Goal: Task Accomplishment & Management: Complete application form

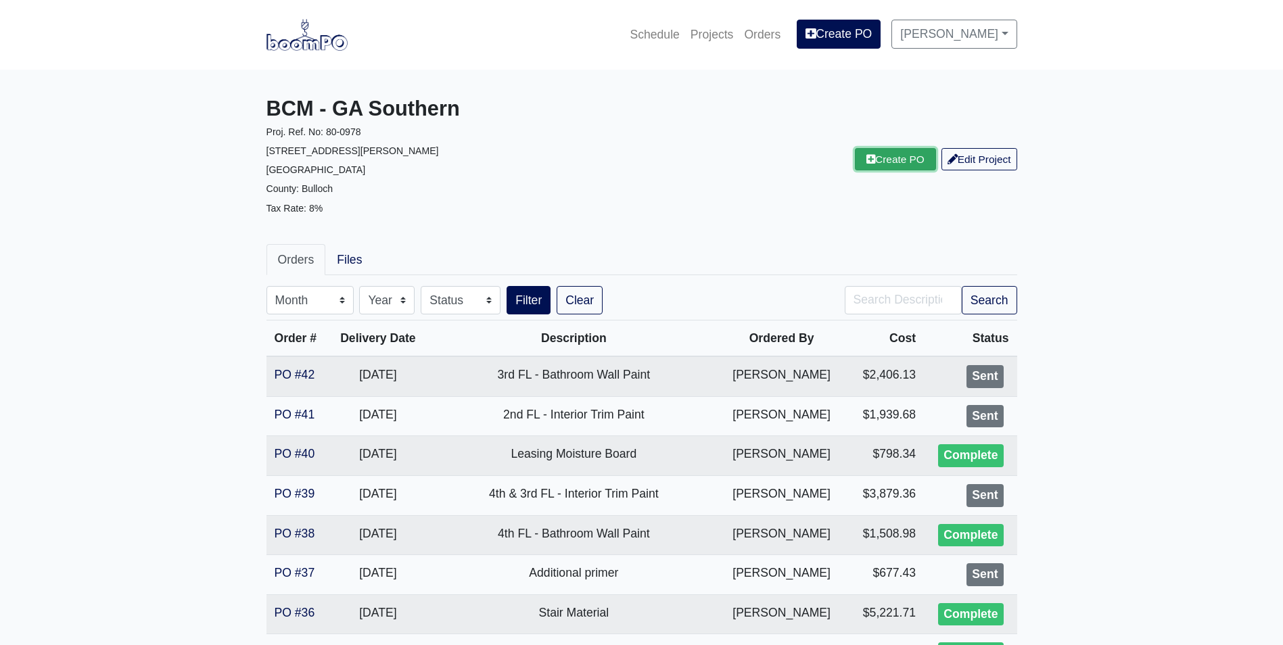
click at [876, 161] on link "Create PO" at bounding box center [895, 159] width 81 height 22
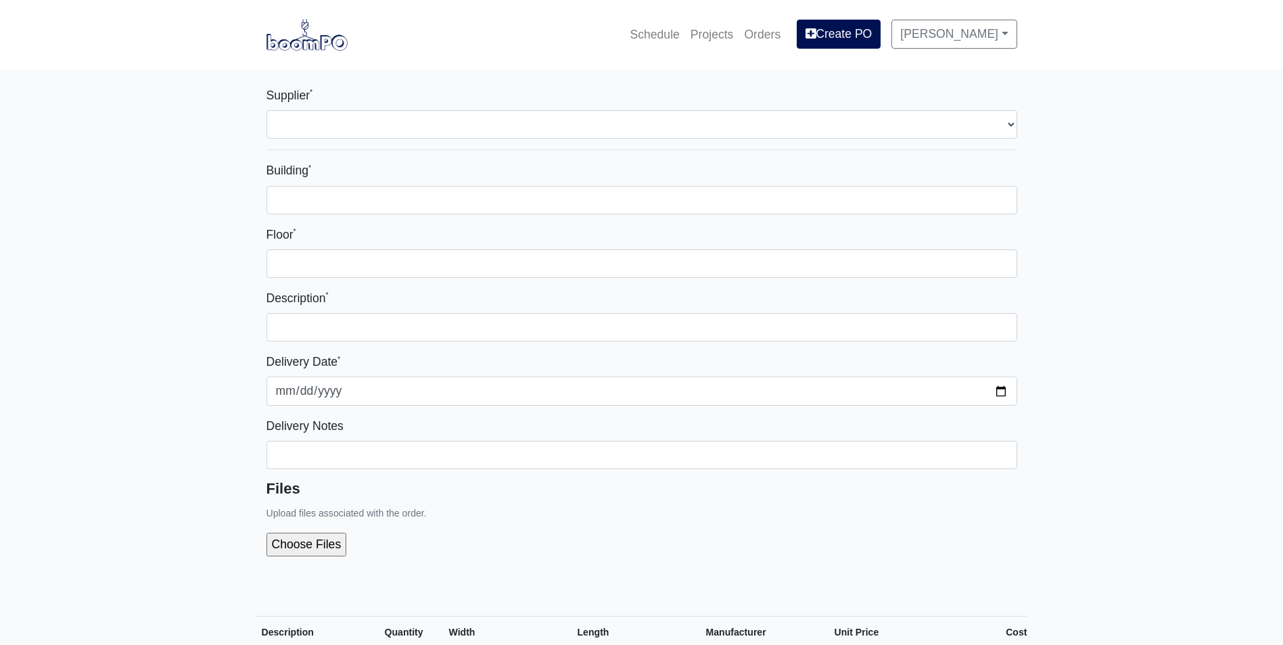
select select
click at [643, 110] on div "Supplier * Select one... Capitol Materials Coastal - Statesboro, GA Sherwin-Wil…" at bounding box center [642, 112] width 751 height 53
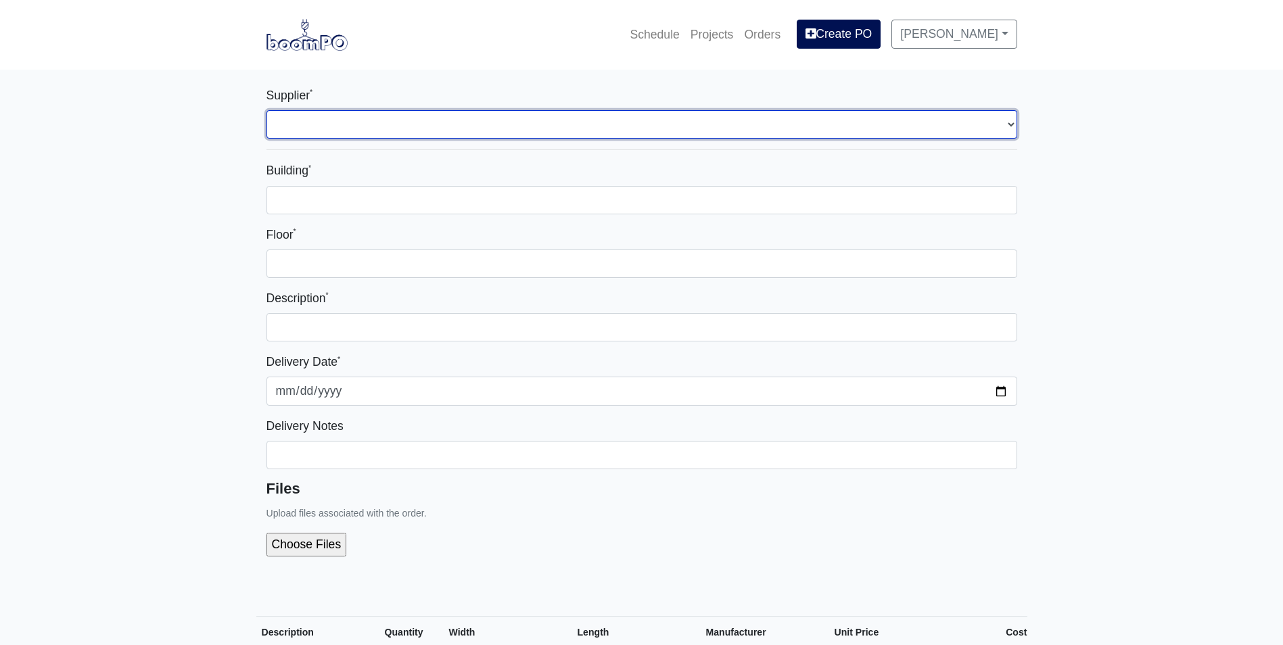
click at [613, 120] on select "Select one... Capitol Materials Coastal - Statesboro, GA Sherwin-Williams - Sta…" at bounding box center [642, 124] width 751 height 28
select select "873"
click at [267, 110] on select "Select one... Capitol Materials Coastal - Statesboro, GA Sherwin-Williams - Sta…" at bounding box center [642, 124] width 751 height 28
select select
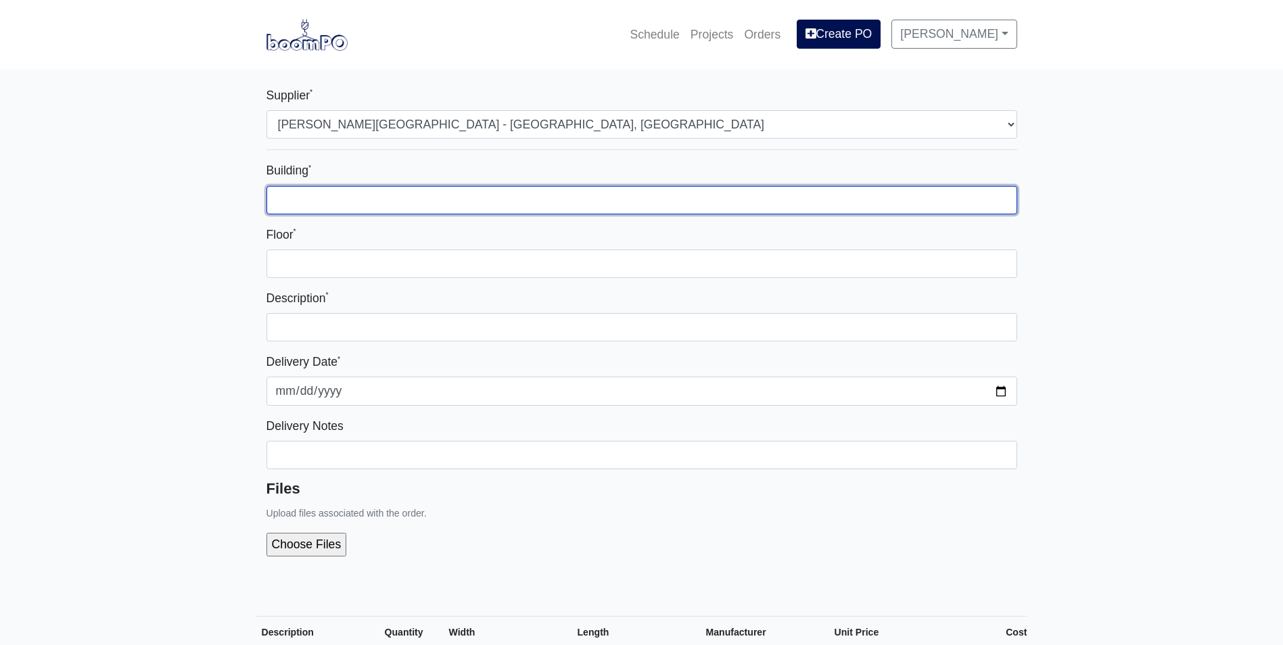
click at [394, 208] on input "Building *" at bounding box center [642, 200] width 751 height 28
type input "1"
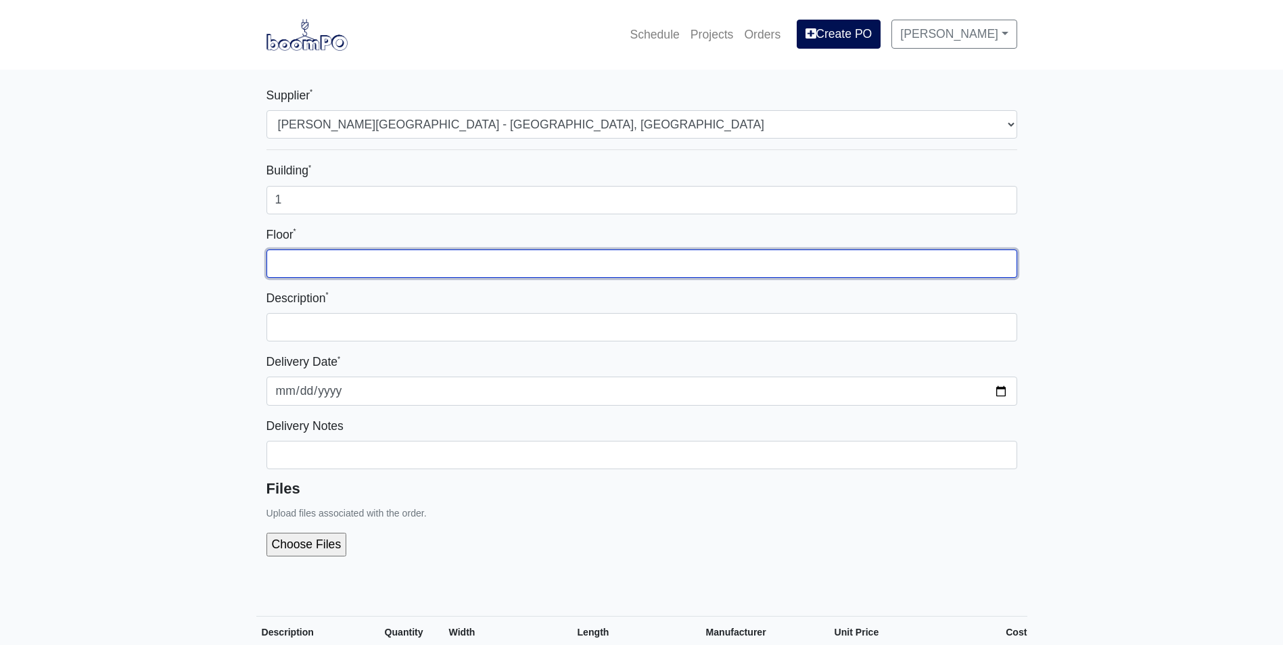
click at [567, 270] on input "Floor *" at bounding box center [642, 264] width 751 height 28
type input "4"
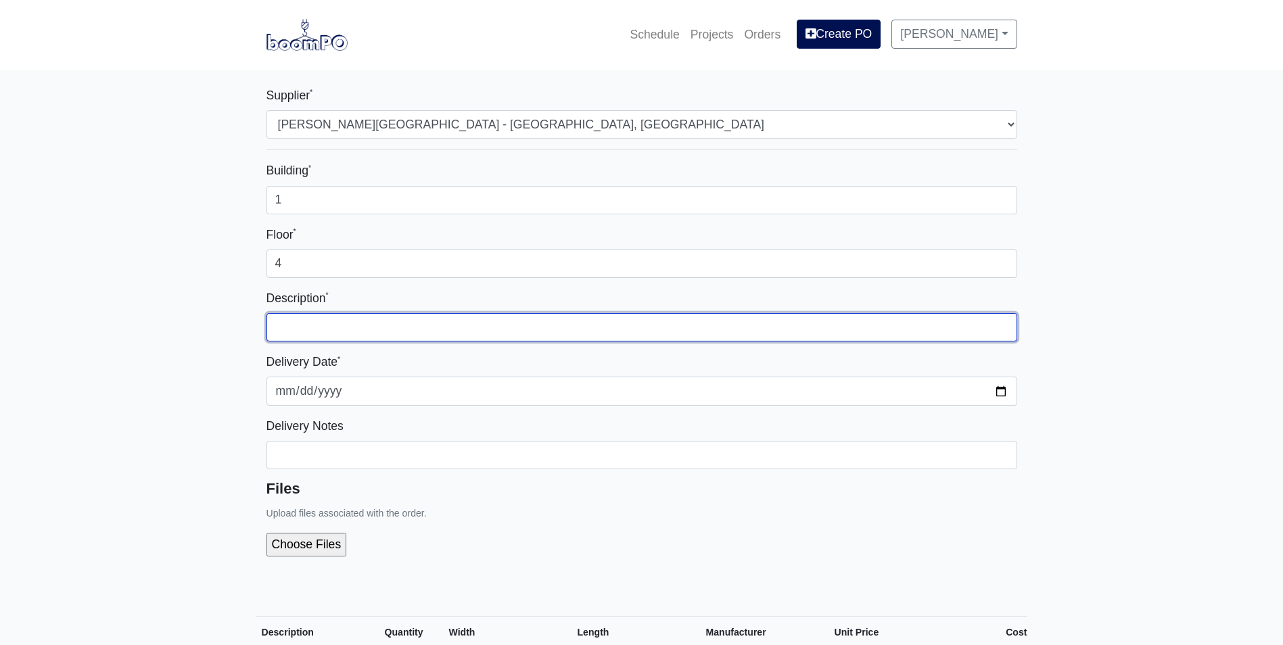
click at [621, 317] on input "text" at bounding box center [642, 327] width 751 height 28
type input "4th FL - Unit Wall Paint"
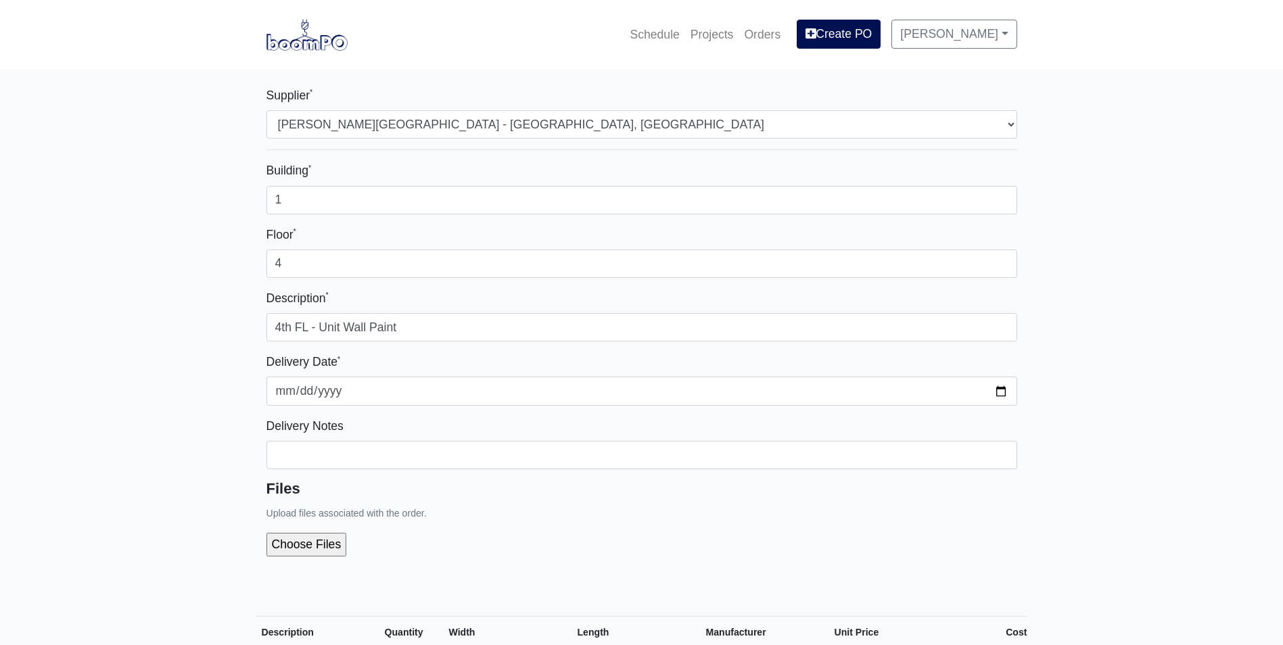
click at [975, 526] on div at bounding box center [642, 544] width 751 height 45
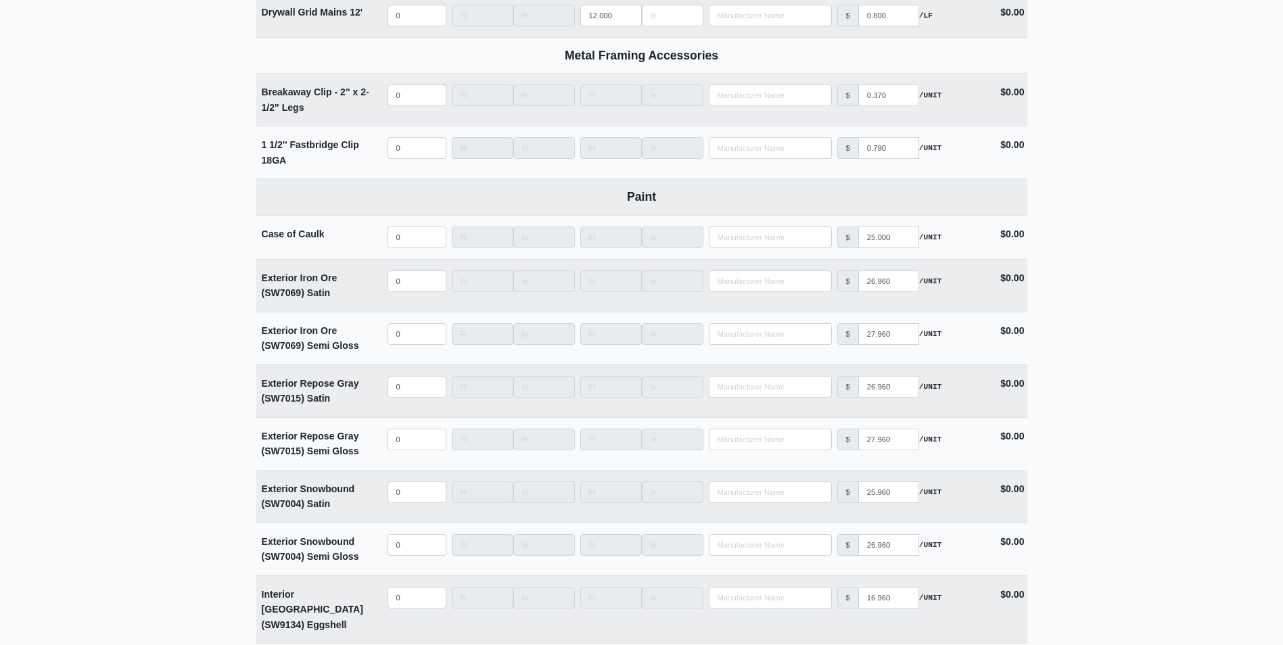
scroll to position [2706, 0]
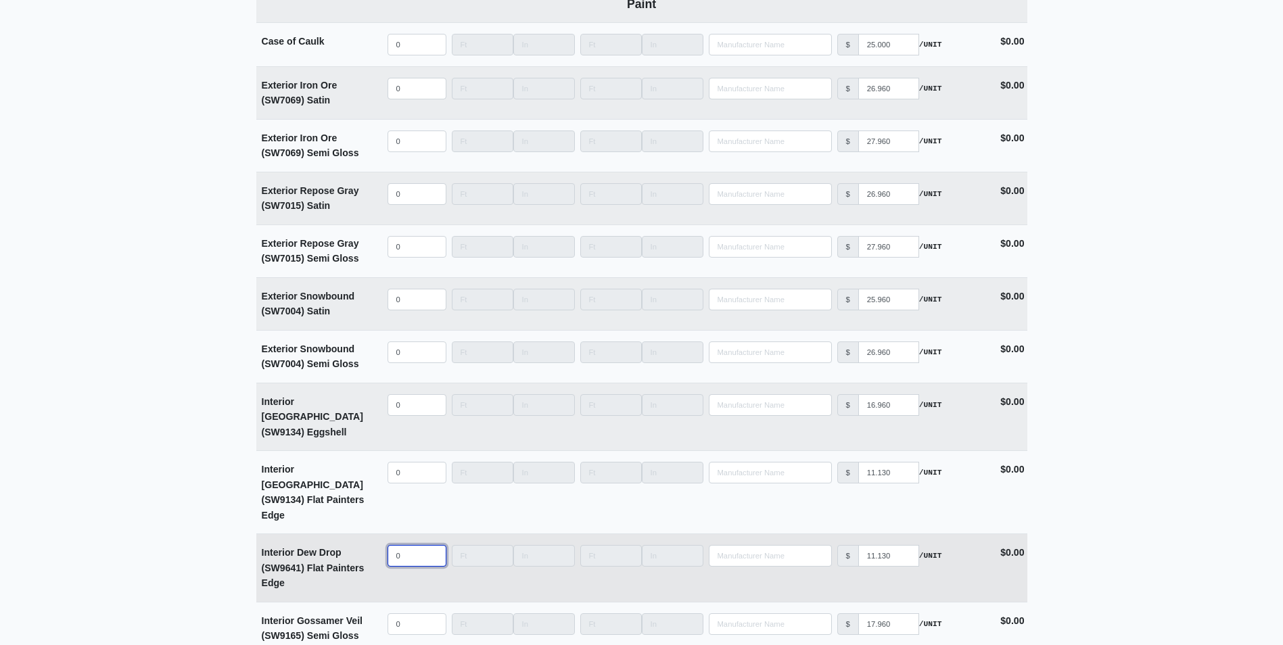
select select
click at [402, 545] on input "quantity" at bounding box center [417, 556] width 59 height 22
type input "2"
select select
type input "25"
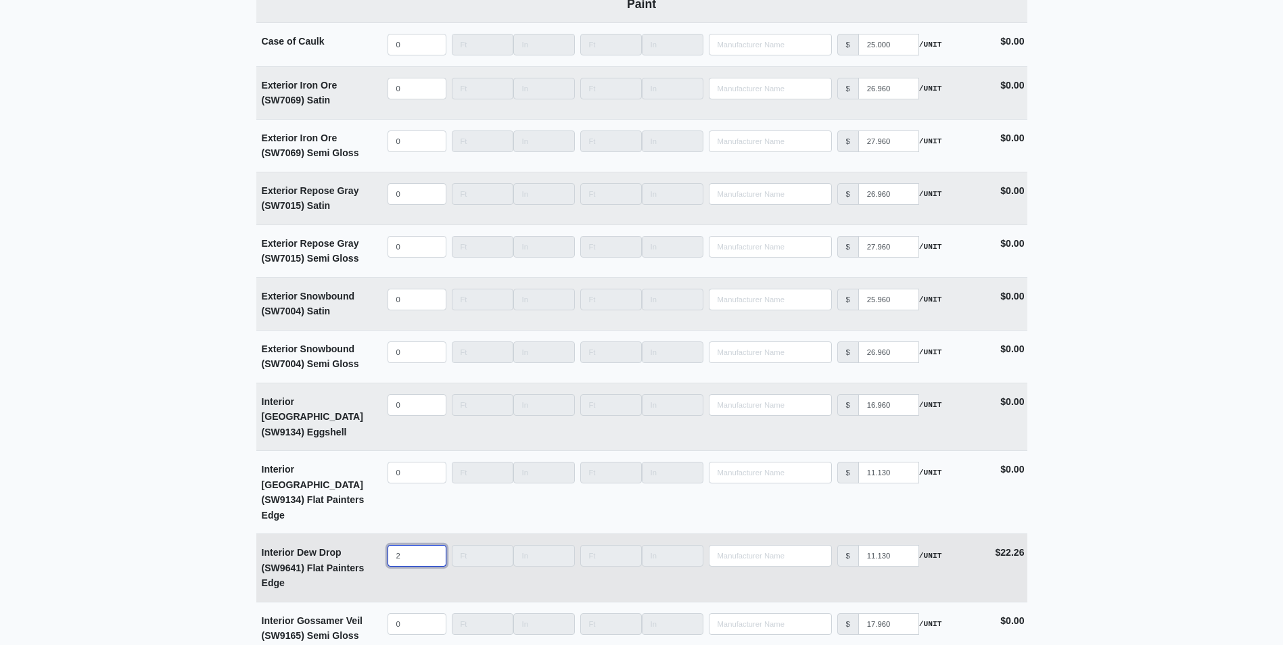
select select
drag, startPoint x: 410, startPoint y: 515, endPoint x: 356, endPoint y: 518, distance: 53.5
click at [356, 534] on tr "Interior Dew Drop (SW9641) Flat Painters Edge Qty 25 Width Length Manufacturer …" at bounding box center [641, 568] width 771 height 68
type input "3"
select select
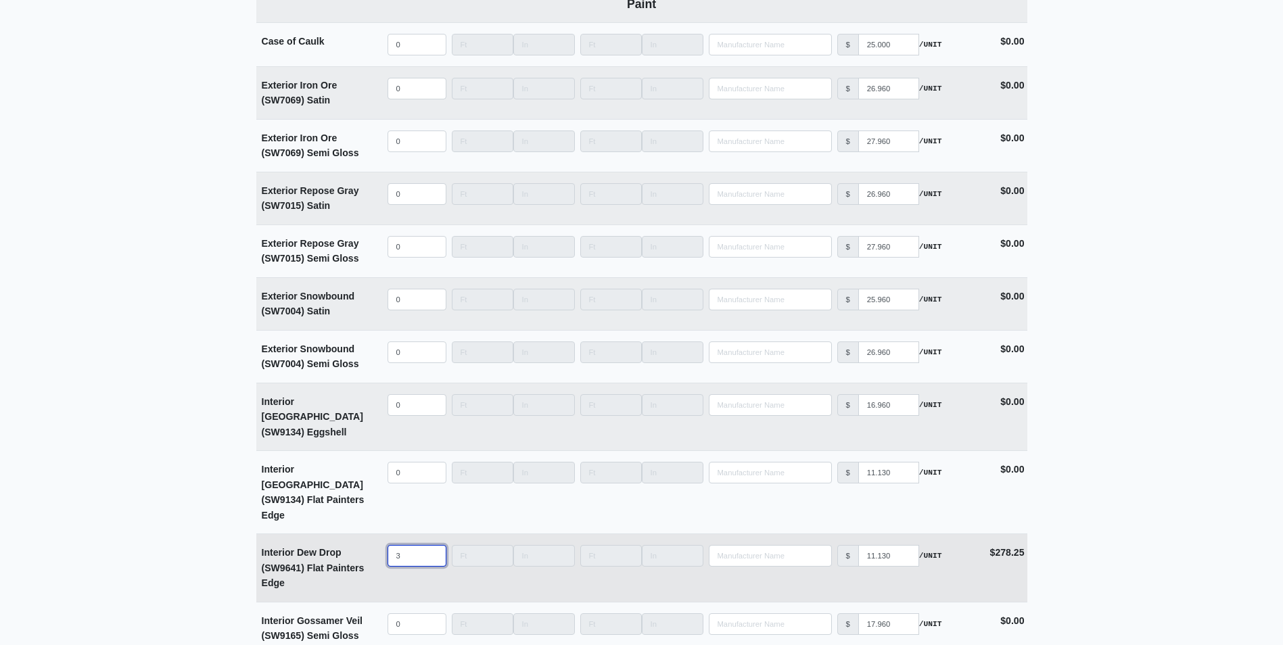
type input "30"
select select
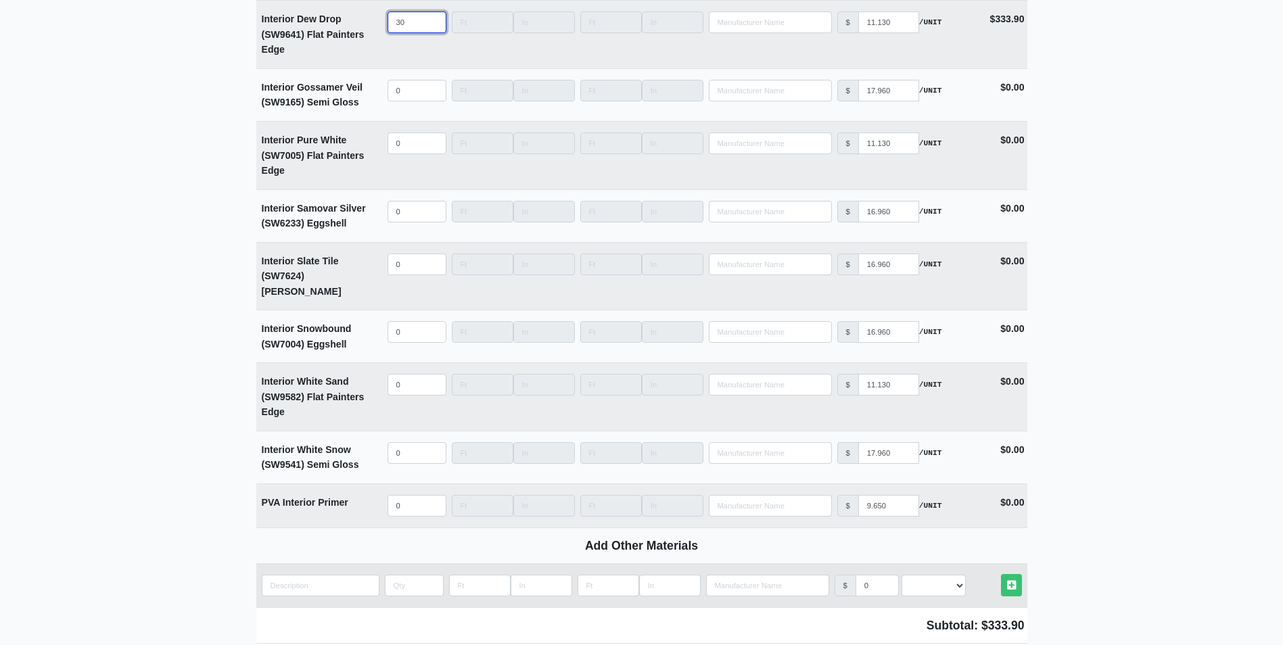
scroll to position [3315, 0]
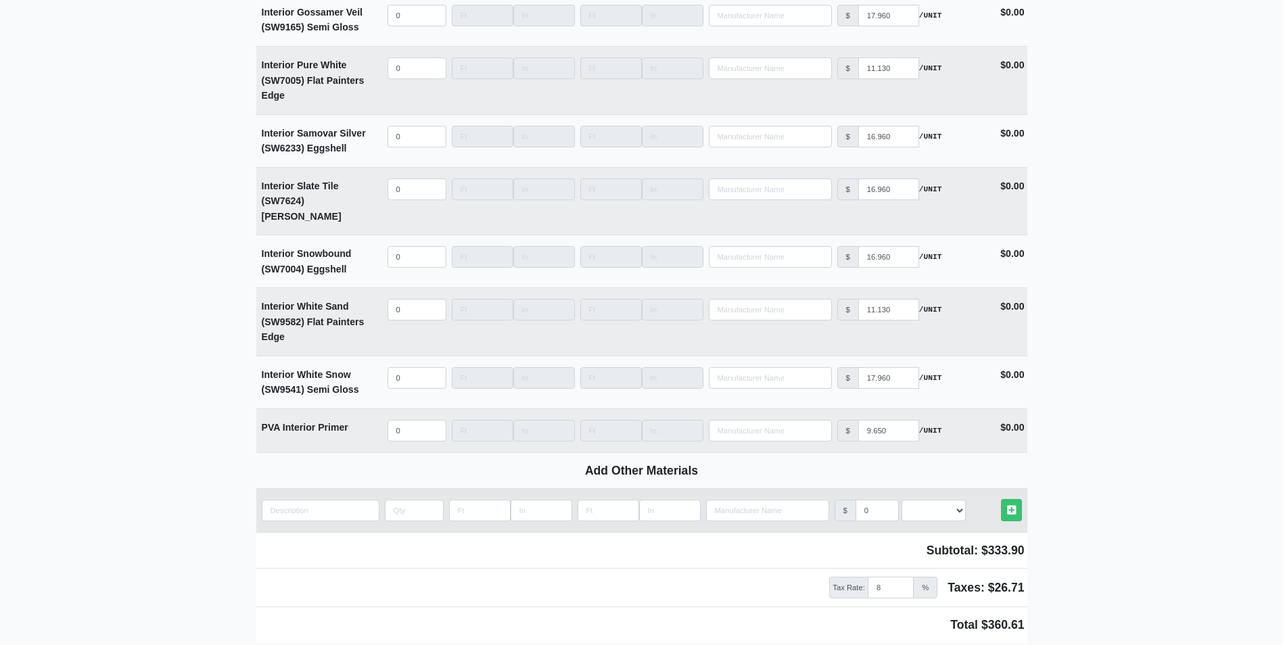
type input "30"
click at [325, 500] on input "quantity" at bounding box center [321, 511] width 118 height 22
type input "I"
select select
type input "In"
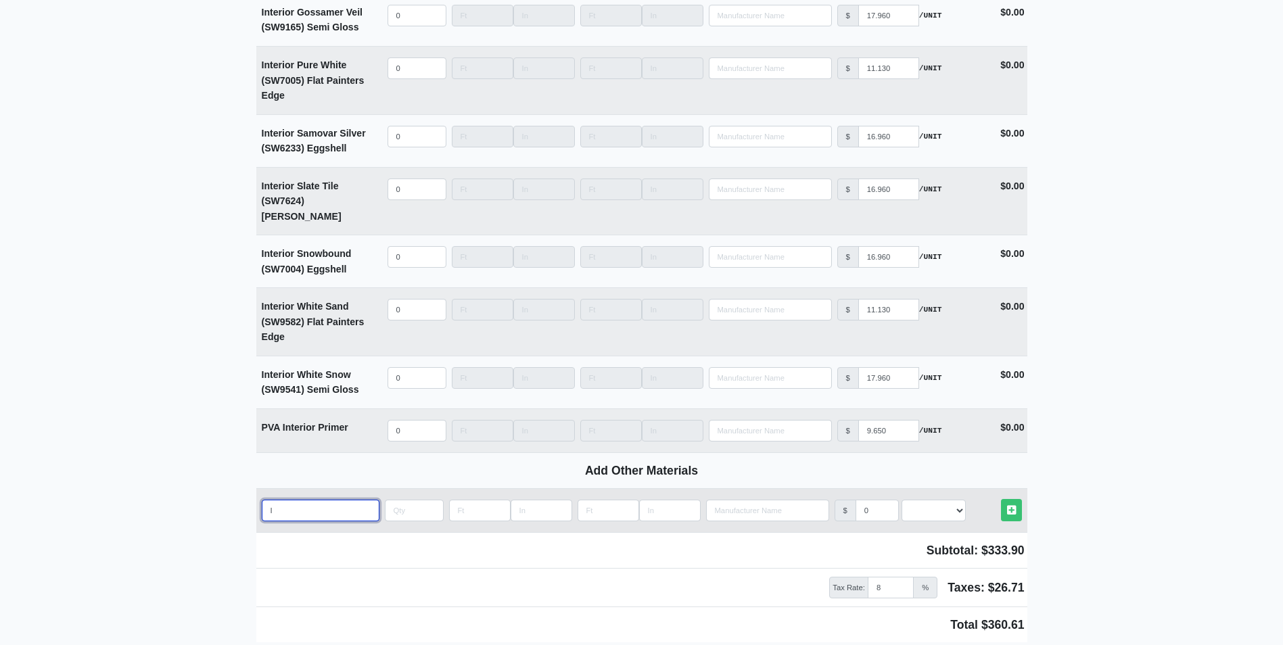
select select
type input "Int"
select select
type input "Inte"
select select
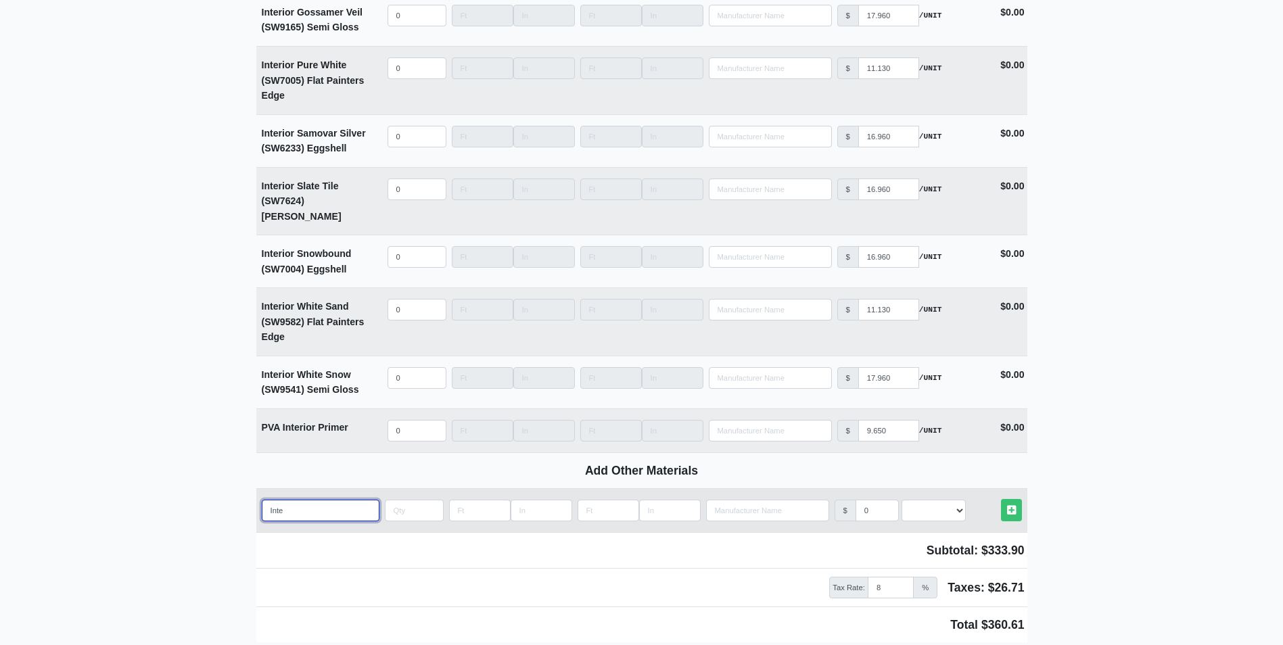
type input "Inter"
select select
type input "Interi"
select select
type input "Interio"
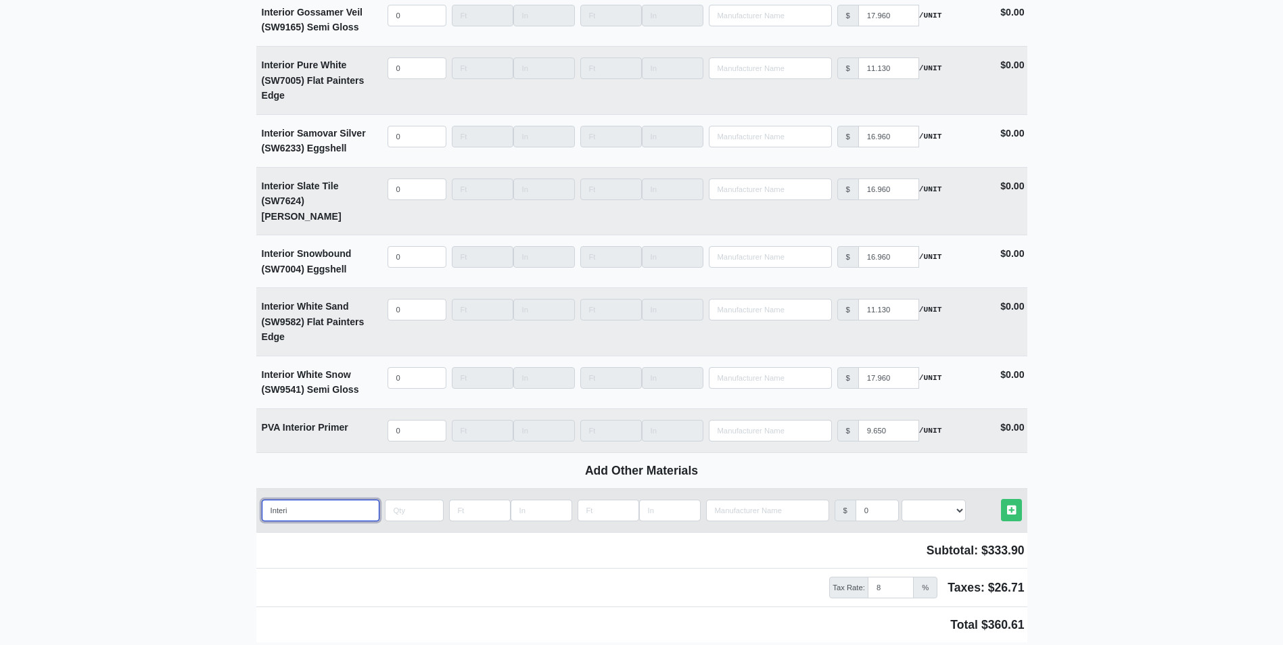
select select
type input "Interior"
select select
type input "Interior"
select select
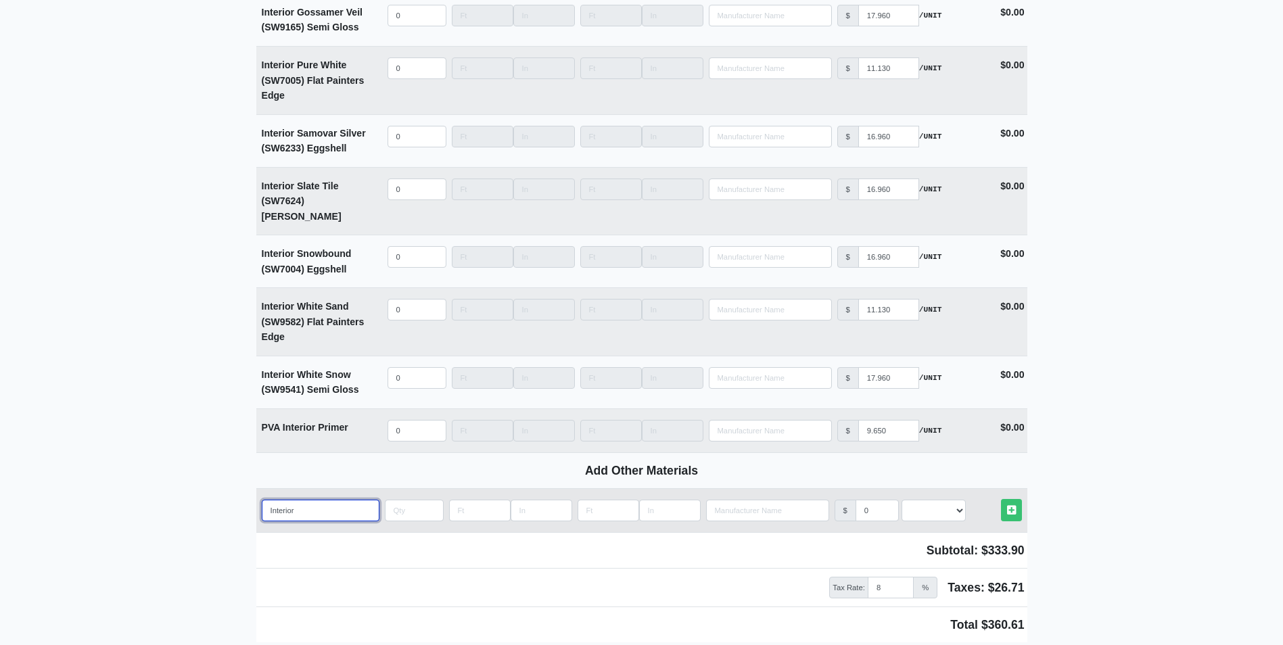
type input "Interior E"
select select
type input "Interior Eg"
select select
type input "Interior Egr"
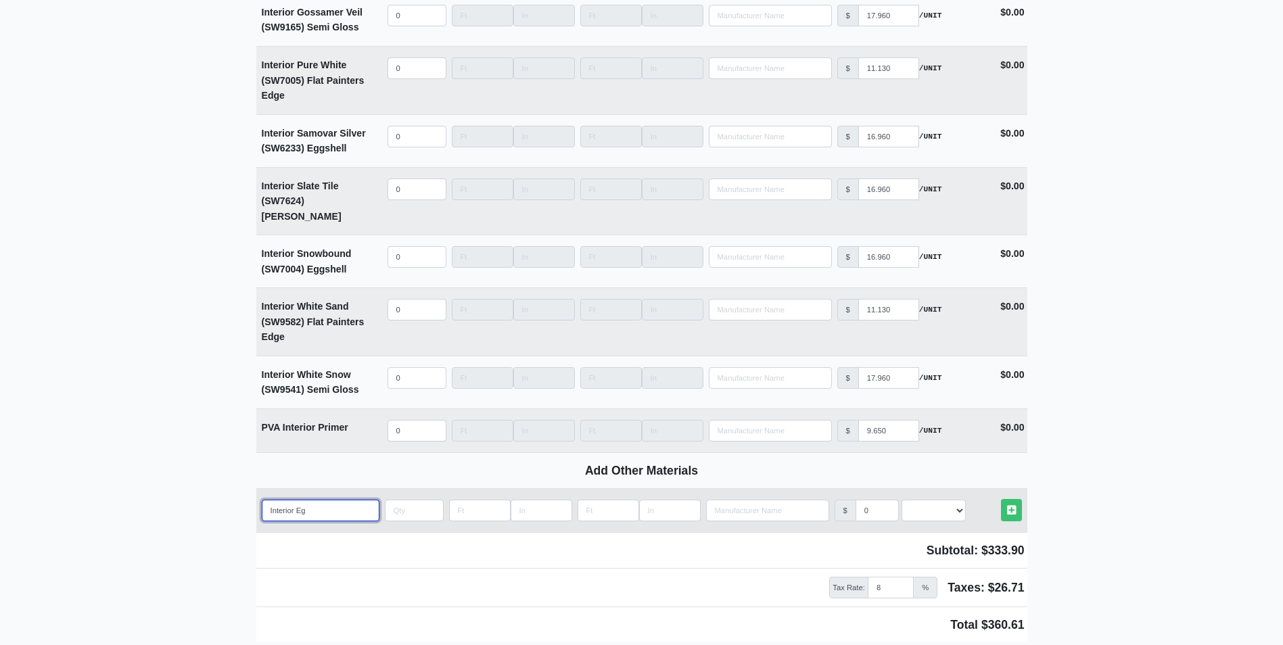
select select
type input "Interior Egre"
select select
type input "Interior Egret"
select select
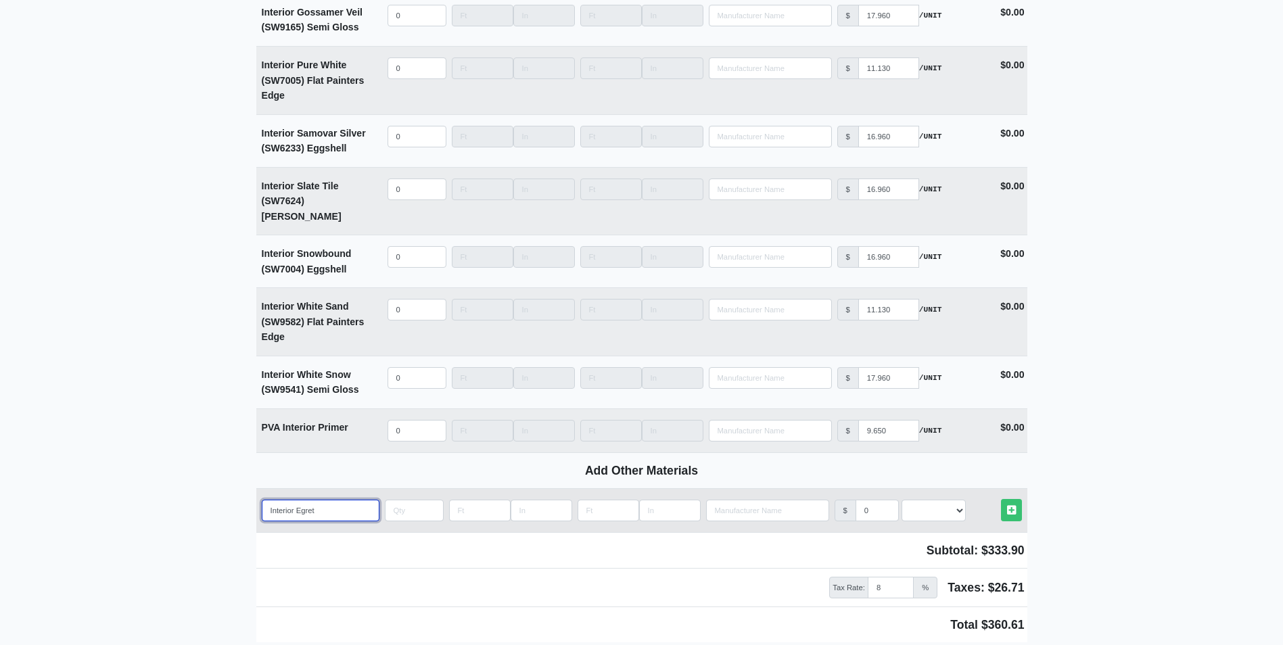
type input "Interior Egret"
select select
type input "Interior Egret W"
select select
type input "Interior Egret Wh"
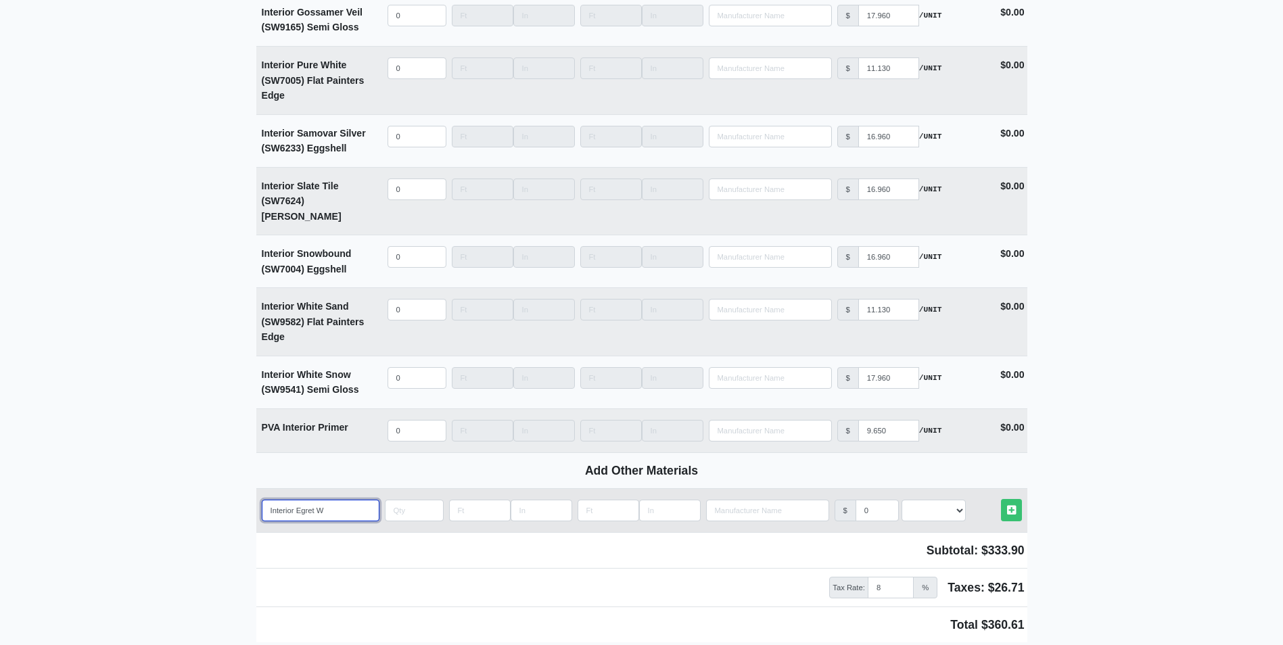
select select
type input "Interior Egret Whi"
select select
type input "Interior Egret Whit"
select select
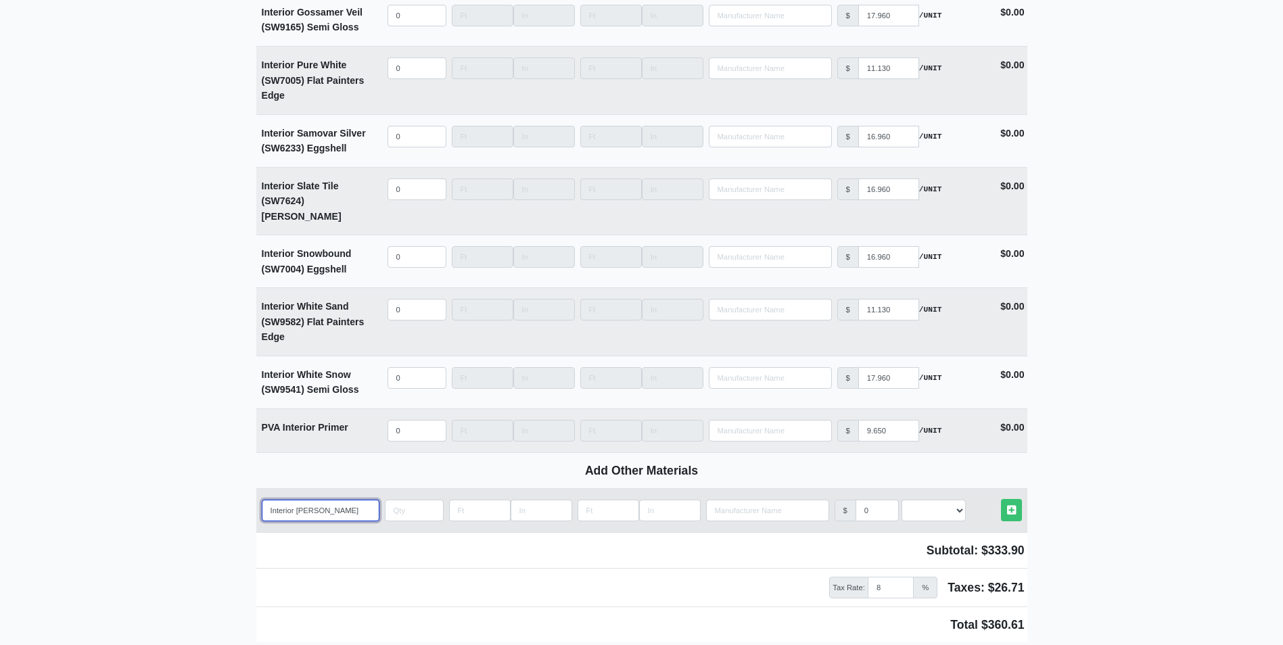
type input "Interior Egret White"
select select
type input "Interior Egret White"
select select
type input "Interior Egret White S"
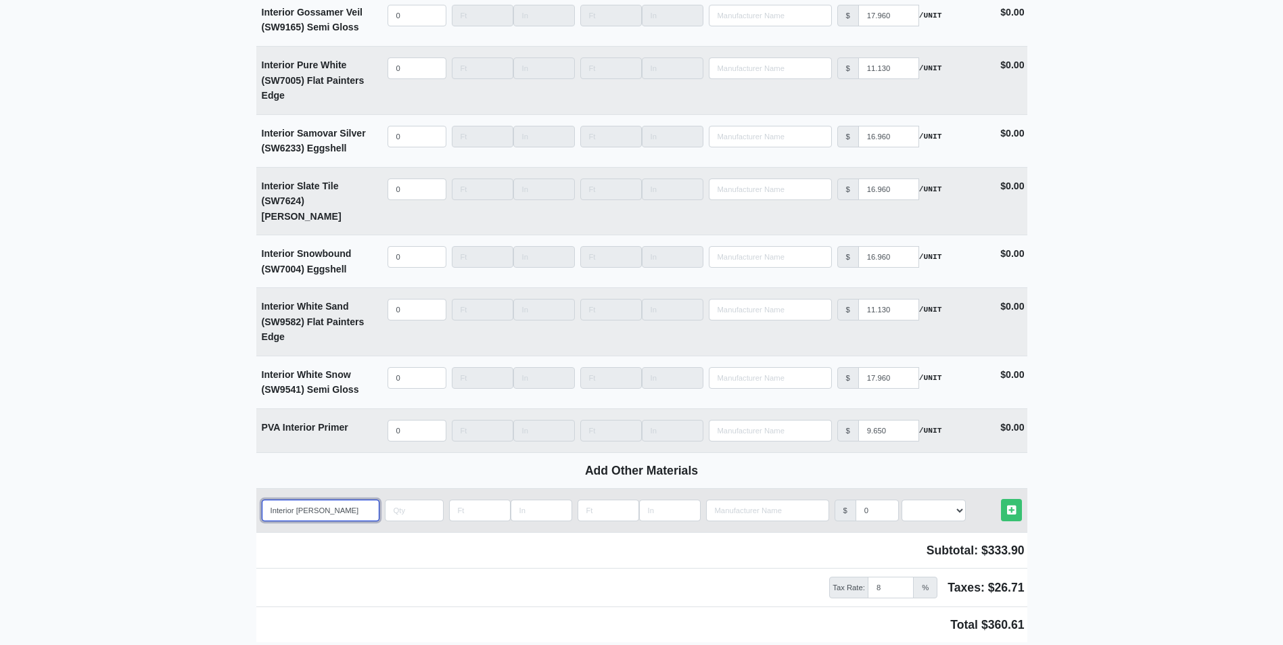
select select
type input "Interior Egret White SW"
select select
type input "Interior Egret White SW7"
select select
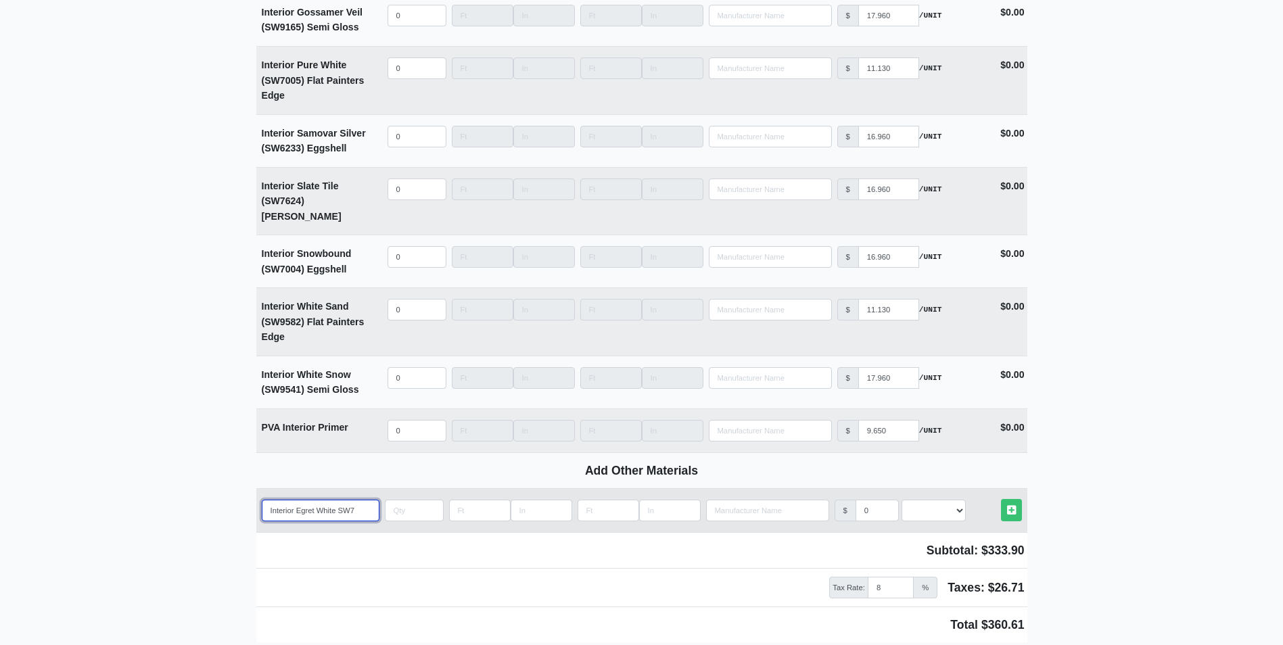
type input "Interior Egret White SW75"
select select
type input "Interior Egret White SW757"
select select
type input "Interior Egret White SW7570"
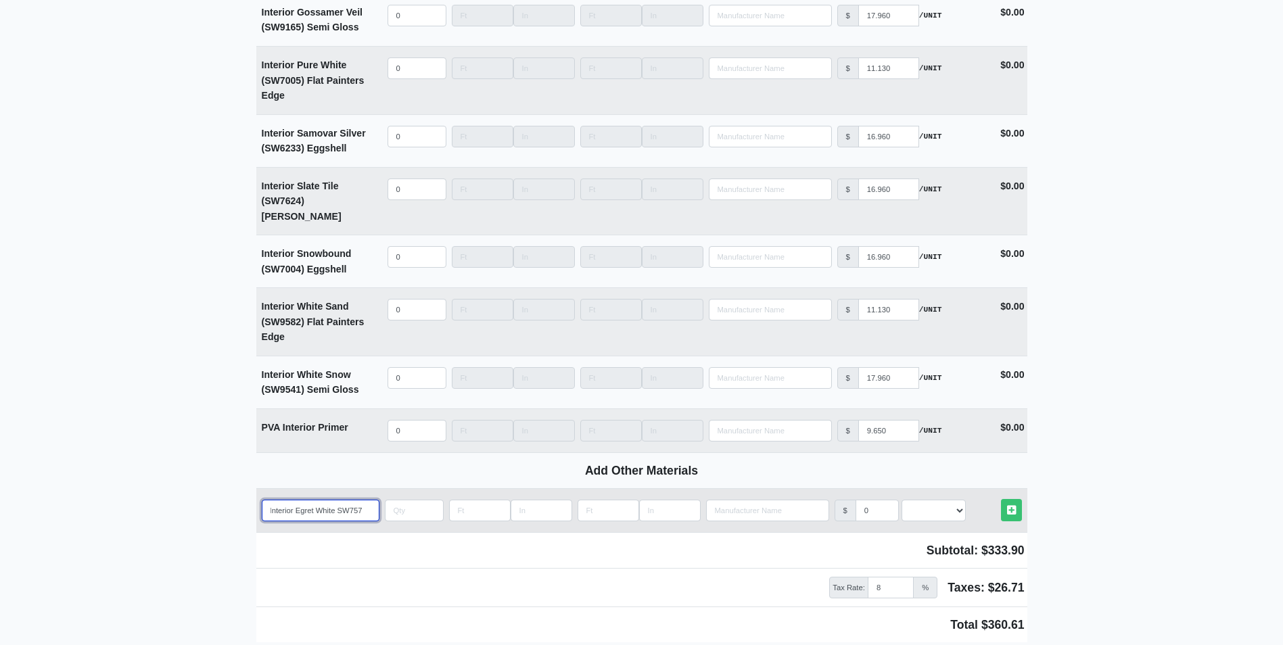
select select
type input "Interior Egret White SW7570"
select select
type input "Interior Egret White SW7570 F"
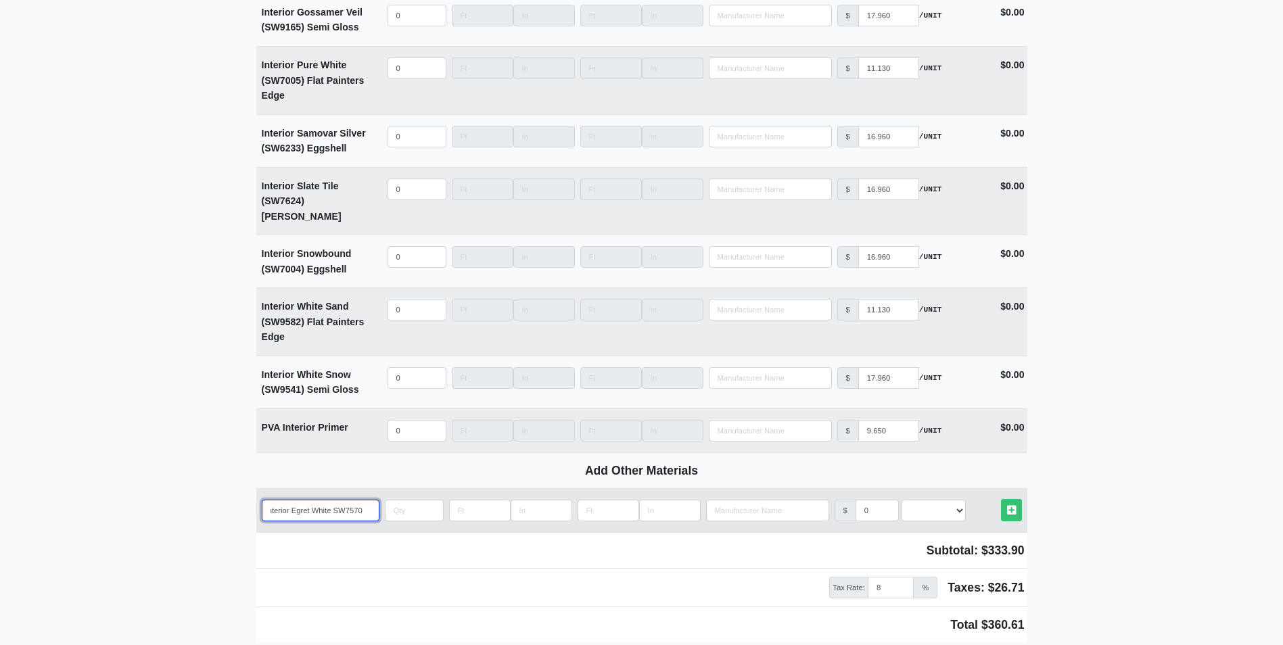
select select
type input "Interior Egret White SW7570 Fl"
select select
type input "Interior Egret White SW7570 Fla"
select select
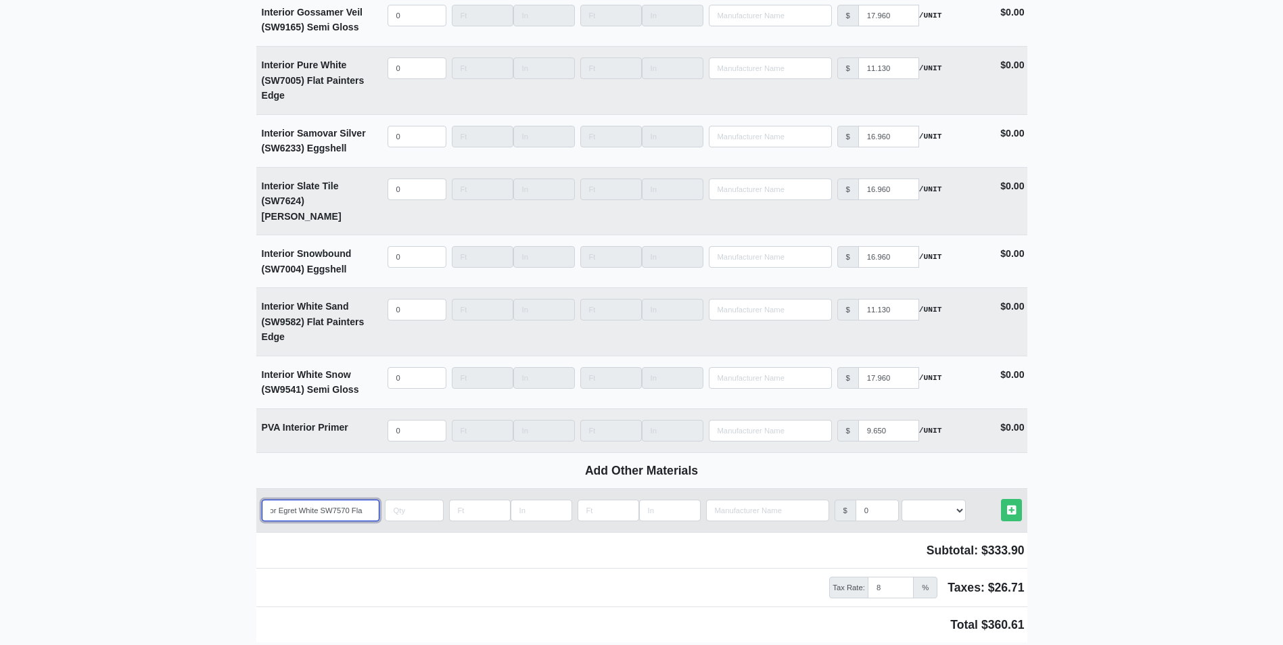
type input "Interior Egret White SW7570 Flat"
select select
type input "Interior Egret White SW7570 Flat"
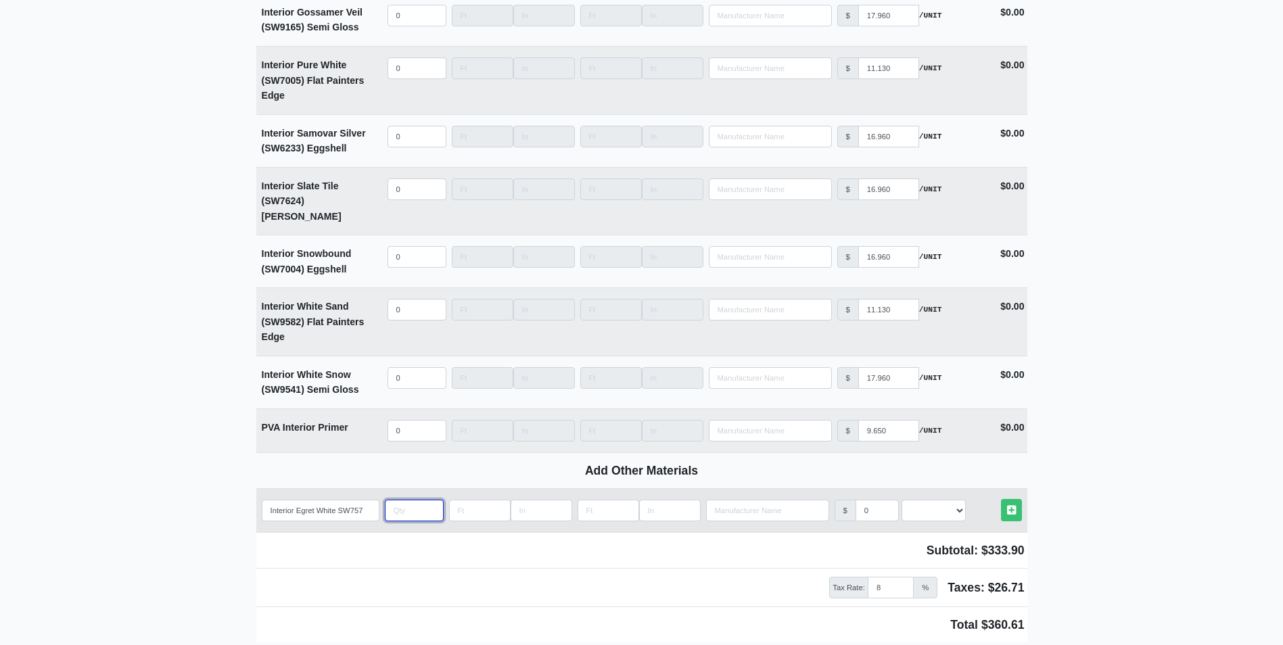
type input "2"
select select
type input "20"
select select
type input "200"
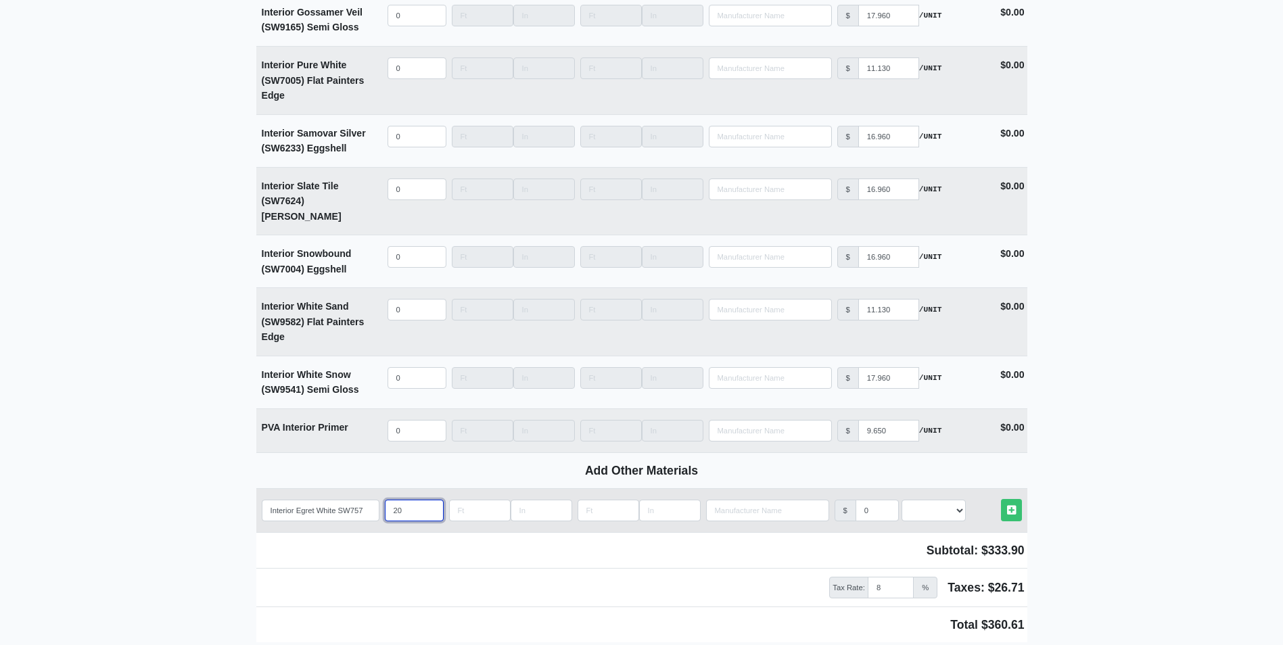
select select
type input "200"
type input "1"
select select
type input "11"
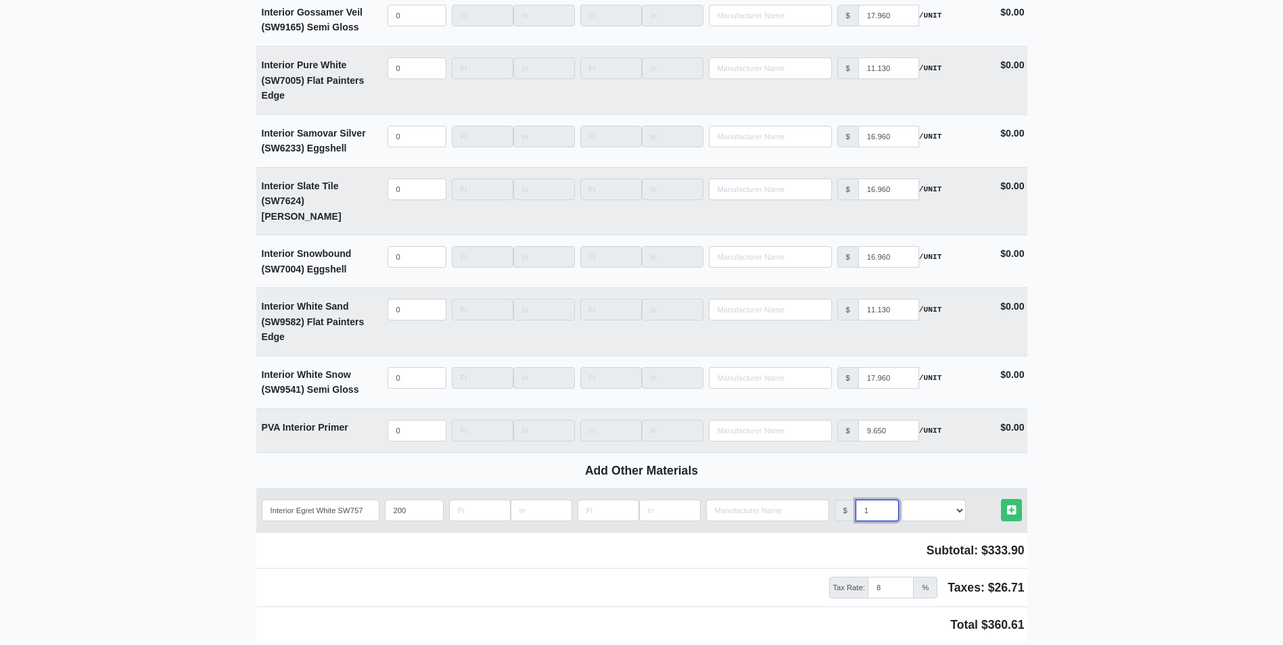
select select
type input "11.1"
select select
type input "11.13"
select select
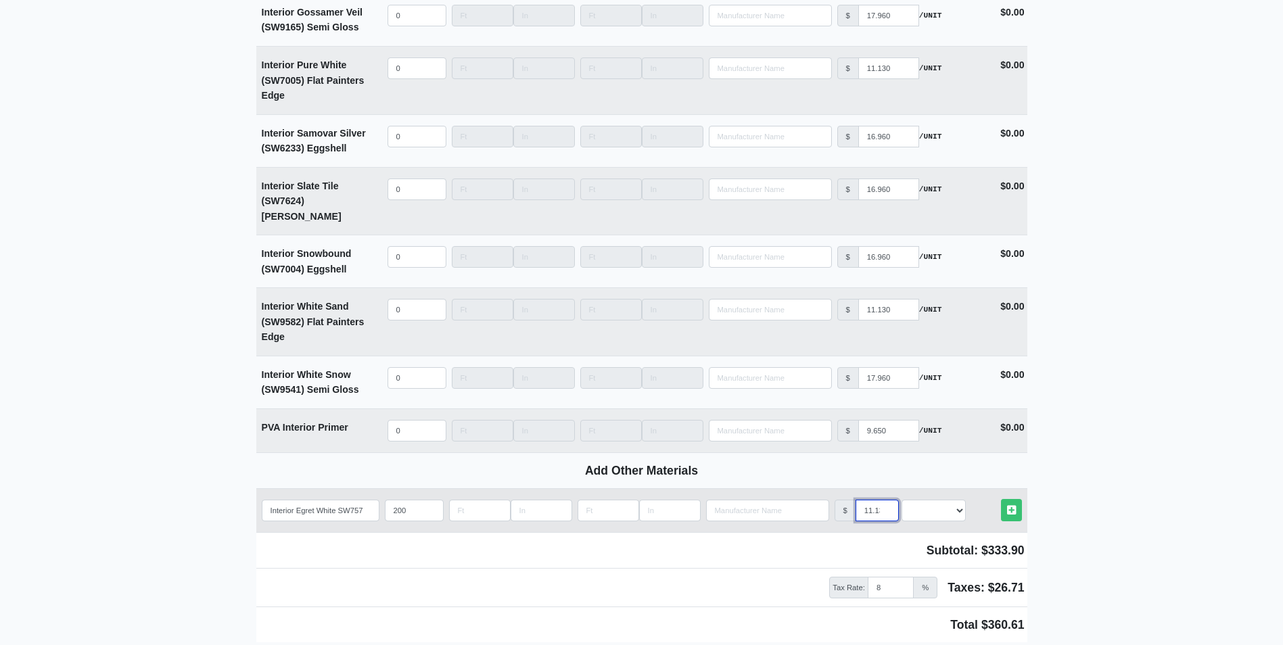
scroll to position [0, 3]
type input "11.13"
click at [931, 500] on select "Select an Option! UNIT MLF LF MSQFT SQFT" at bounding box center [934, 511] width 64 height 22
select select "2"
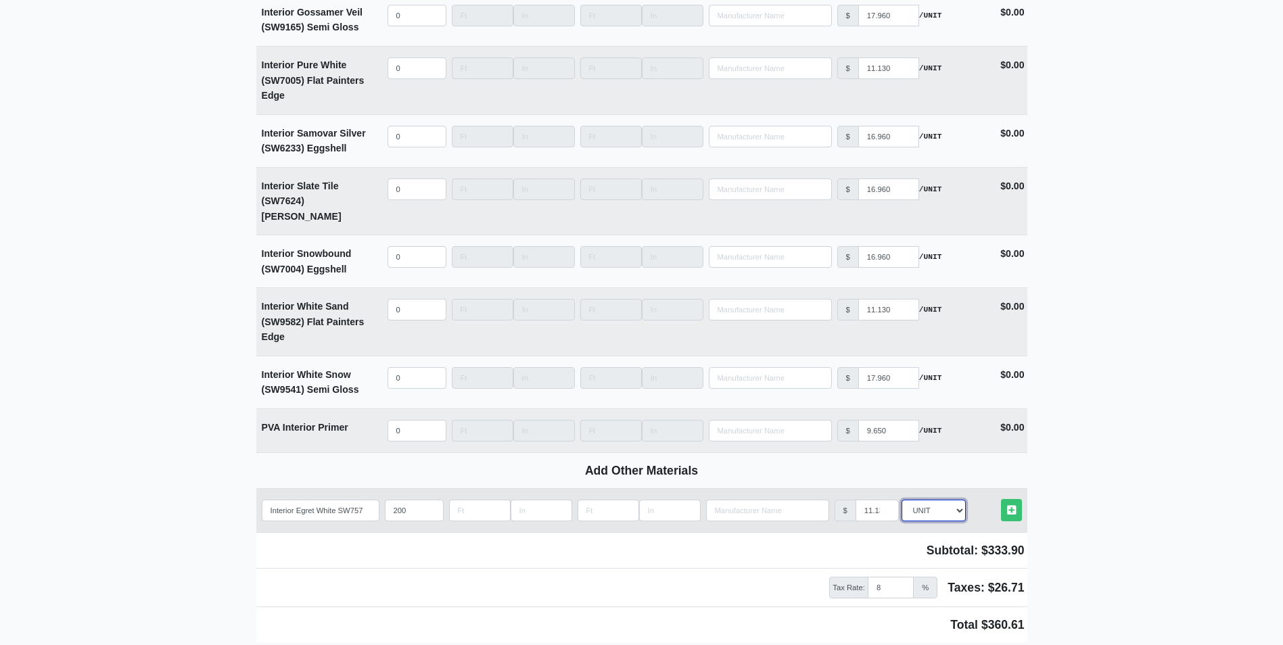
click at [902, 500] on select "Select an Option! UNIT MLF LF MSQFT SQFT" at bounding box center [934, 511] width 64 height 22
click at [1009, 505] on icon at bounding box center [1011, 510] width 9 height 10
select select
click at [313, 499] on input "quantity" at bounding box center [321, 510] width 118 height 22
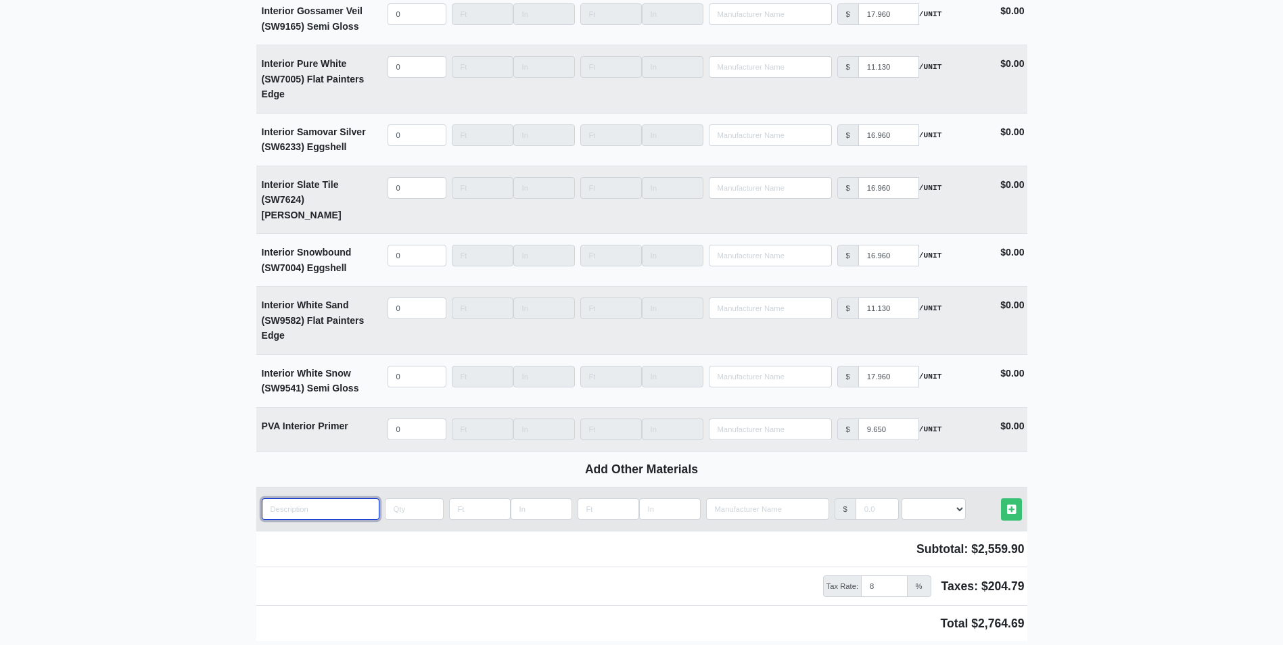
type input "B"
select select
type input "Ba"
select select
type input "Bag"
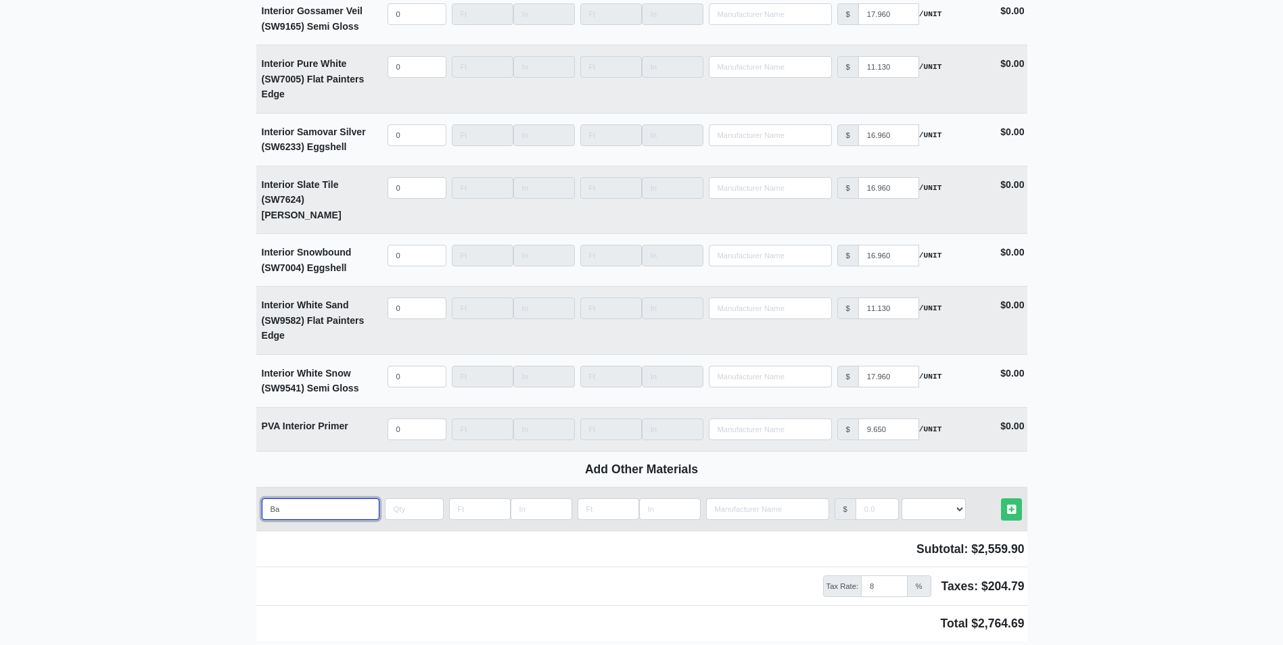
select select
type input "Bag"
select select
type input "Bag o"
select select
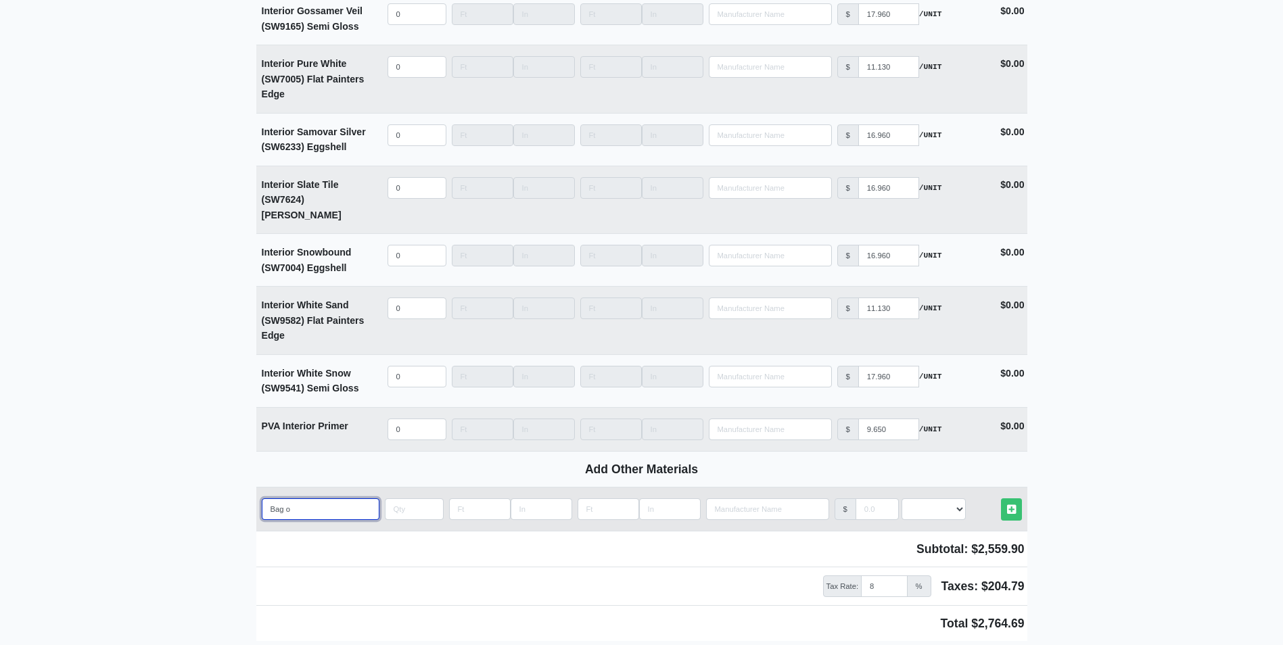
type input "Bag of"
select select
type input "Bag of"
select select
type input "Bag of r"
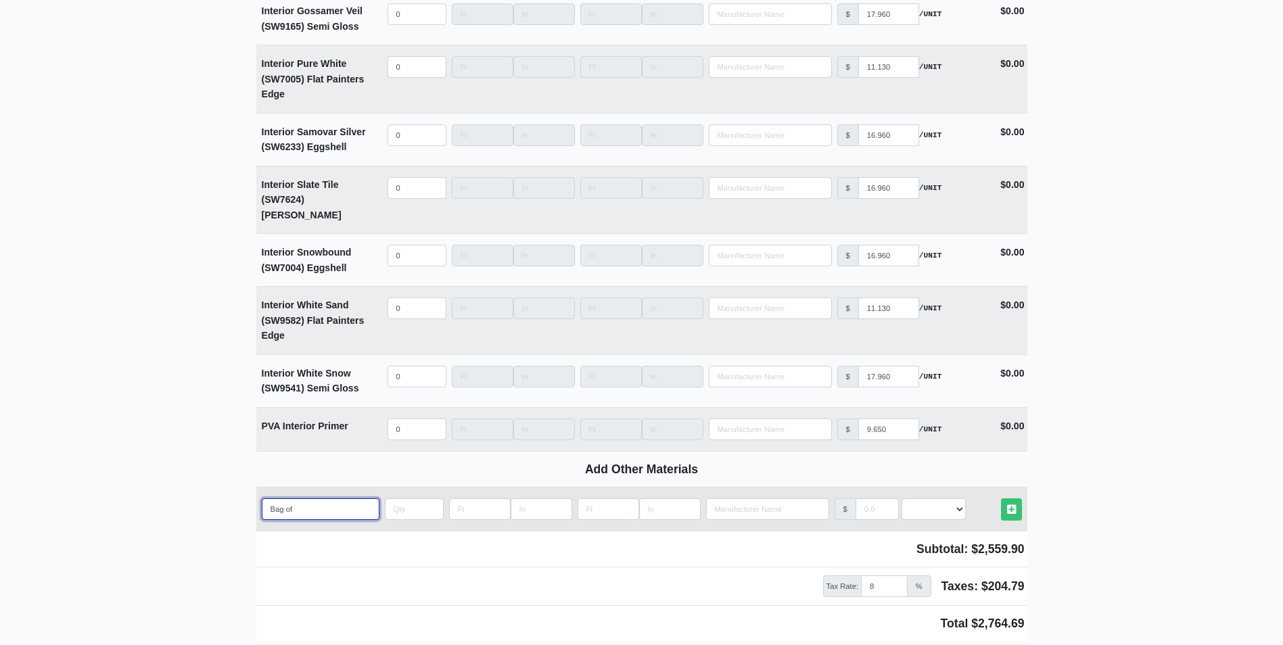
select select
type input "Bag of ra"
select select
type input "Bag of rag"
select select
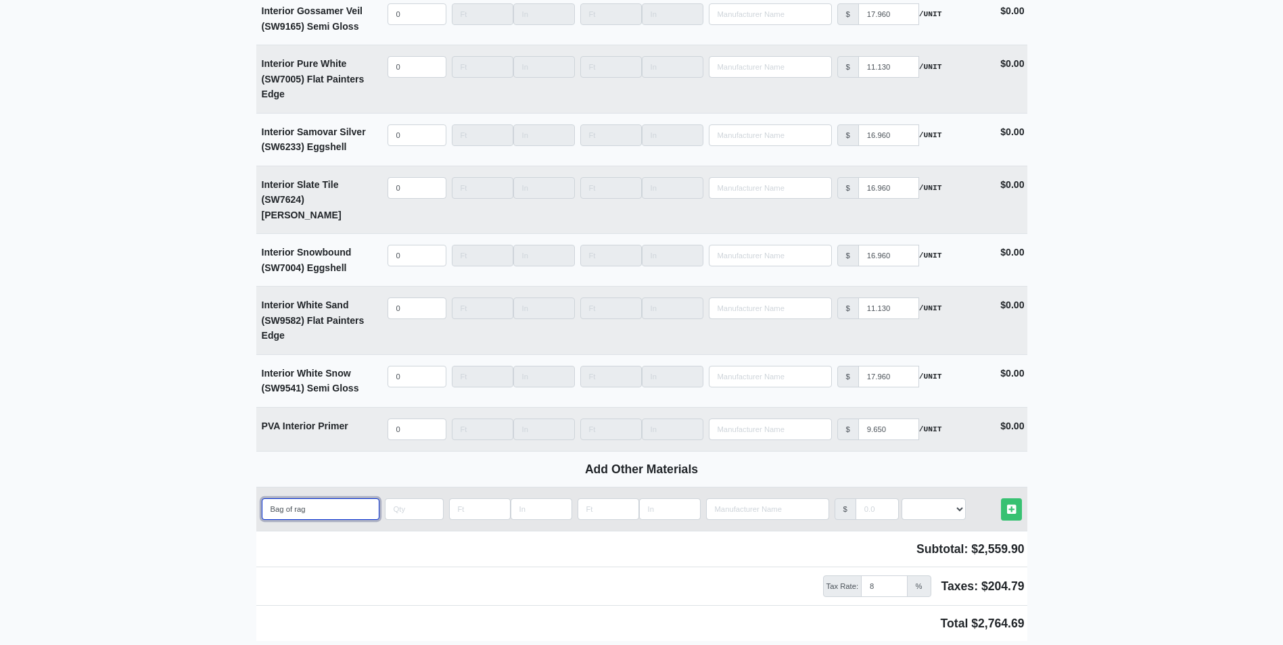
type input "Bag of rags"
select select
type input "Bag of rags"
select select
type input "Bag of rags"
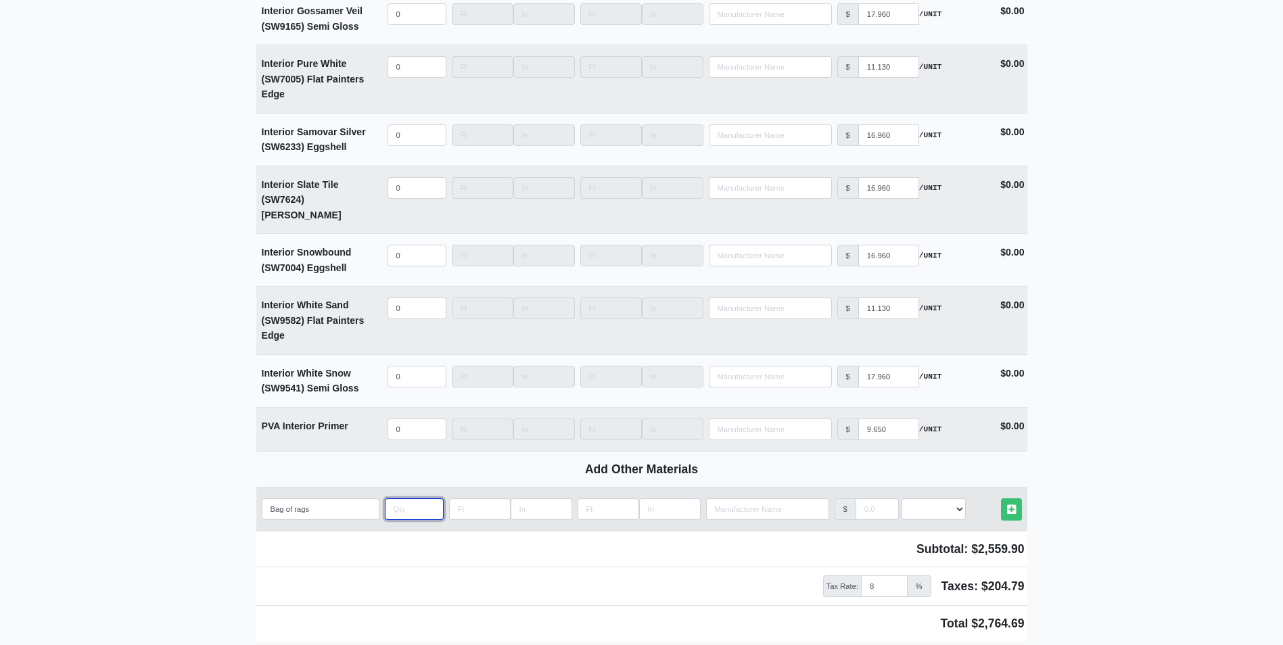
type input "1"
select select
type input "1"
type input "3"
select select
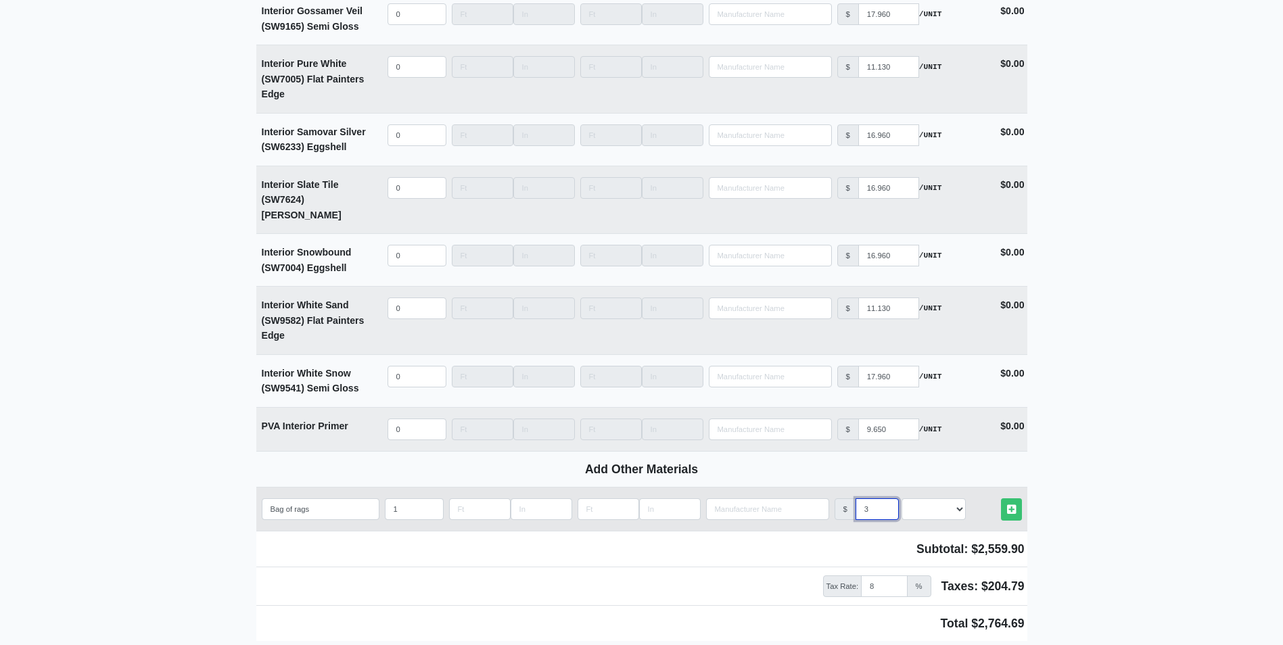
type input "30"
select select
type input "30"
select select "2"
click at [1001, 499] on link "Other Materials" at bounding box center [1011, 510] width 21 height 22
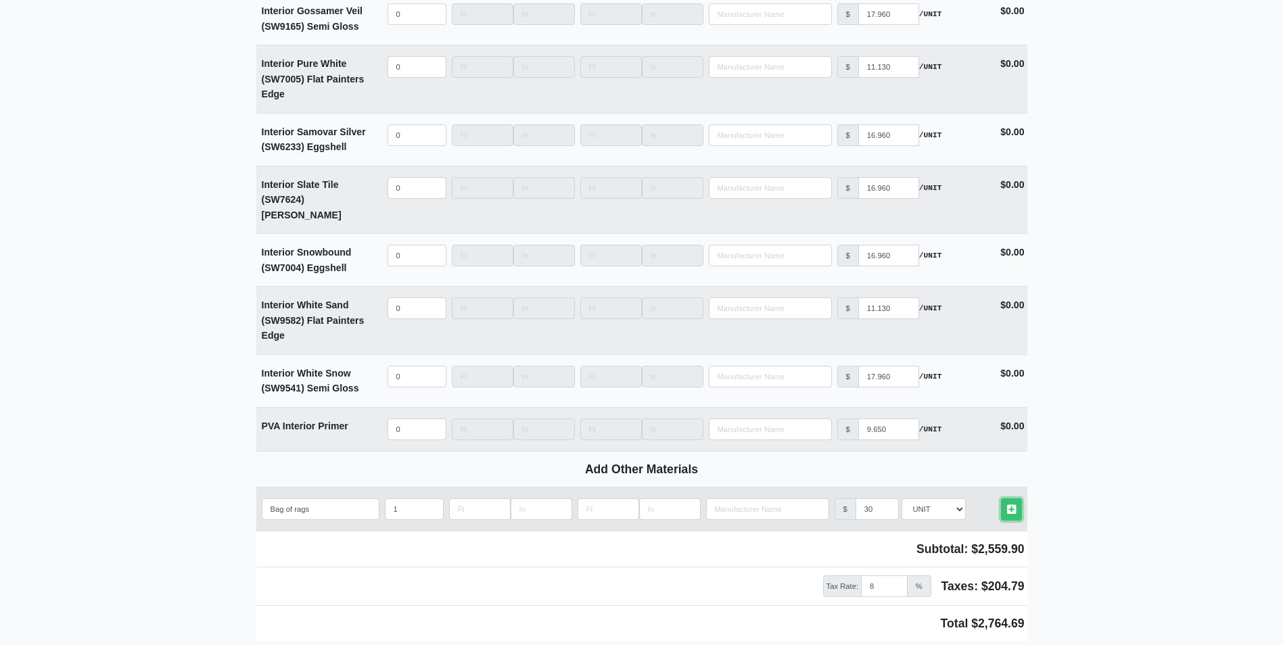
select select
type input "1"
type input "30"
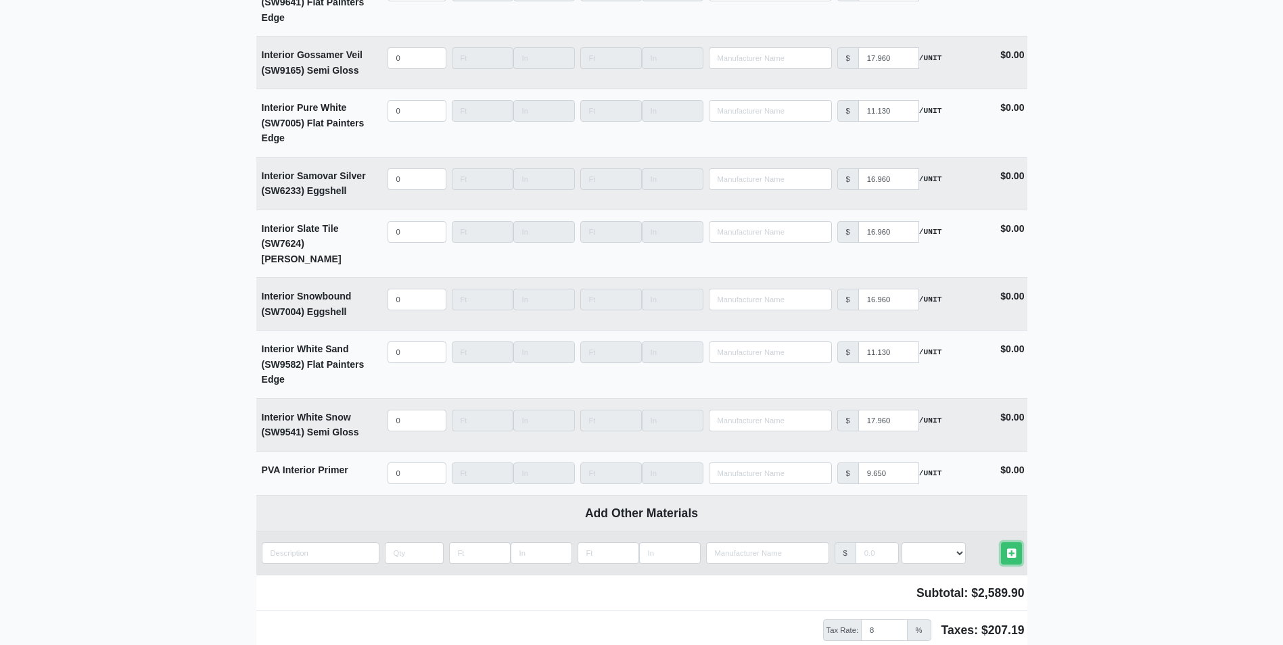
scroll to position [3448, 0]
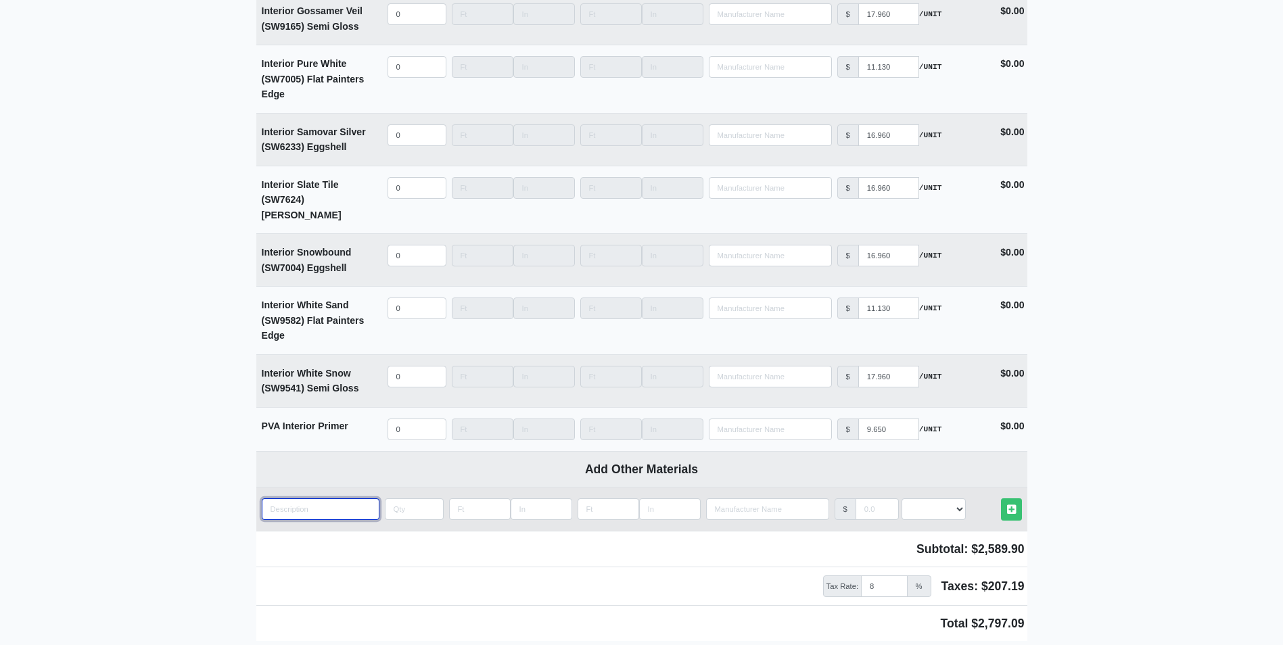
click at [313, 499] on input "quantity" at bounding box center [321, 510] width 118 height 22
type input "B"
select select
type input "Bo"
select select
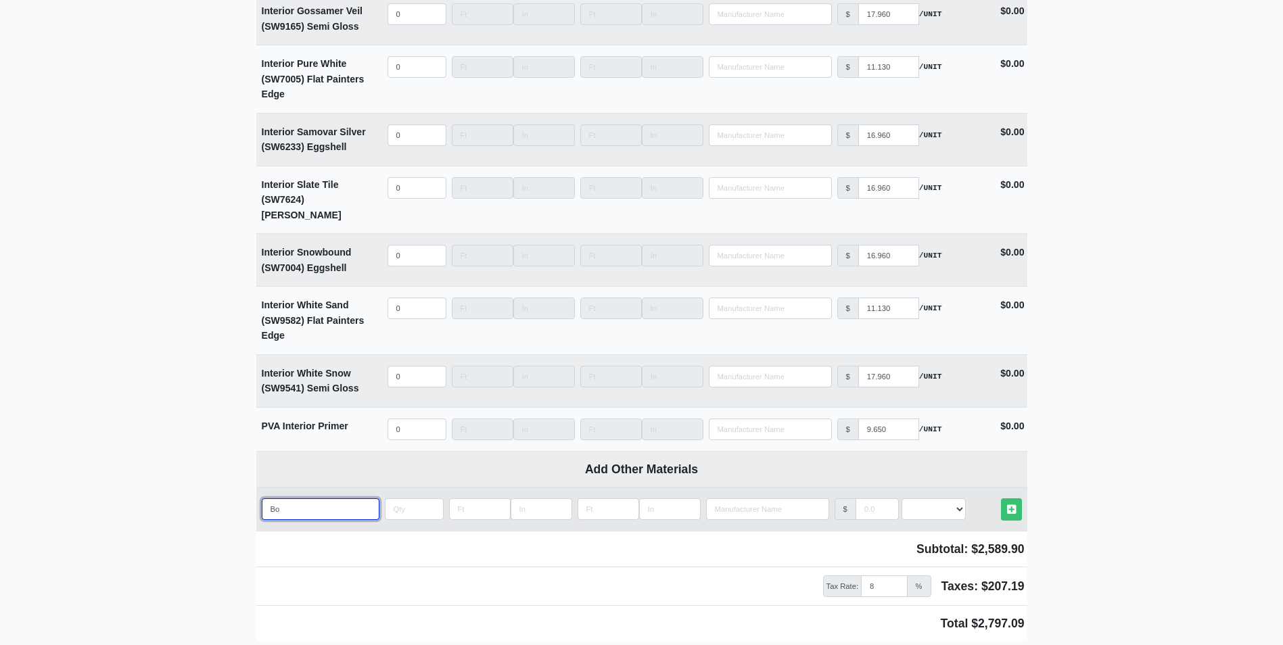
type input "Box"
select select
type input "Box"
select select
type input "Box o"
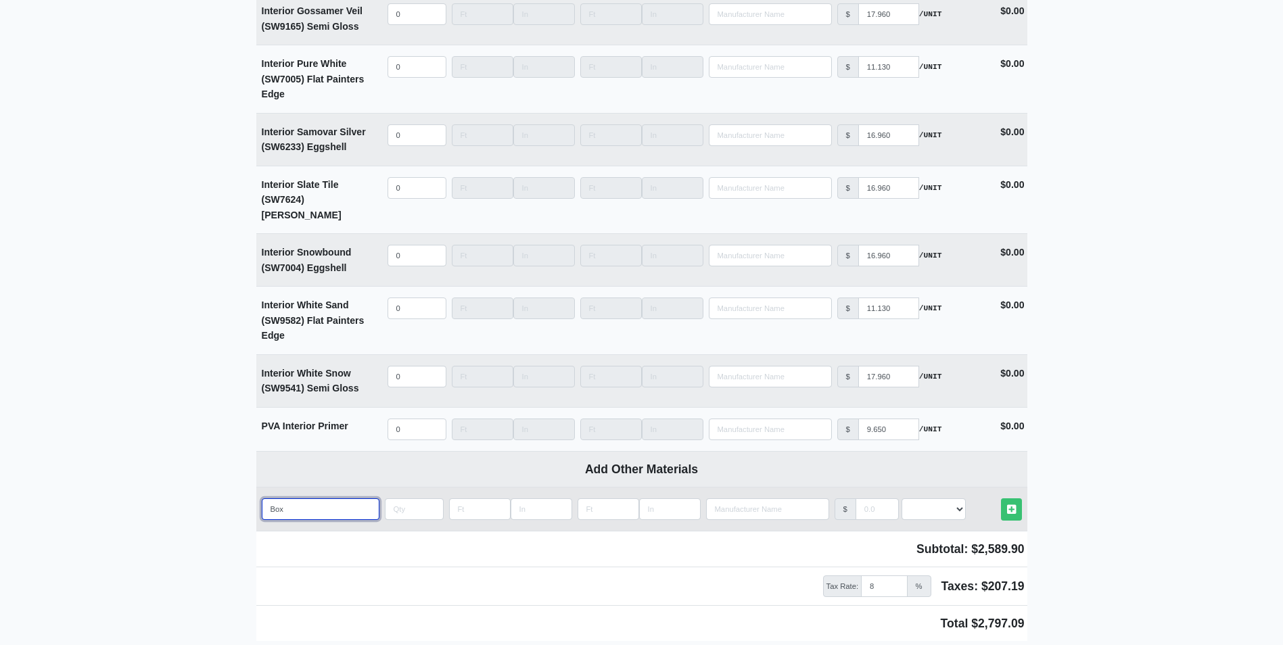
select select
type input "Box of"
select select
type input "Box of"
select select
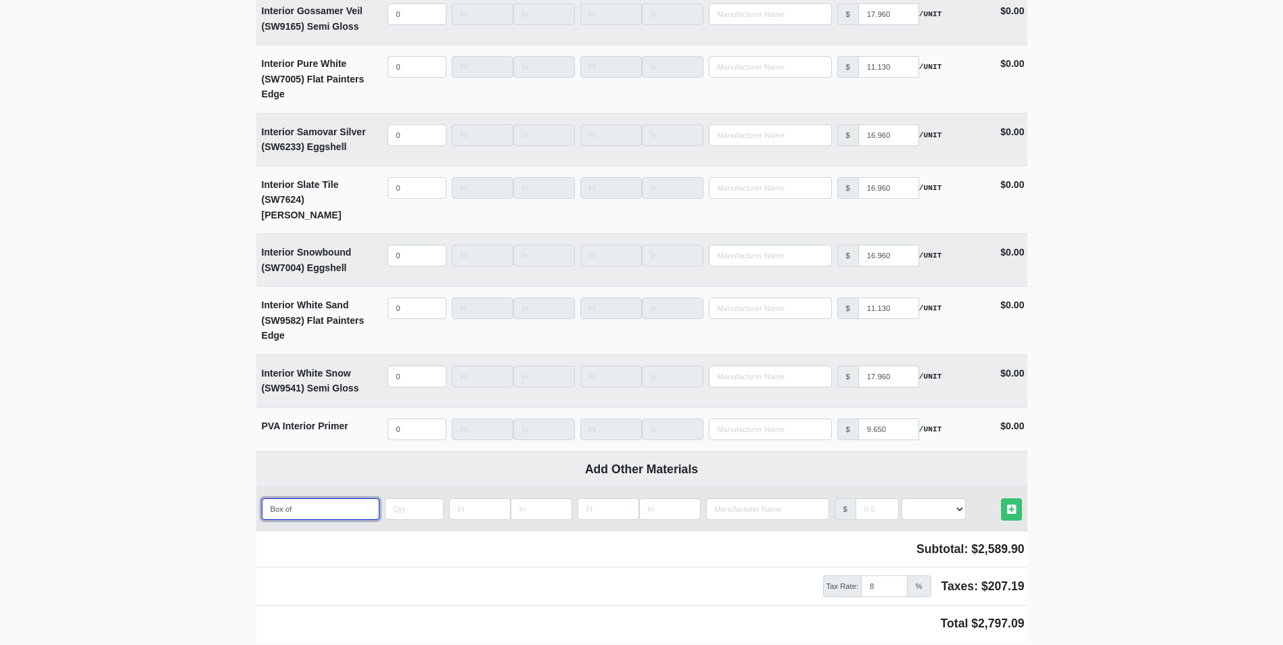
type input "Box of w"
select select
type input "Box of wh"
select select
type input "Box of whi"
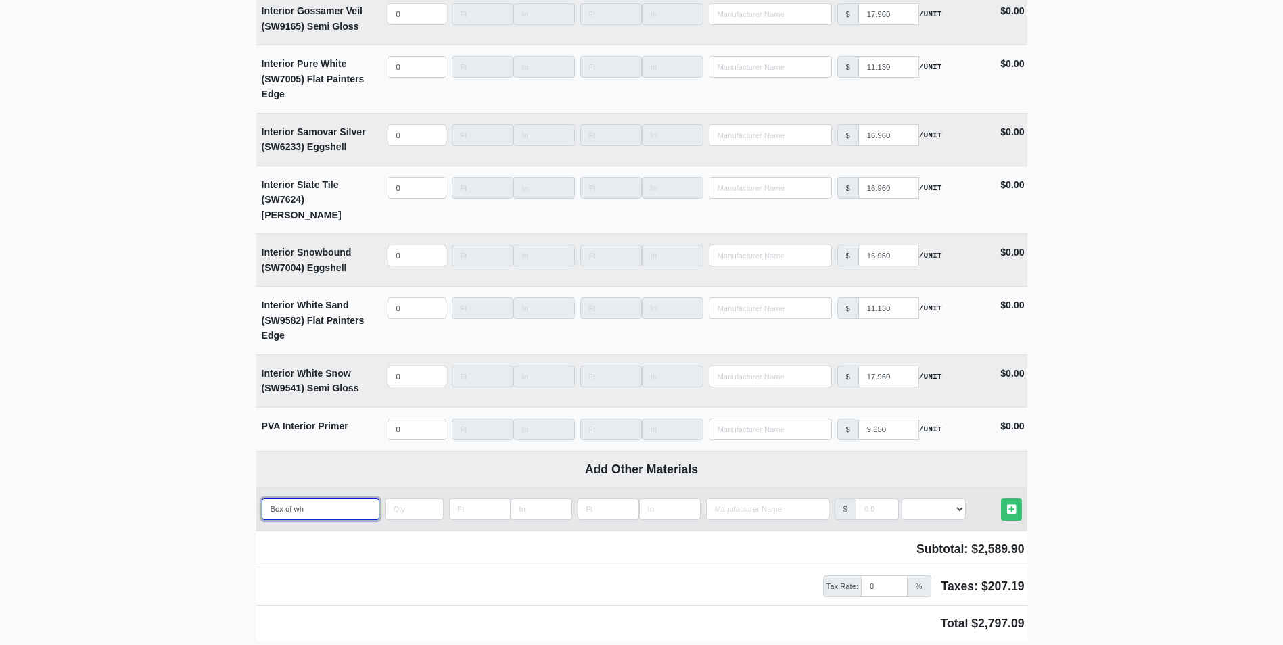
select select
type input "Box of whit"
select select
type input "Box of white"
select select
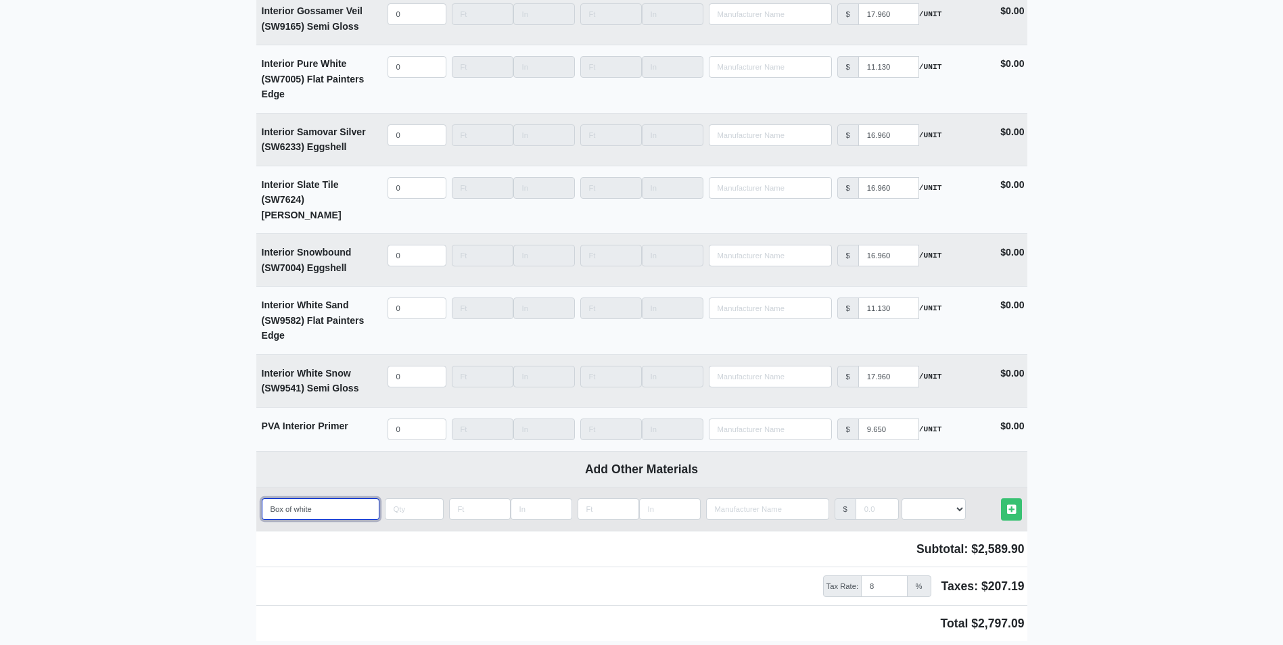
type input "Box of white"
select select
type input "Box of white t"
select select
type input "Box of white"
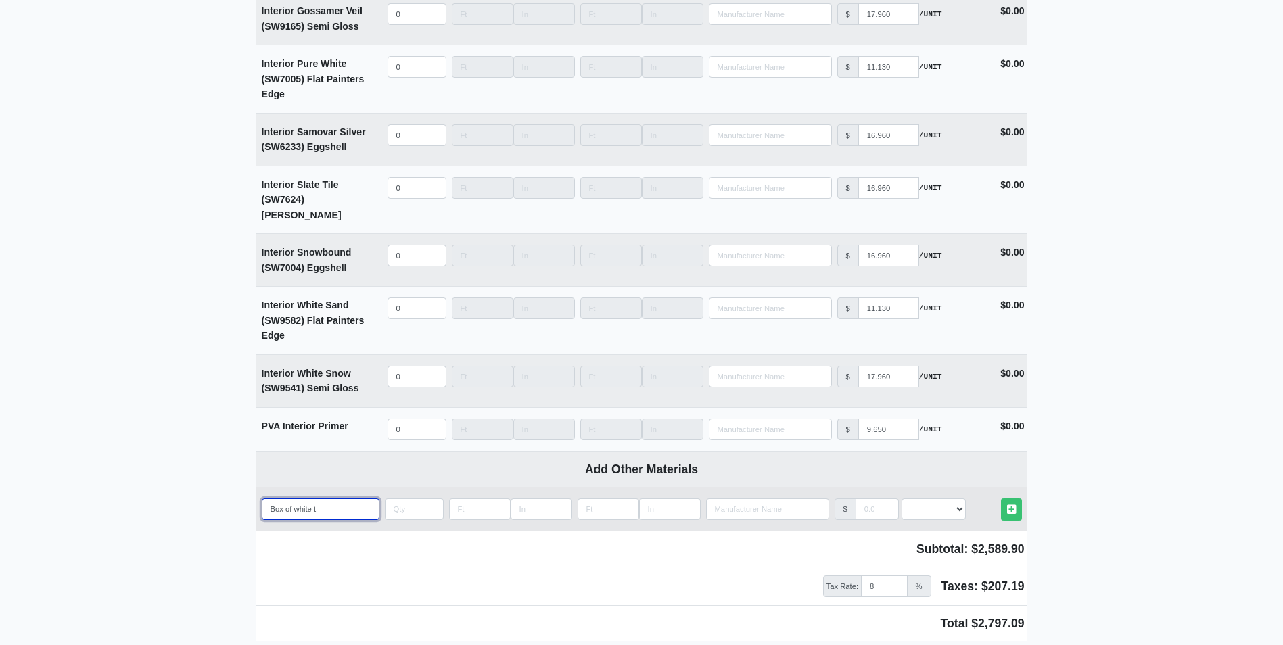
select select
type input "Box of white"
select select
type input "Box of whit"
select select
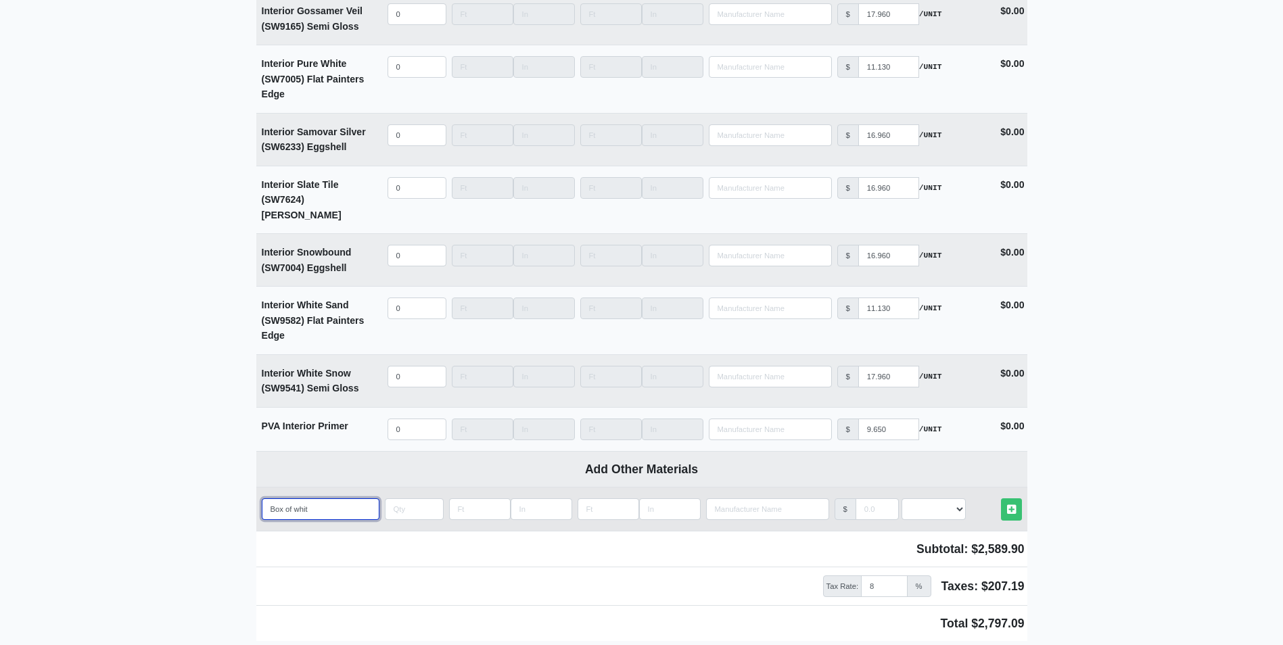
type input "Box of whi"
select select
type input "Box of wh"
select select
type input "Box of w"
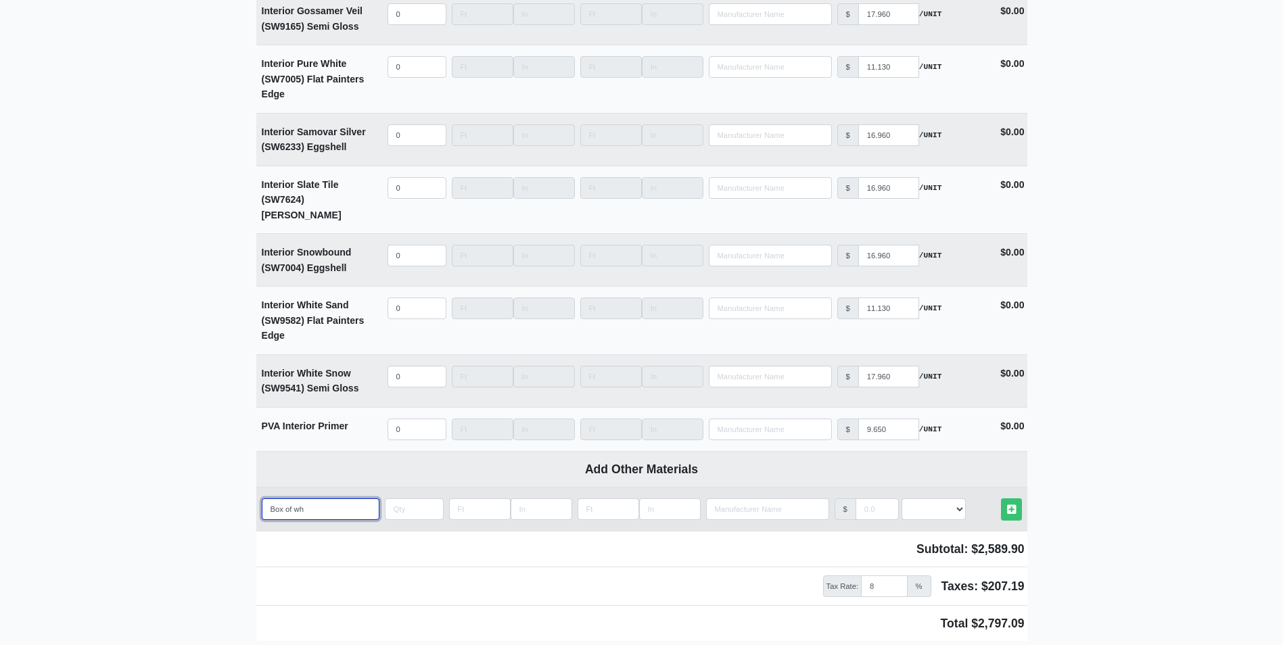
select select
type input "Box of"
select select
type input "Box of b"
select select
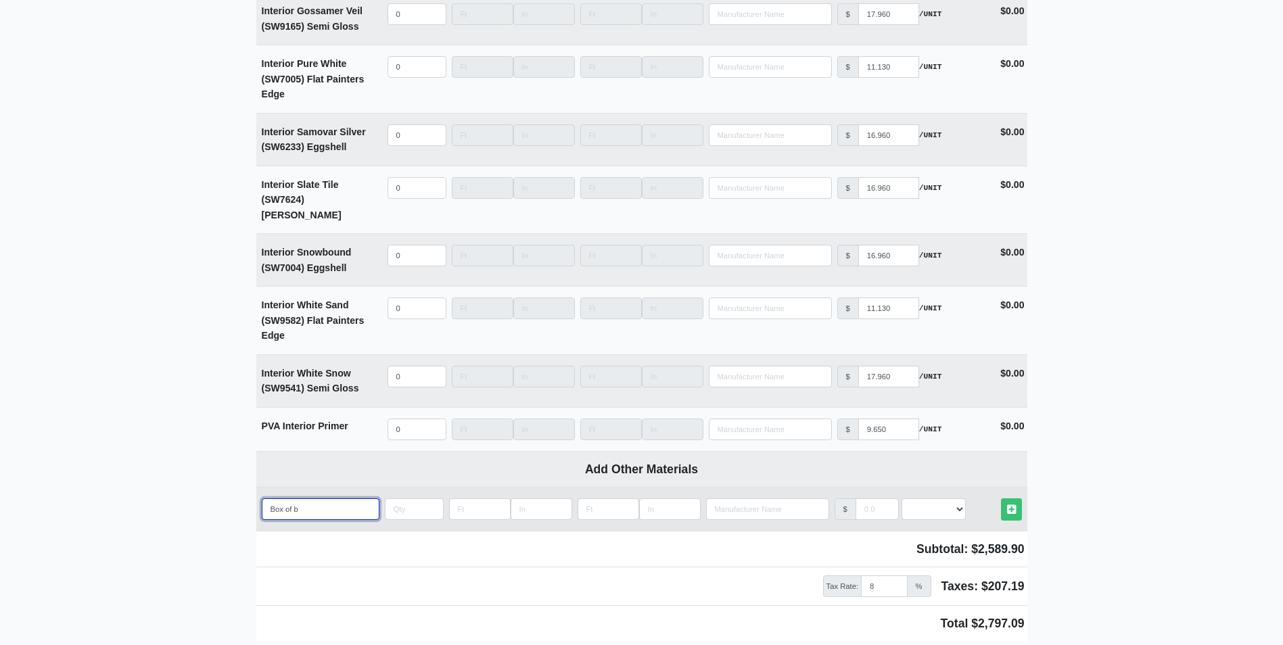
type input "Box of bl"
select select
type input "Box of blu"
select select
type input "Box of blue"
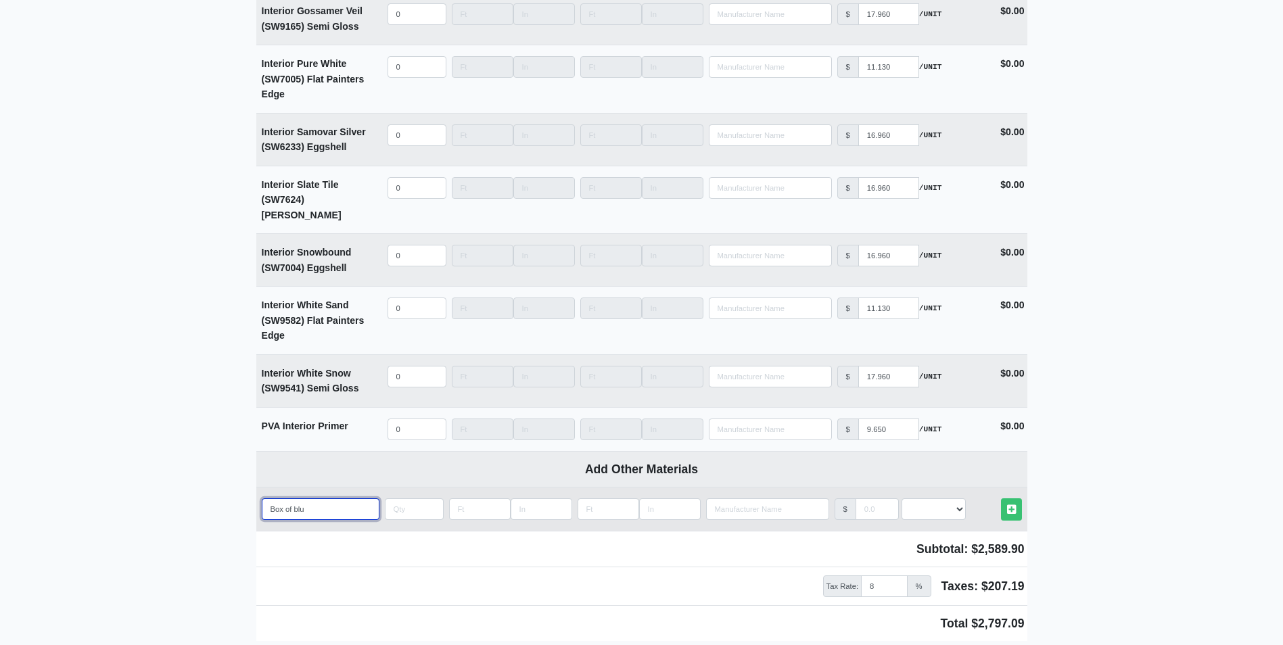
select select
type input "Box of blue"
select select
type input "Box of blue t"
select select
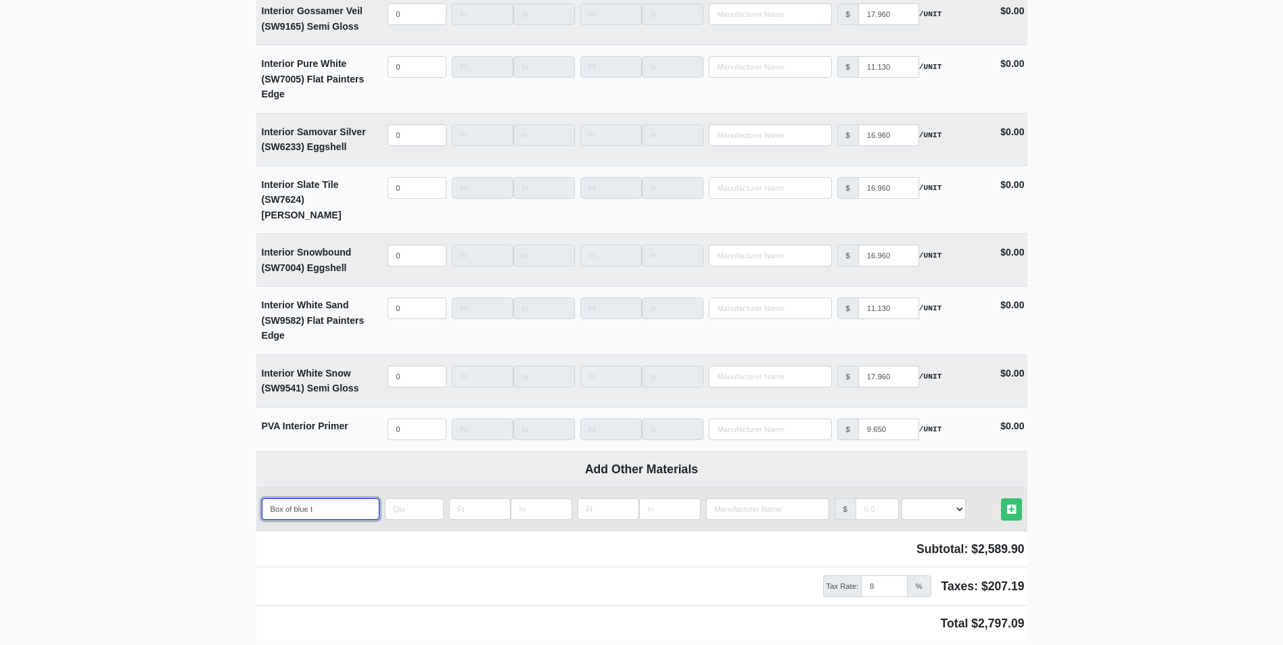
type input "Box of blue ta"
select select
click at [1001, 499] on link "Other Materials" at bounding box center [1011, 510] width 21 height 22
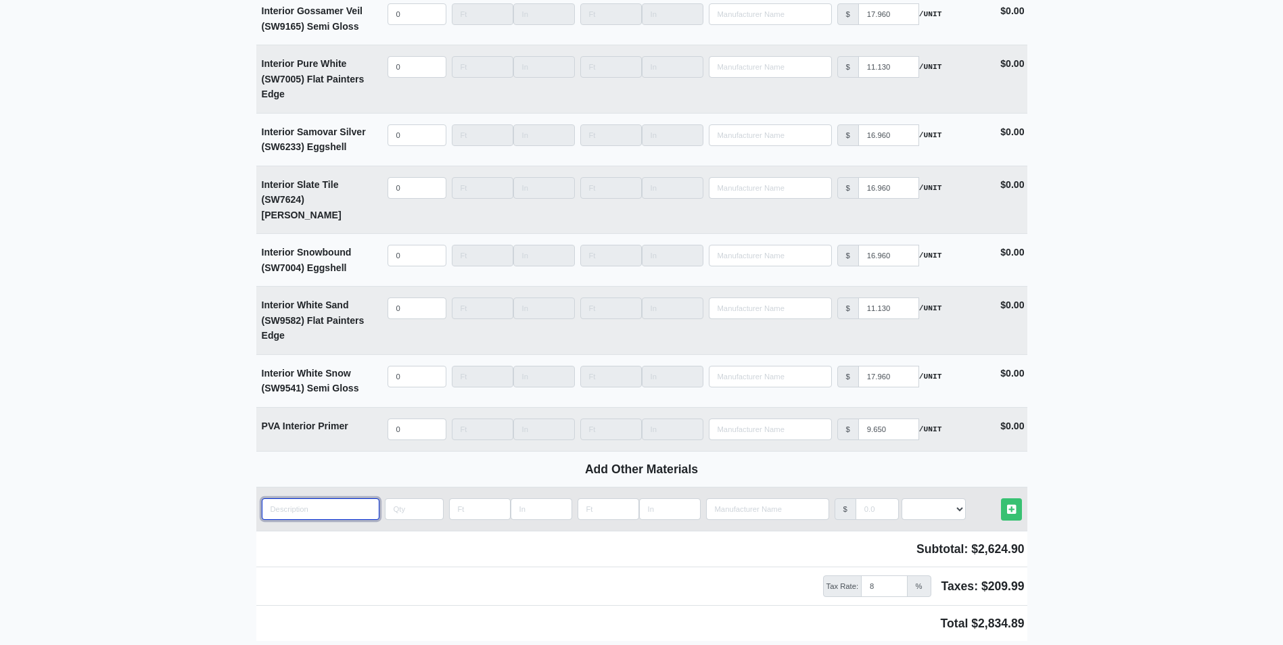
click at [313, 499] on input "quantity" at bounding box center [321, 510] width 118 height 22
click at [1001, 499] on link "Other Materials" at bounding box center [1011, 510] width 21 height 22
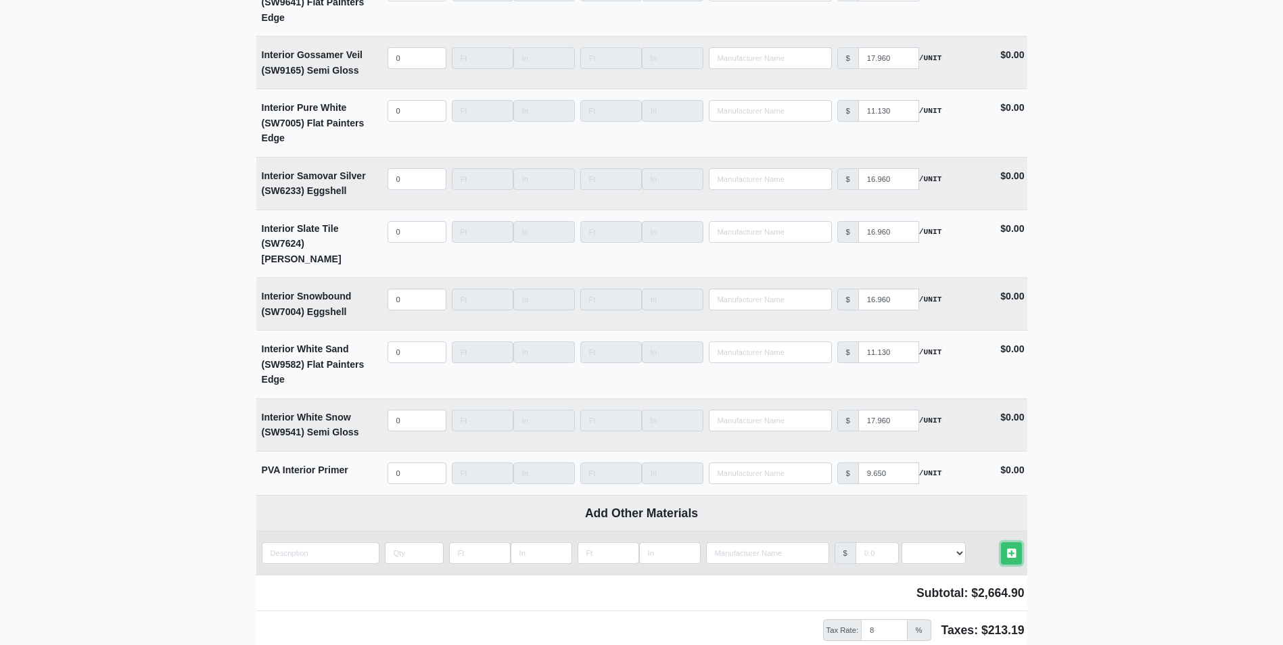
scroll to position [3536, 0]
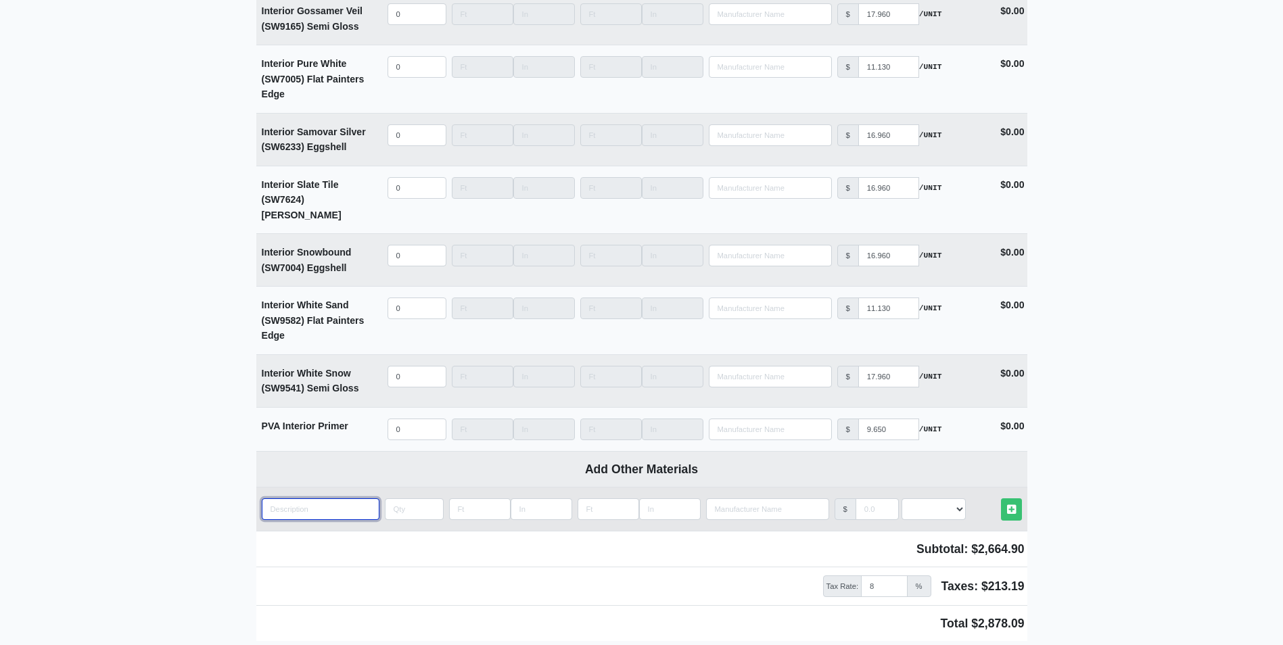
click at [306, 499] on input "quantity" at bounding box center [321, 510] width 118 height 22
click at [348, 499] on input "DTM snowbound satin" at bounding box center [321, 510] width 118 height 22
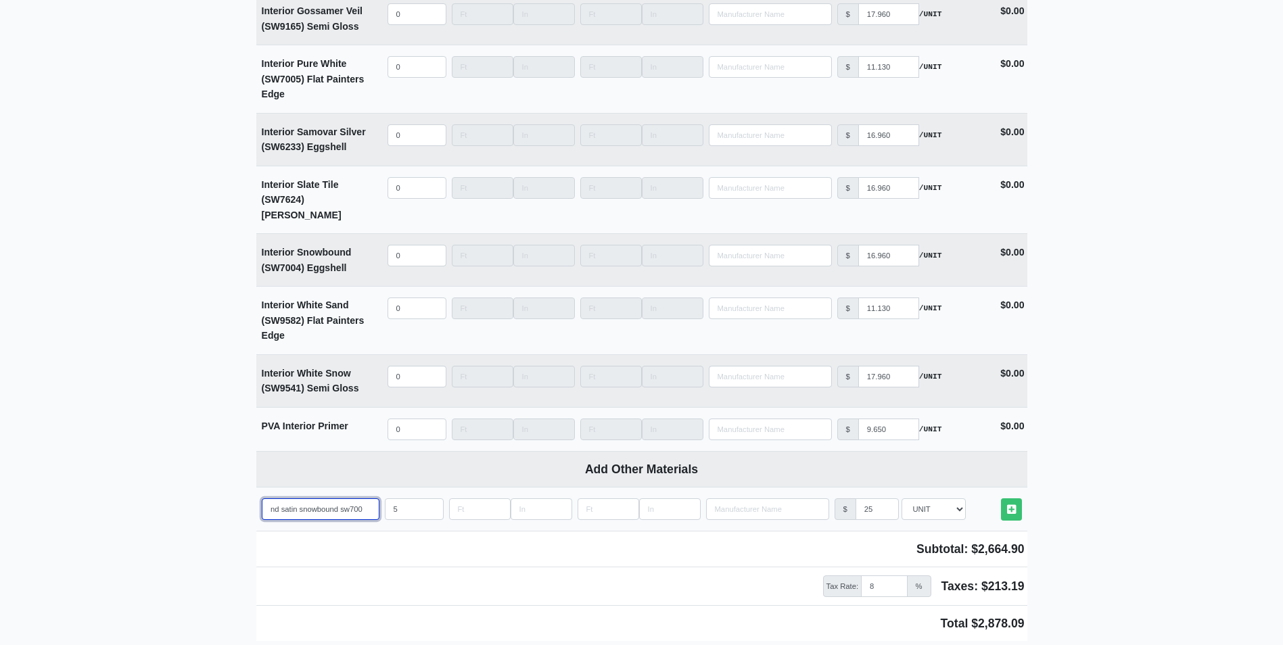
scroll to position [0, 53]
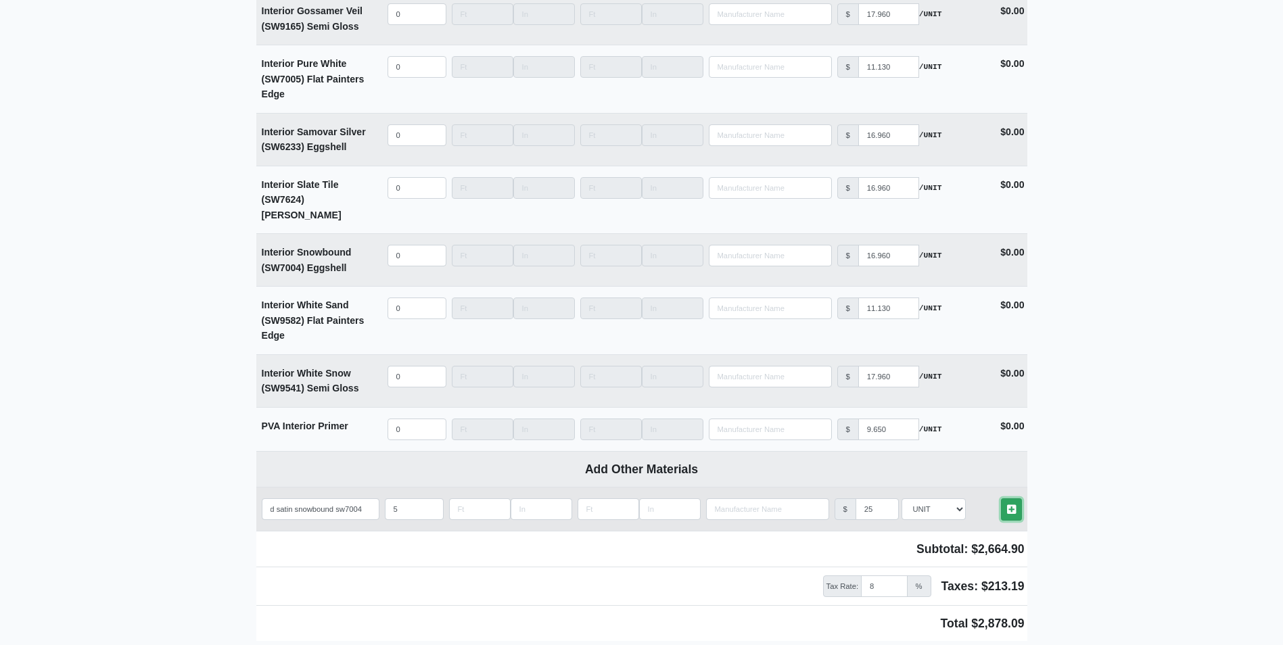
click at [1010, 499] on link "Other Materials" at bounding box center [1011, 510] width 21 height 22
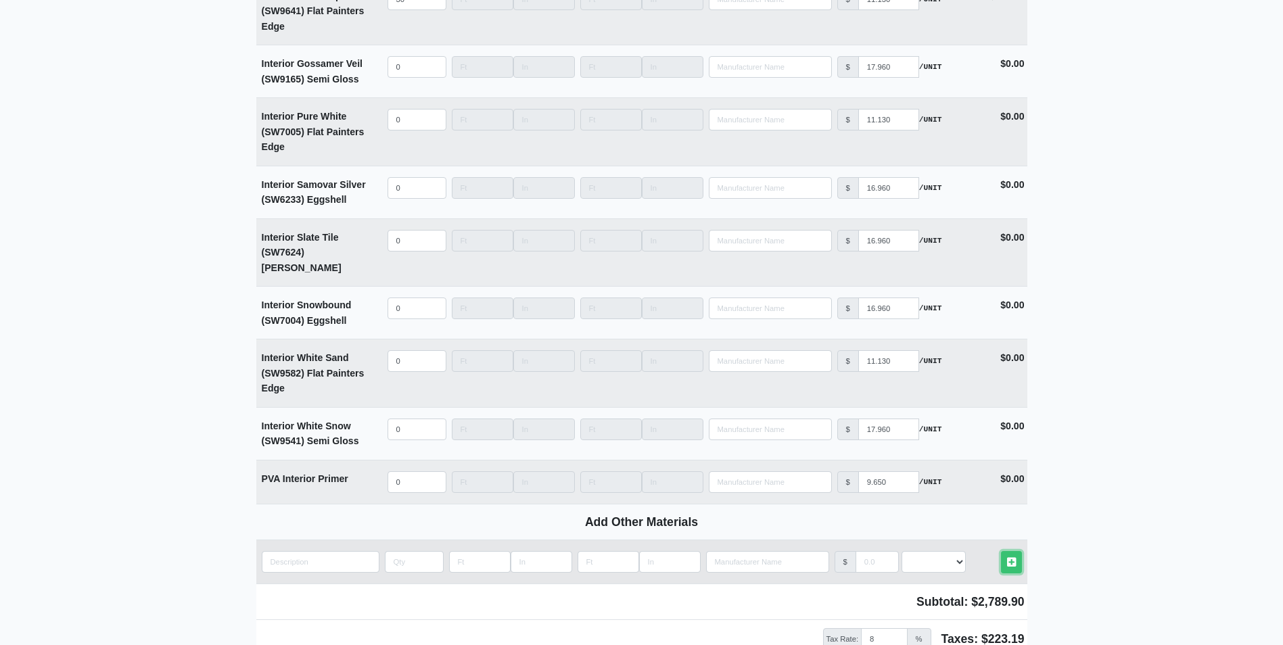
scroll to position [3589, 0]
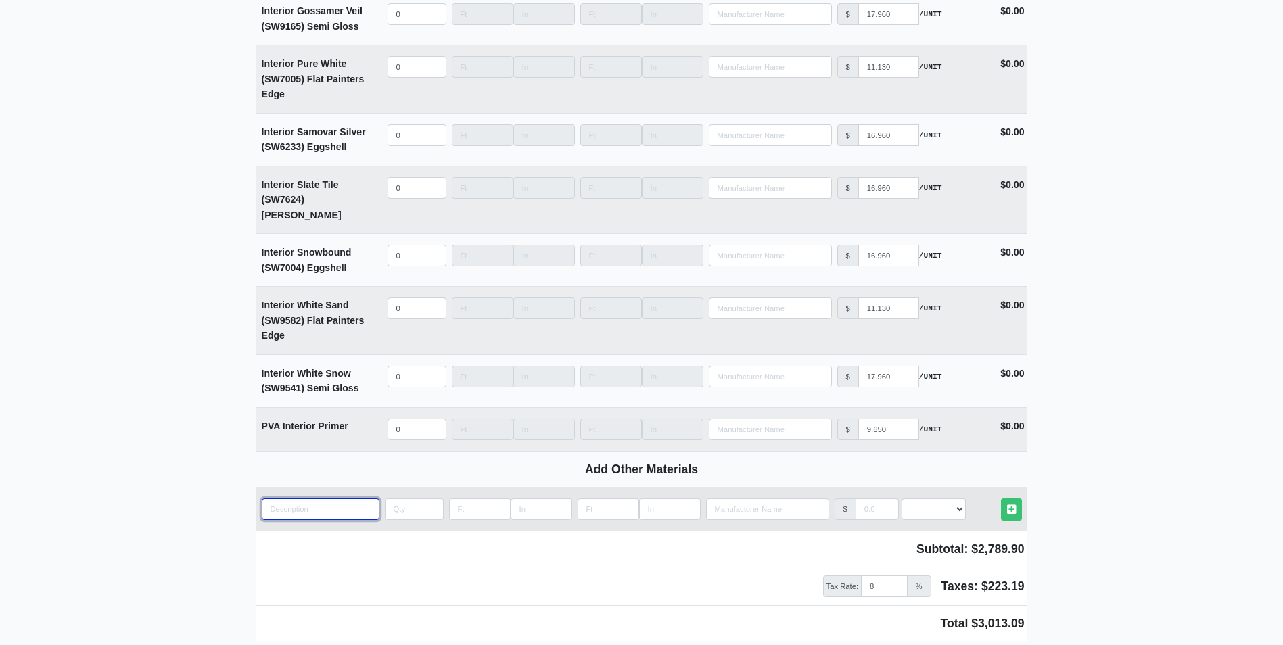
click at [321, 499] on input "quantity" at bounding box center [321, 510] width 118 height 22
click at [1001, 499] on link "Other Materials" at bounding box center [1011, 510] width 21 height 22
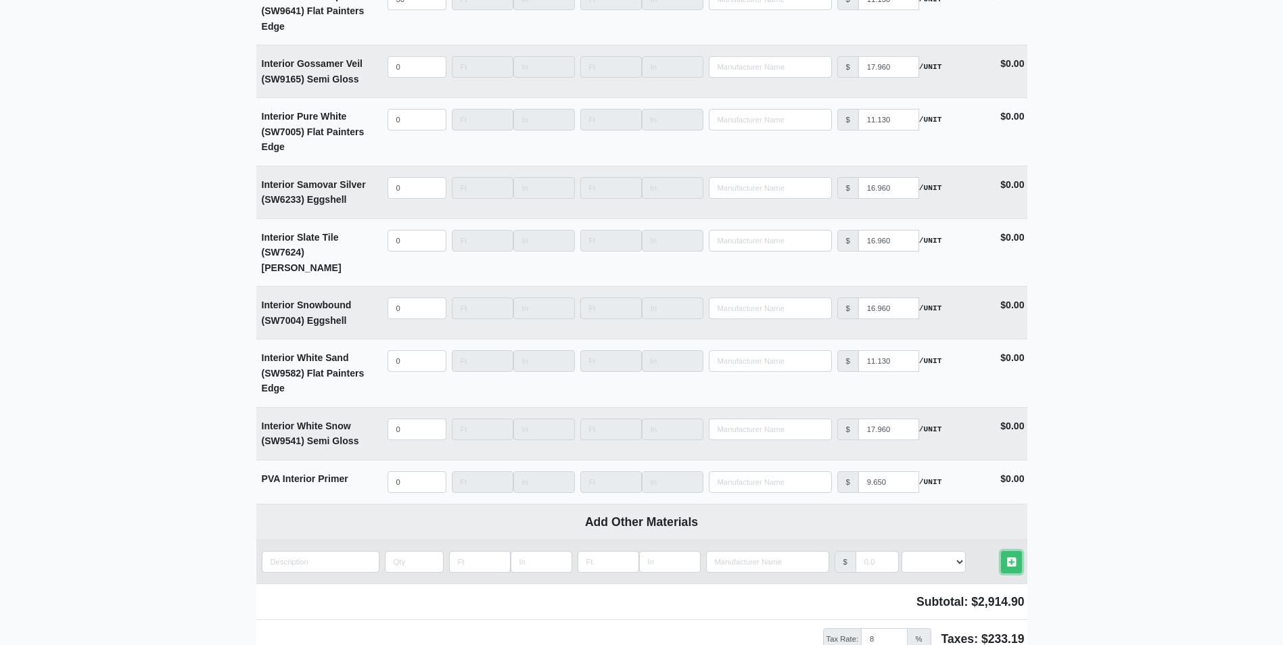
scroll to position [3642, 0]
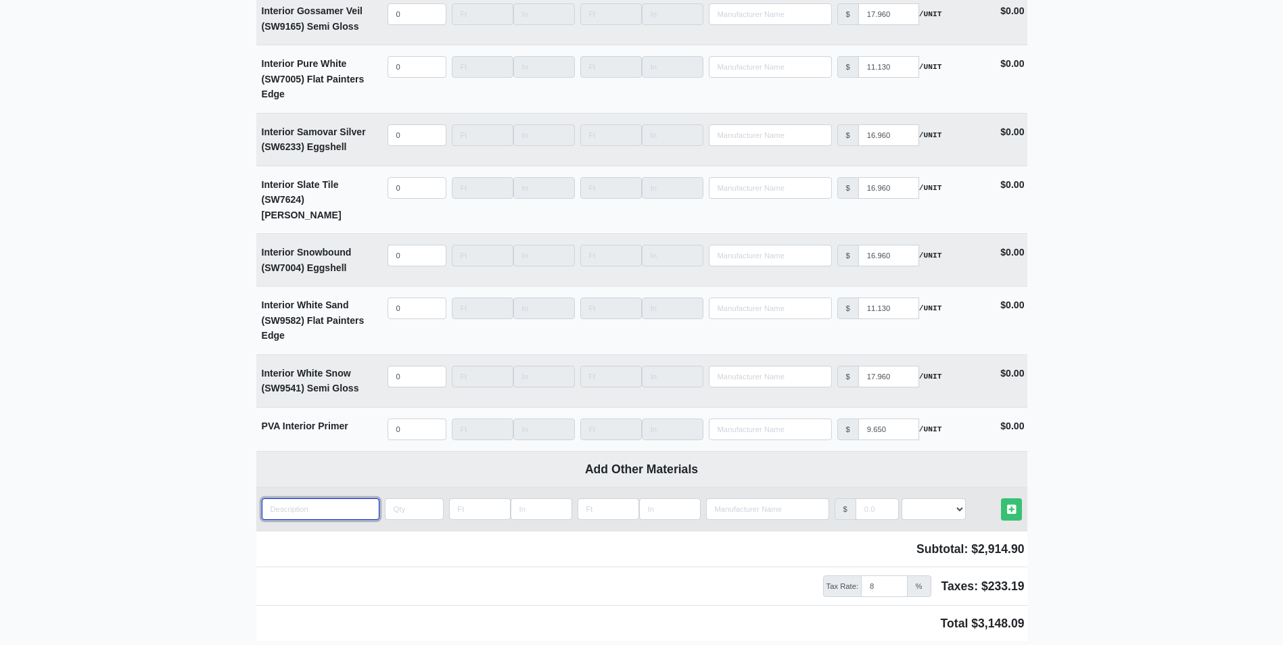
click at [321, 499] on input "quantity" at bounding box center [321, 510] width 118 height 22
click at [1001, 499] on link "Other Materials" at bounding box center [1011, 510] width 21 height 22
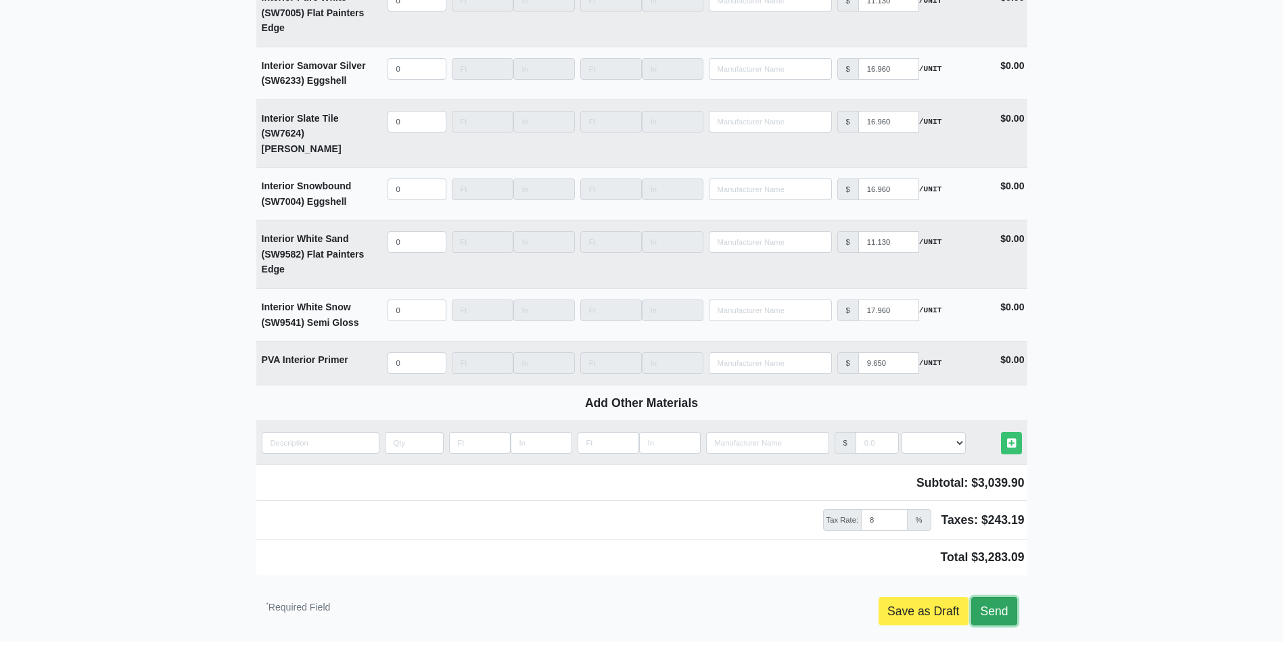
click at [993, 597] on link "Send" at bounding box center [993, 611] width 45 height 28
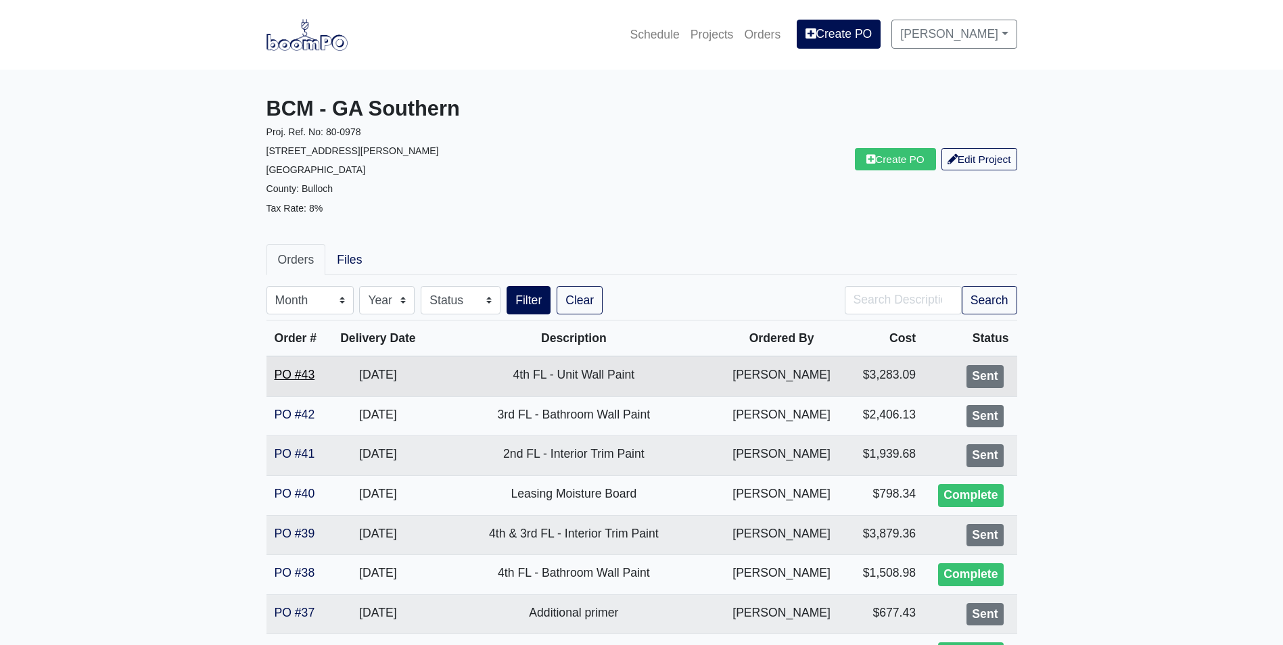
click at [284, 371] on link "PO #43" at bounding box center [295, 375] width 41 height 14
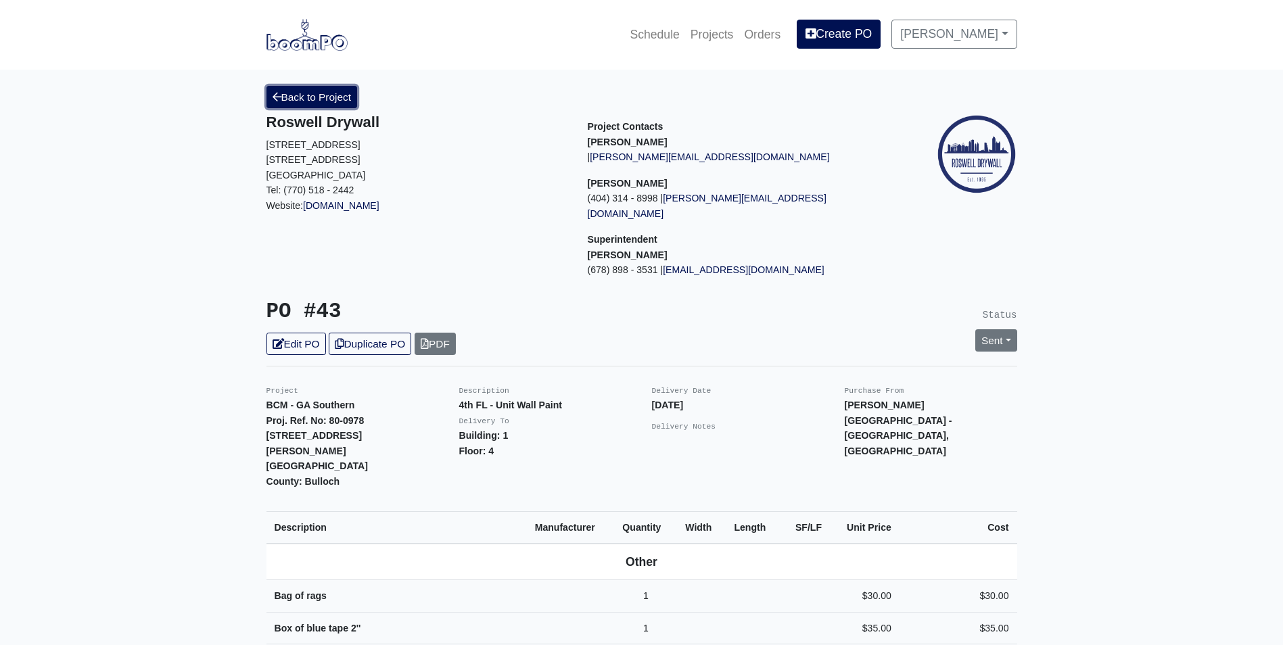
click at [317, 100] on link "Back to Project" at bounding box center [312, 97] width 91 height 22
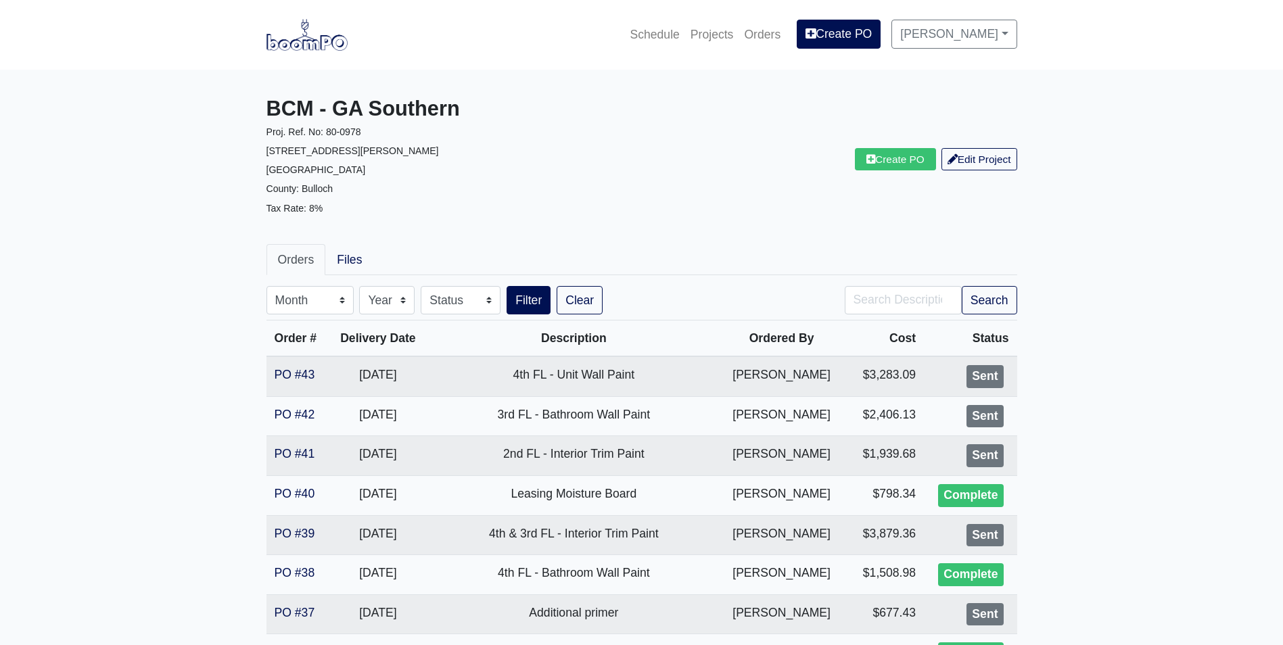
click at [313, 41] on img at bounding box center [307, 34] width 81 height 31
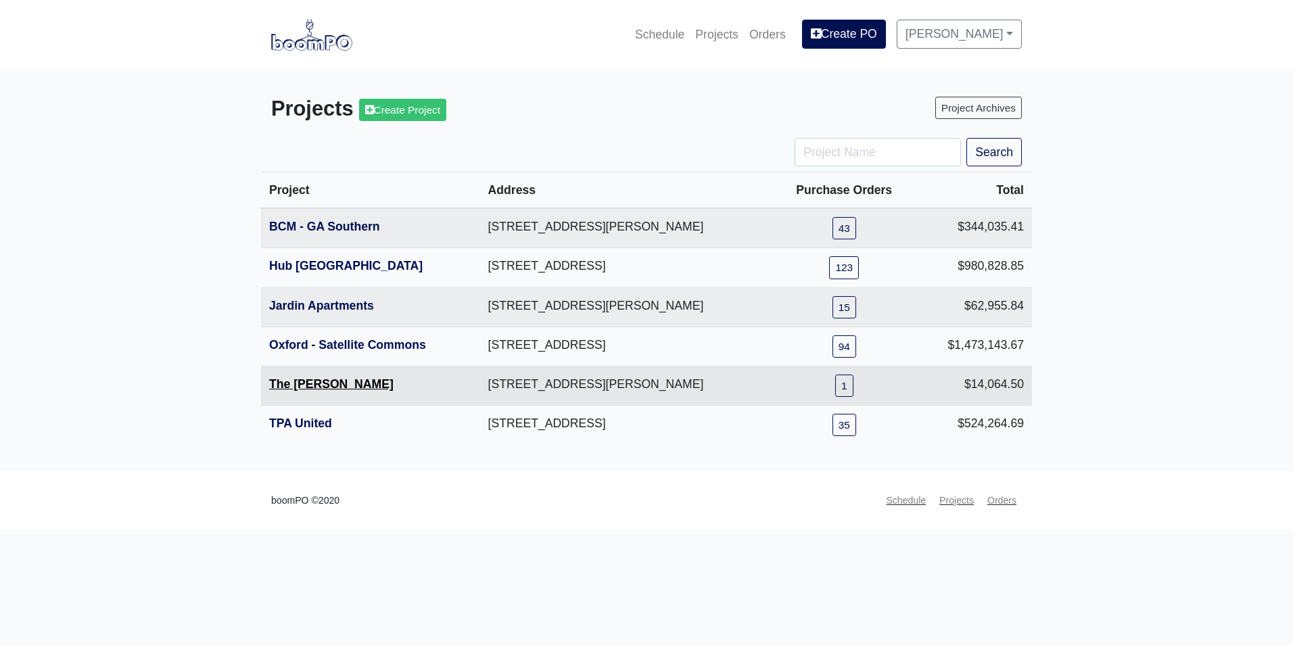
click at [290, 388] on link "The [PERSON_NAME]" at bounding box center [331, 384] width 124 height 14
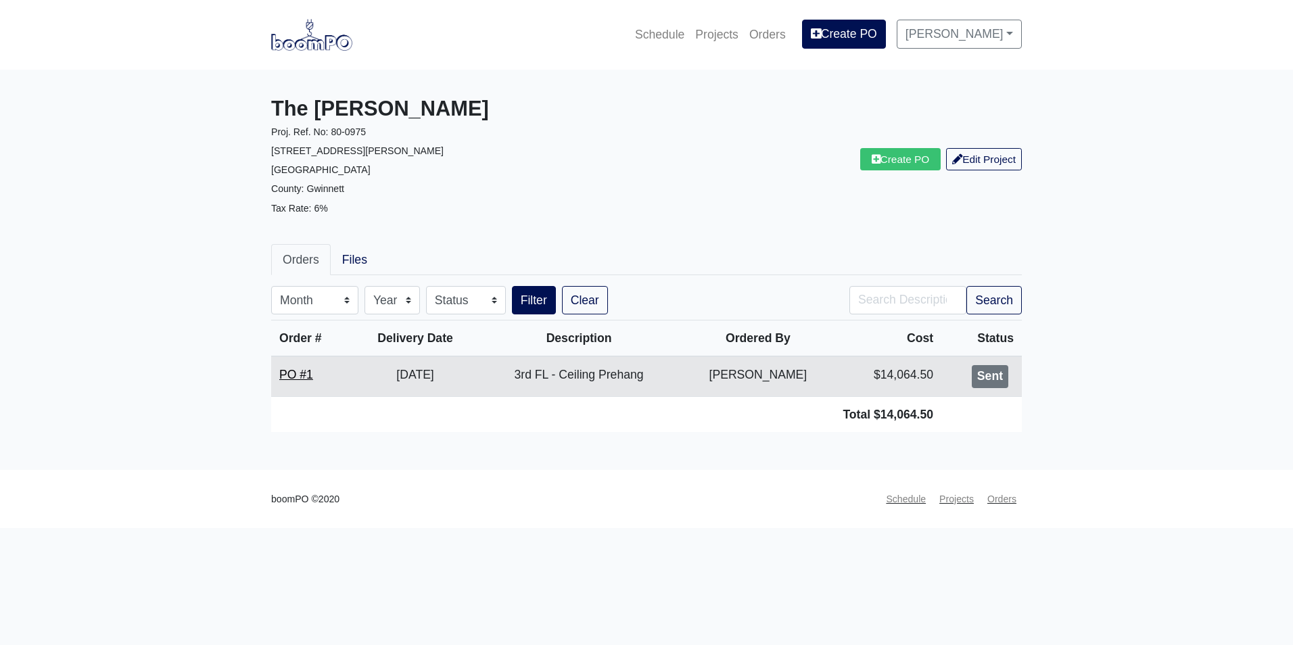
click at [300, 379] on link "PO #1" at bounding box center [296, 375] width 34 height 14
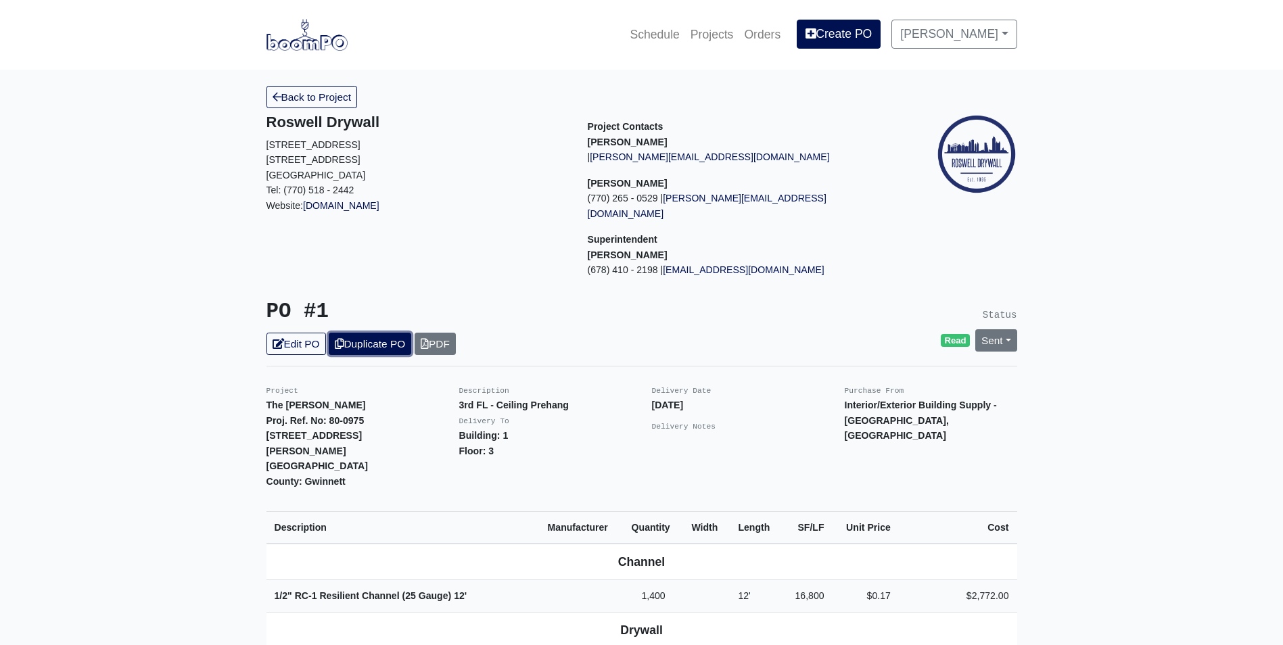
click at [373, 336] on link "Duplicate PO" at bounding box center [370, 344] width 83 height 22
click at [298, 335] on link "Edit PO" at bounding box center [297, 344] width 60 height 22
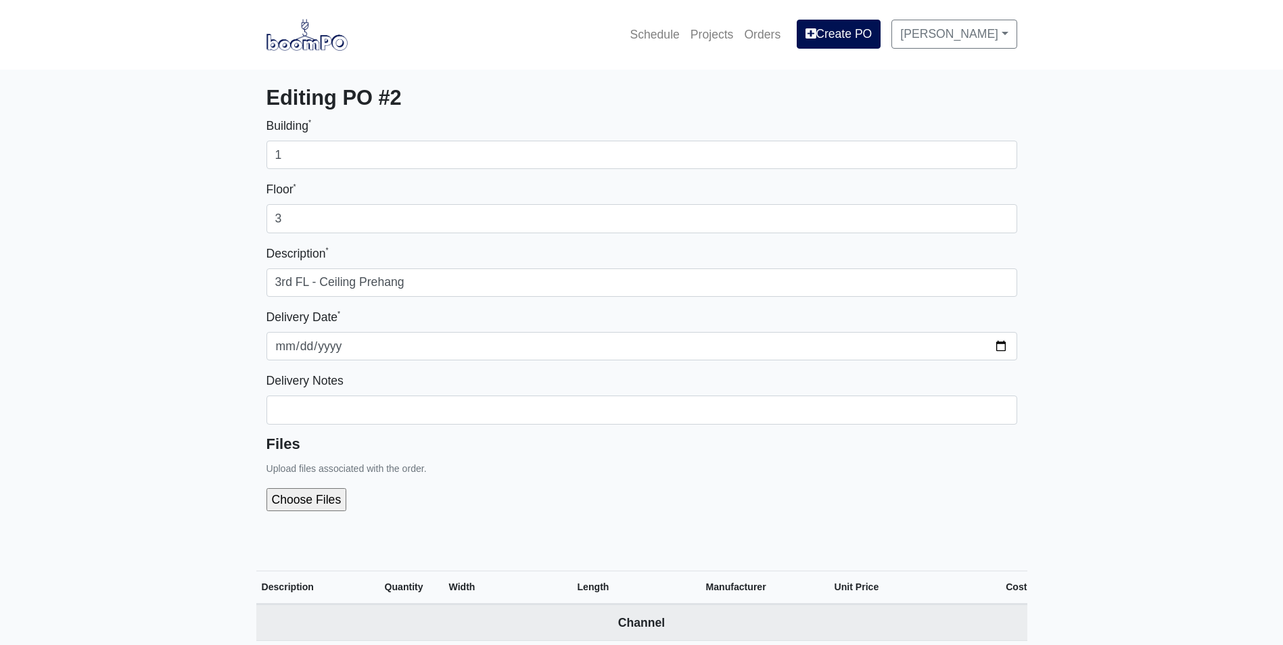
select select
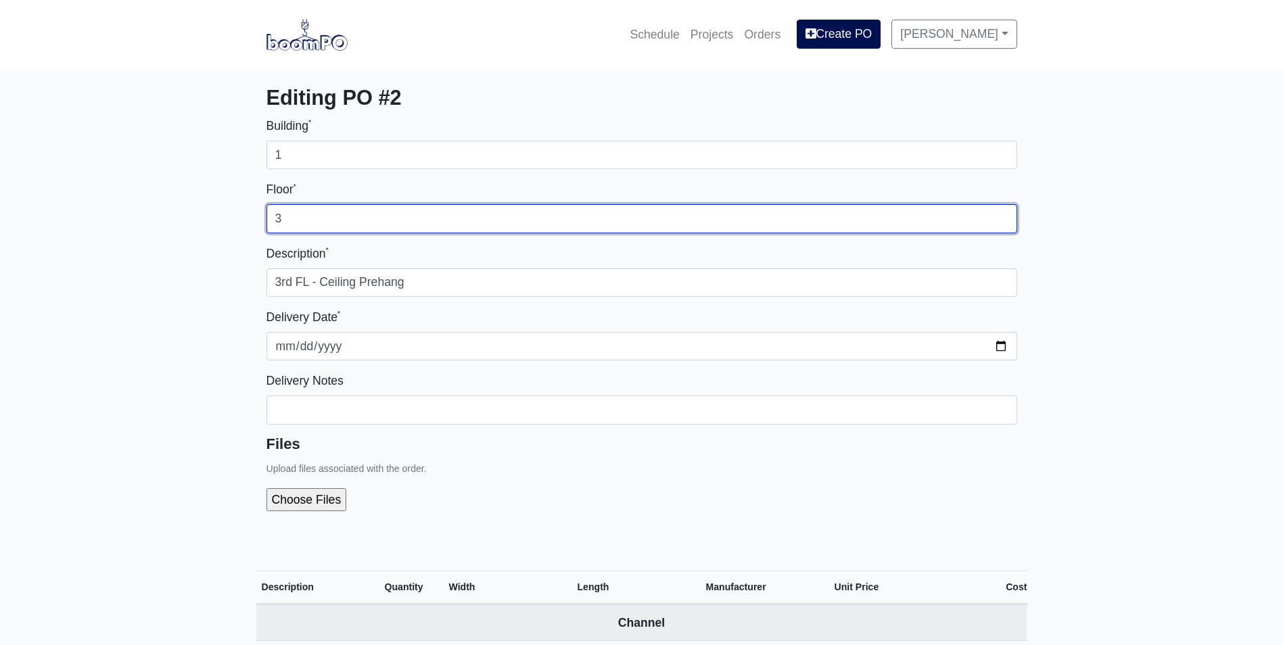
drag, startPoint x: 302, startPoint y: 220, endPoint x: 264, endPoint y: 228, distance: 39.4
click at [264, 228] on div "Building * 1 Floor * 3 Description * 3rd FL - Ceiling Prehang Delivery Date * 2…" at bounding box center [641, 324] width 771 height 417
type input "2"
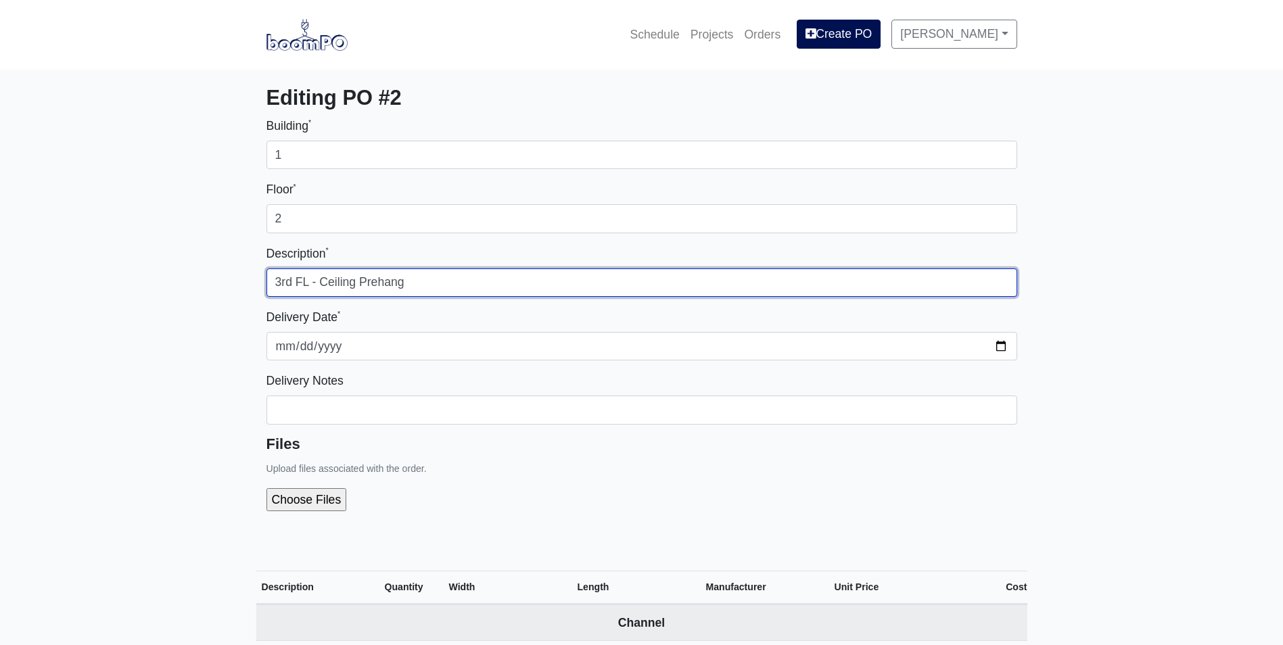
drag, startPoint x: 290, startPoint y: 283, endPoint x: 248, endPoint y: 284, distance: 42.6
type input "2nd FL - Ceiling Prehang"
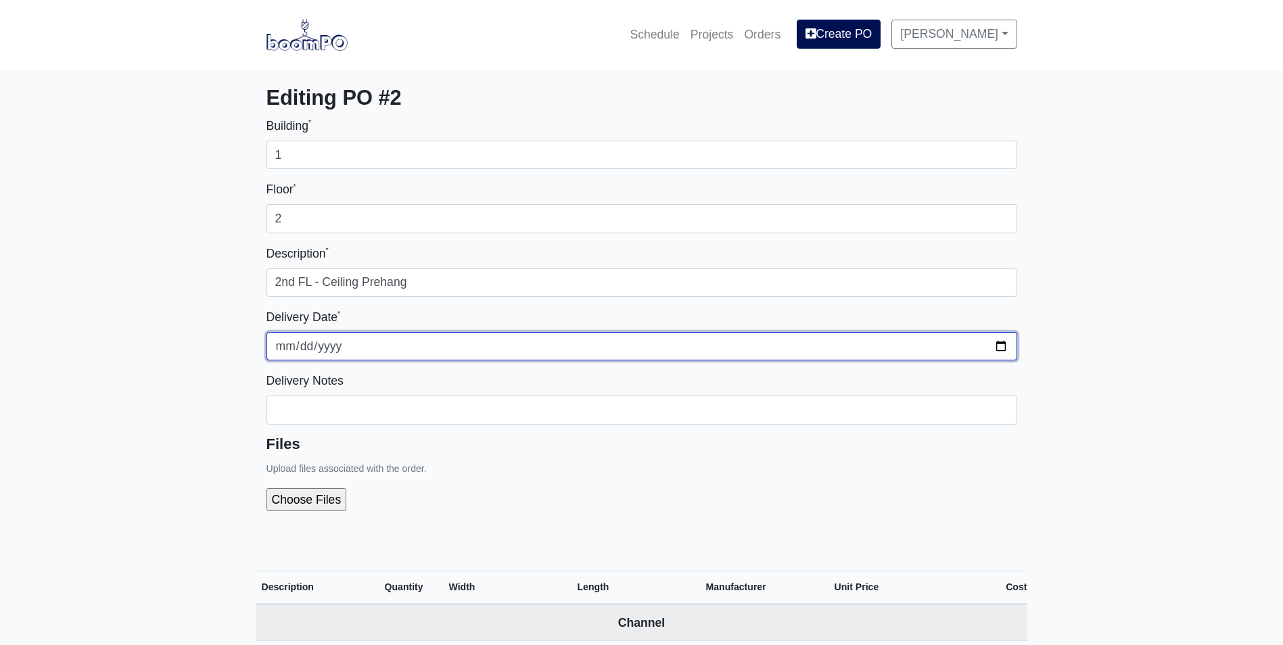
click at [998, 335] on input "2025-10-06" at bounding box center [642, 346] width 751 height 28
click at [1001, 342] on input "2025-10-06" at bounding box center [642, 346] width 751 height 28
type input "2025-10-16"
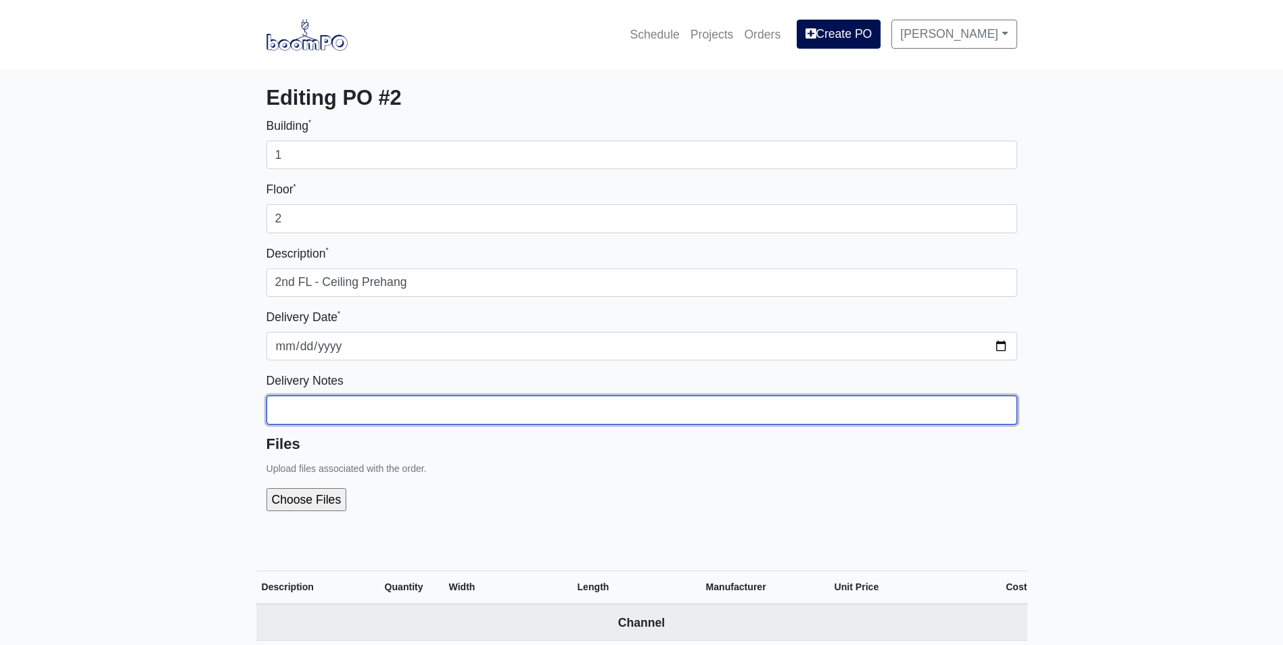
click at [420, 403] on input "Building *" at bounding box center [642, 410] width 751 height 28
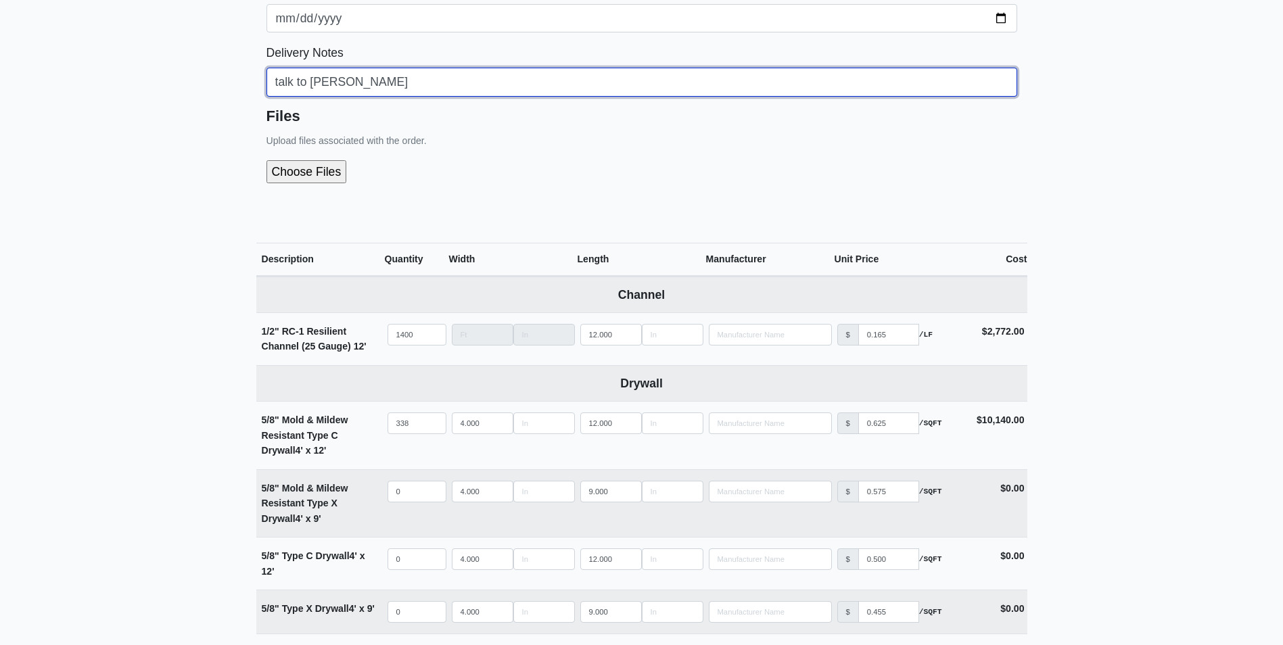
scroll to position [820, 0]
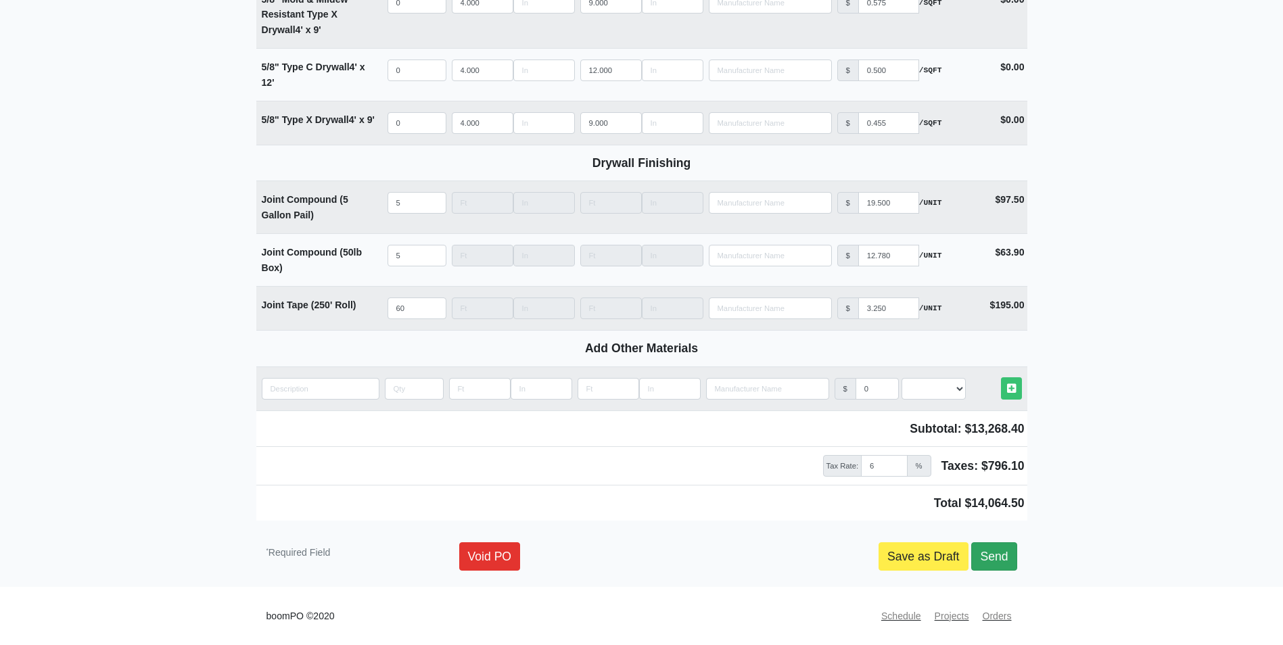
type input "talk to todd"
click at [995, 550] on link "Send" at bounding box center [993, 557] width 45 height 28
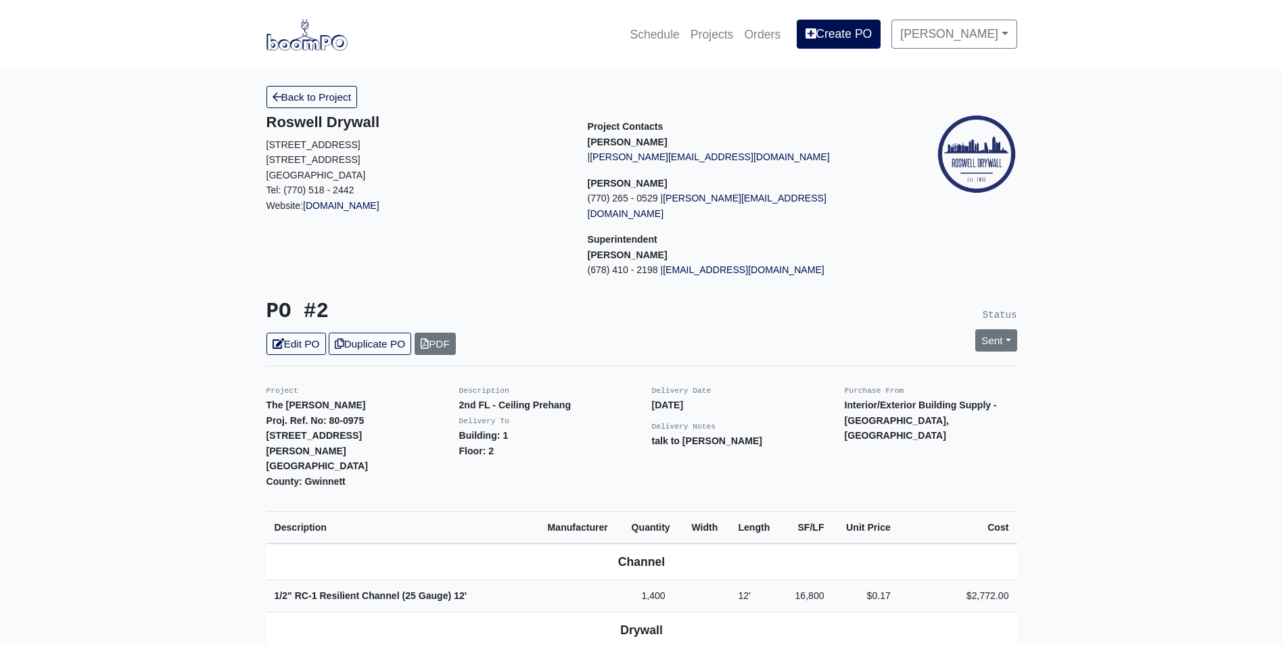
click at [319, 43] on img at bounding box center [307, 34] width 81 height 31
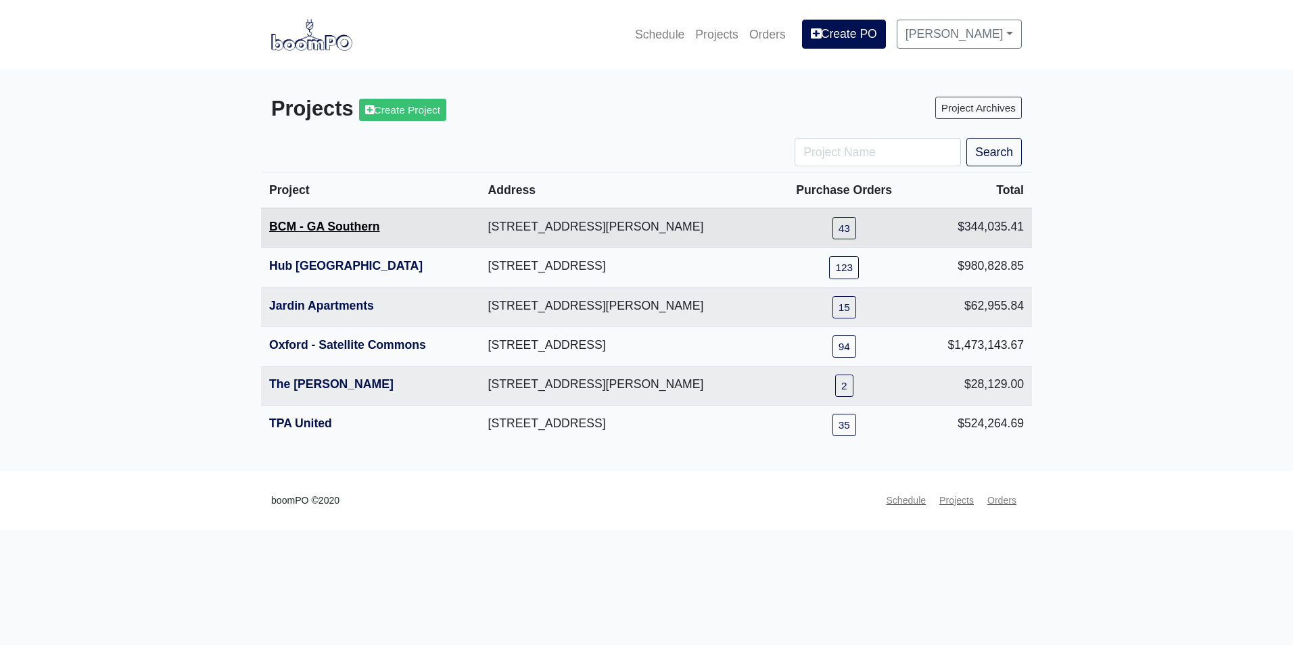
click at [318, 229] on link "BCM - GA Southern" at bounding box center [324, 227] width 111 height 14
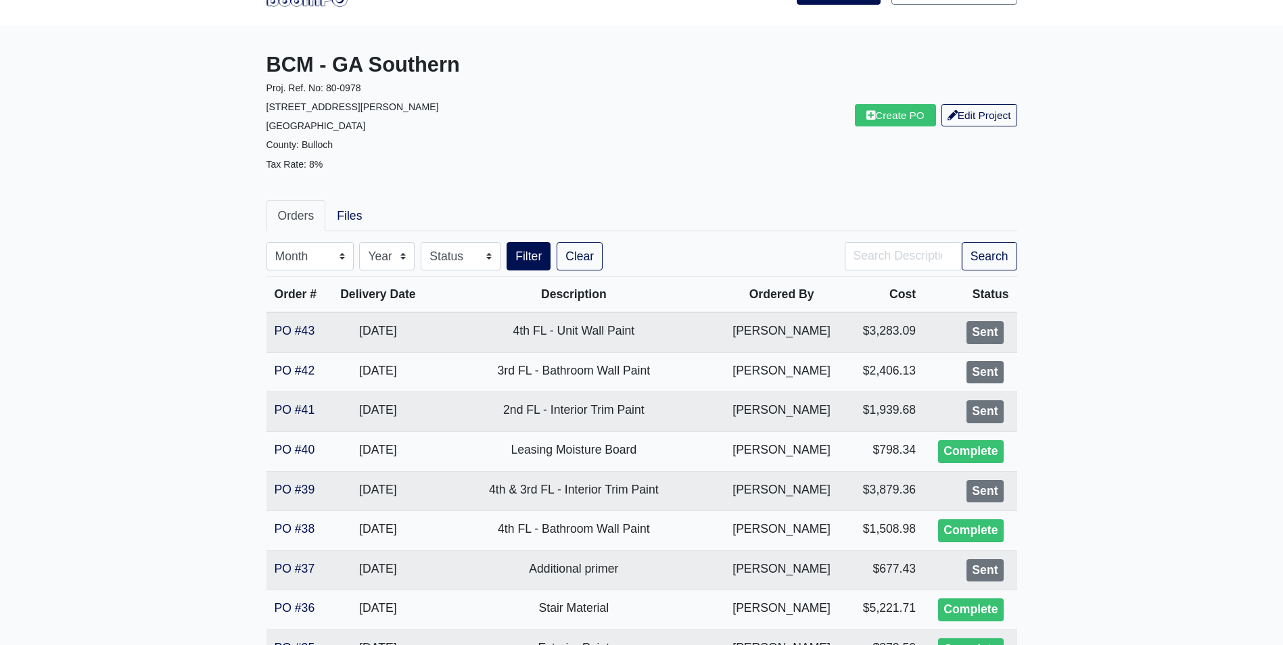
scroll to position [68, 0]
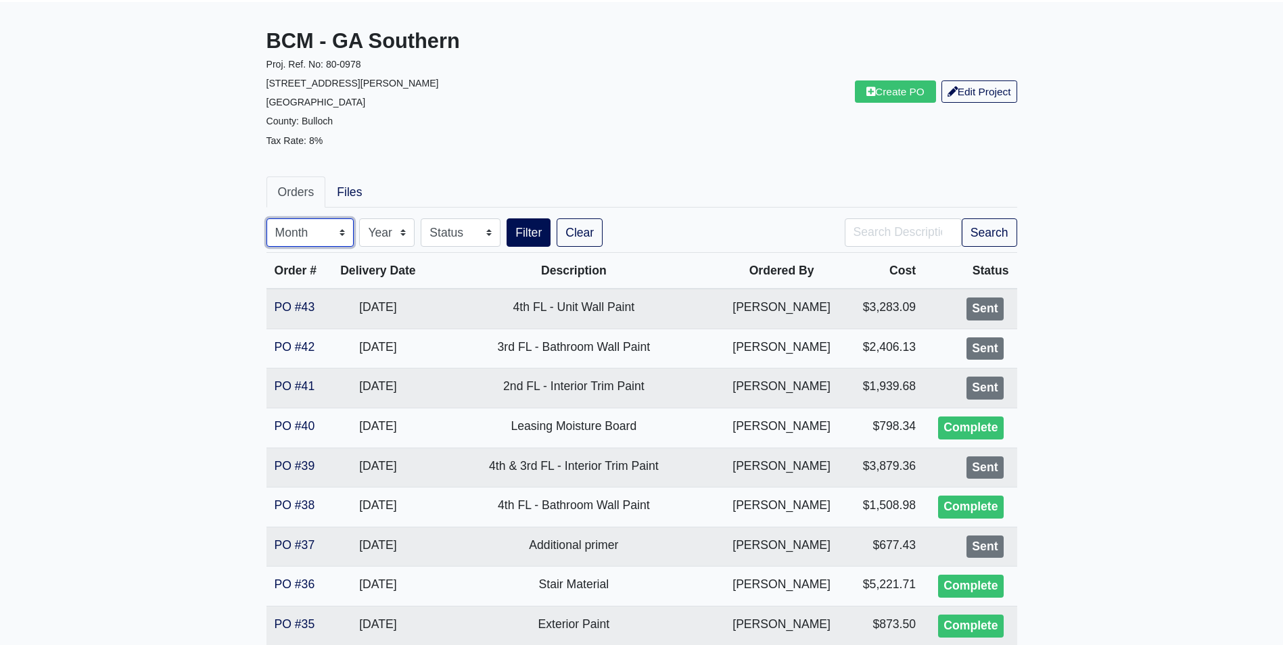
click at [312, 235] on select "Month January February March April May June July August September October Novem…" at bounding box center [310, 232] width 87 height 28
select select "10"
click at [267, 218] on select "Month January February March April May June July August September October Novem…" at bounding box center [310, 232] width 87 height 28
click at [536, 231] on button "Filter" at bounding box center [529, 232] width 44 height 28
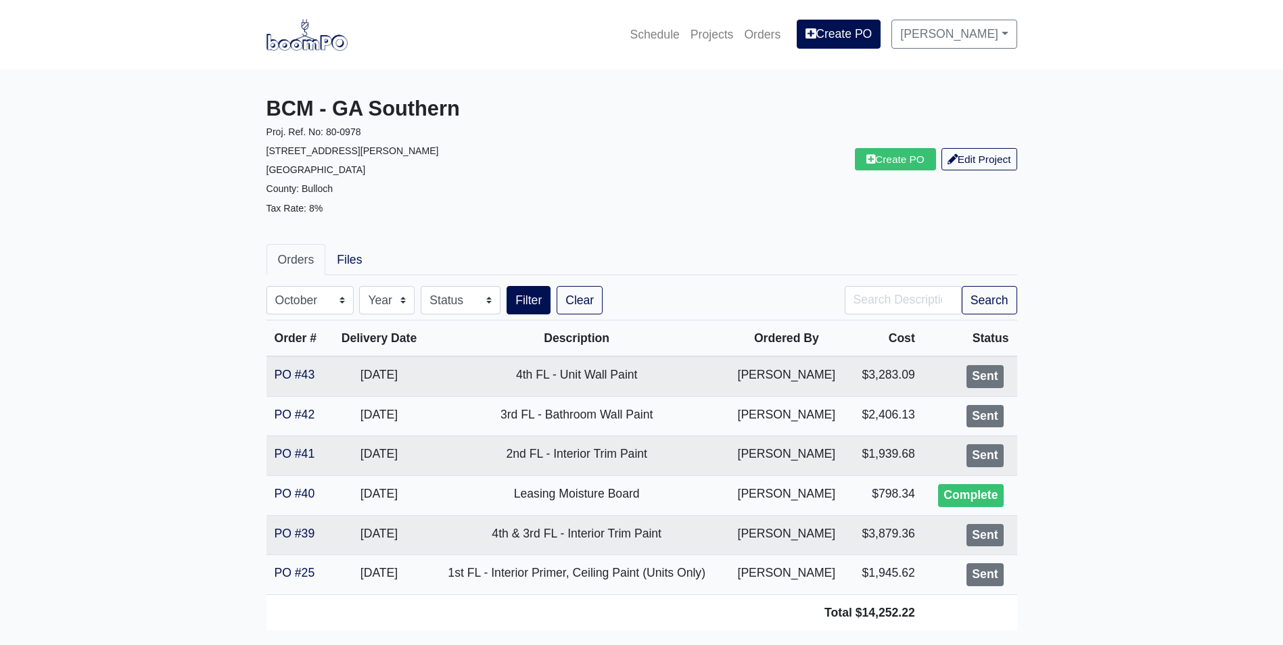
select select "10"
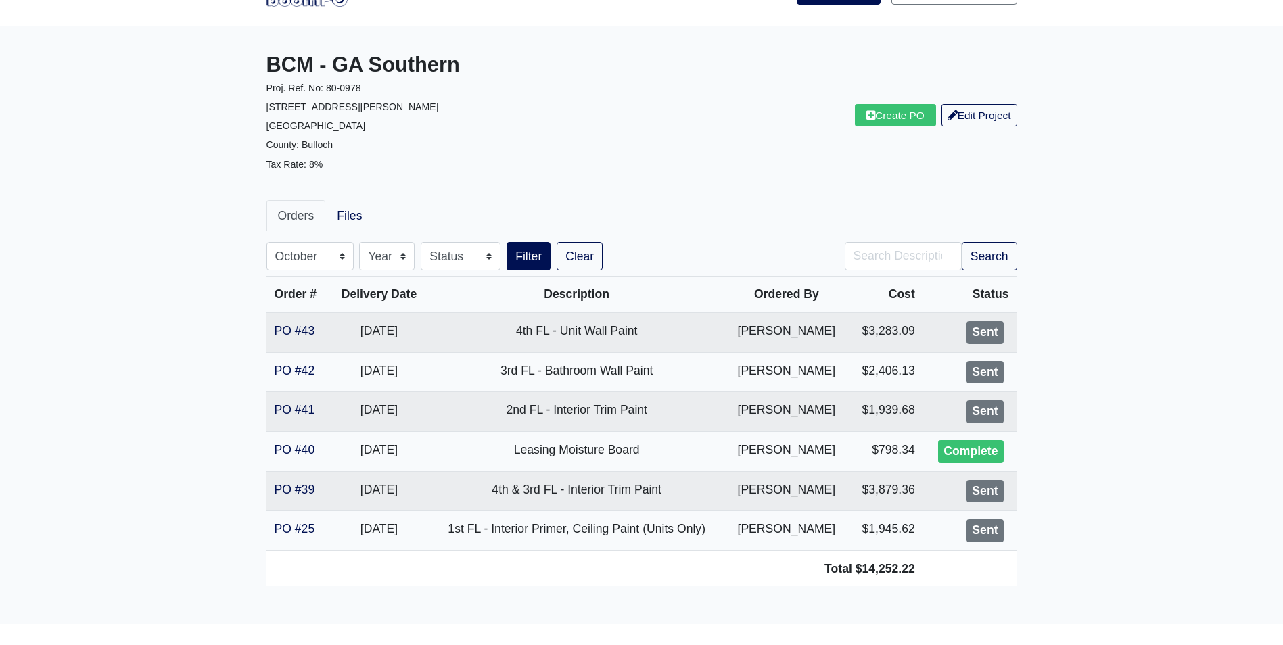
scroll to position [68, 0]
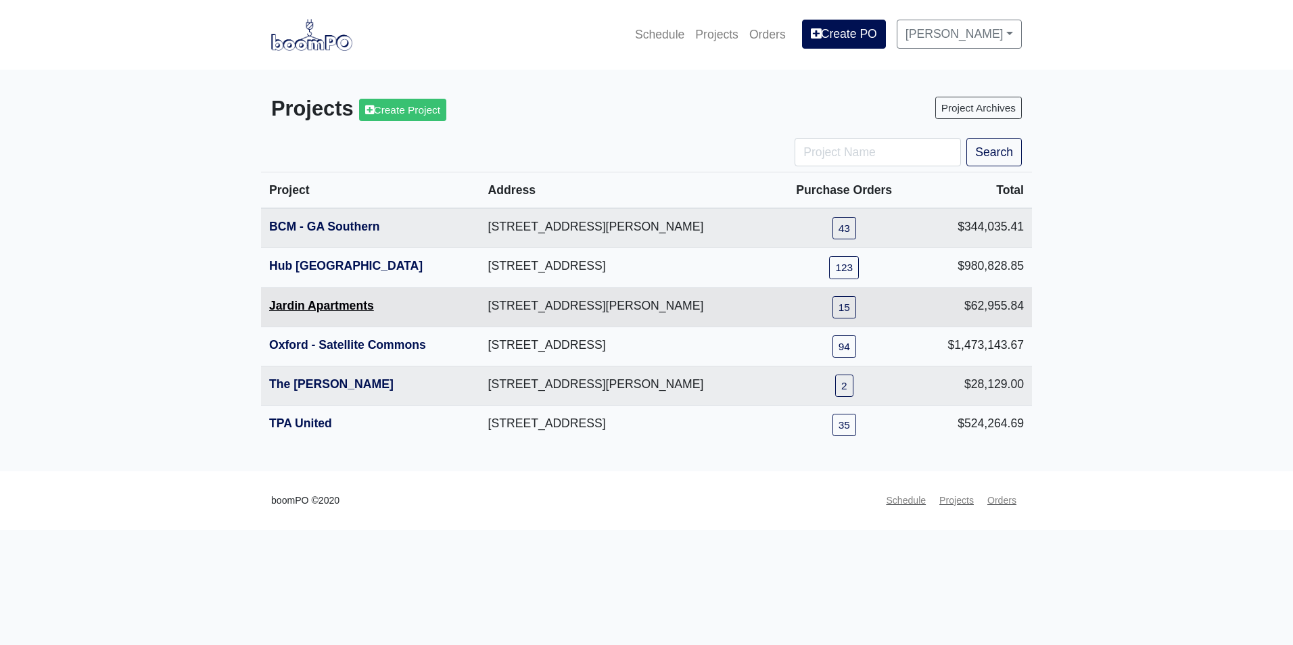
click at [325, 310] on link "Jardin Apartments" at bounding box center [321, 306] width 105 height 14
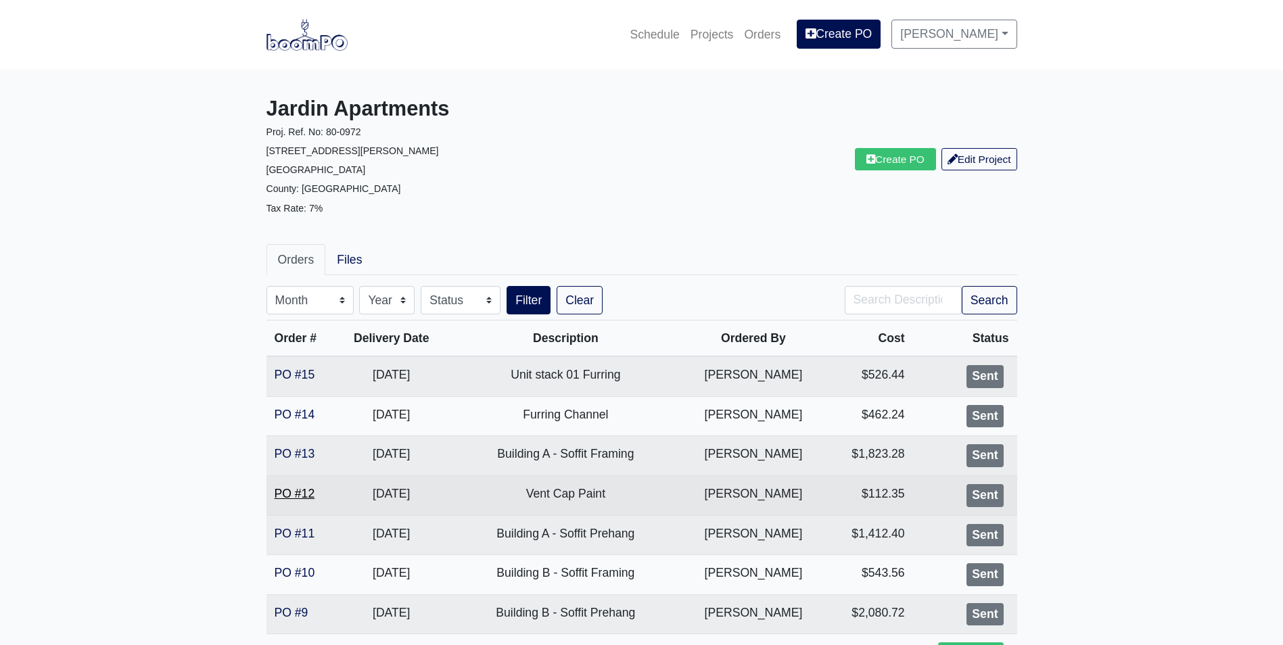
click at [281, 499] on link "PO #12" at bounding box center [295, 494] width 41 height 14
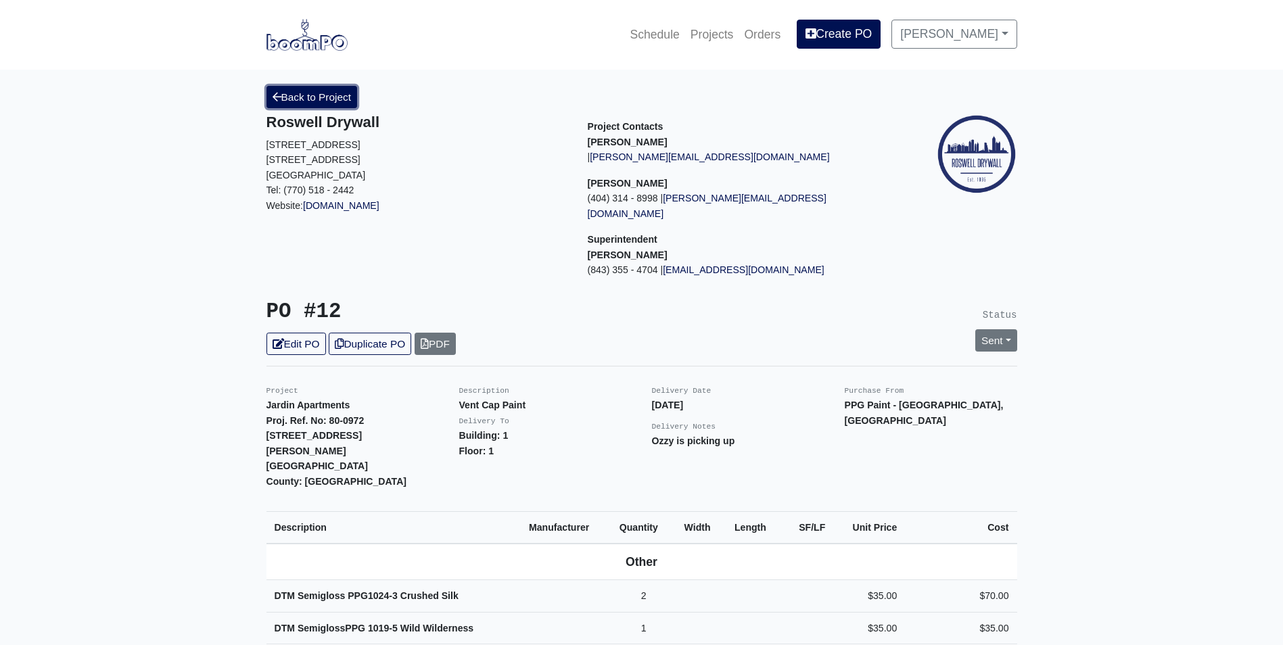
click at [314, 91] on link "Back to Project" at bounding box center [312, 97] width 91 height 22
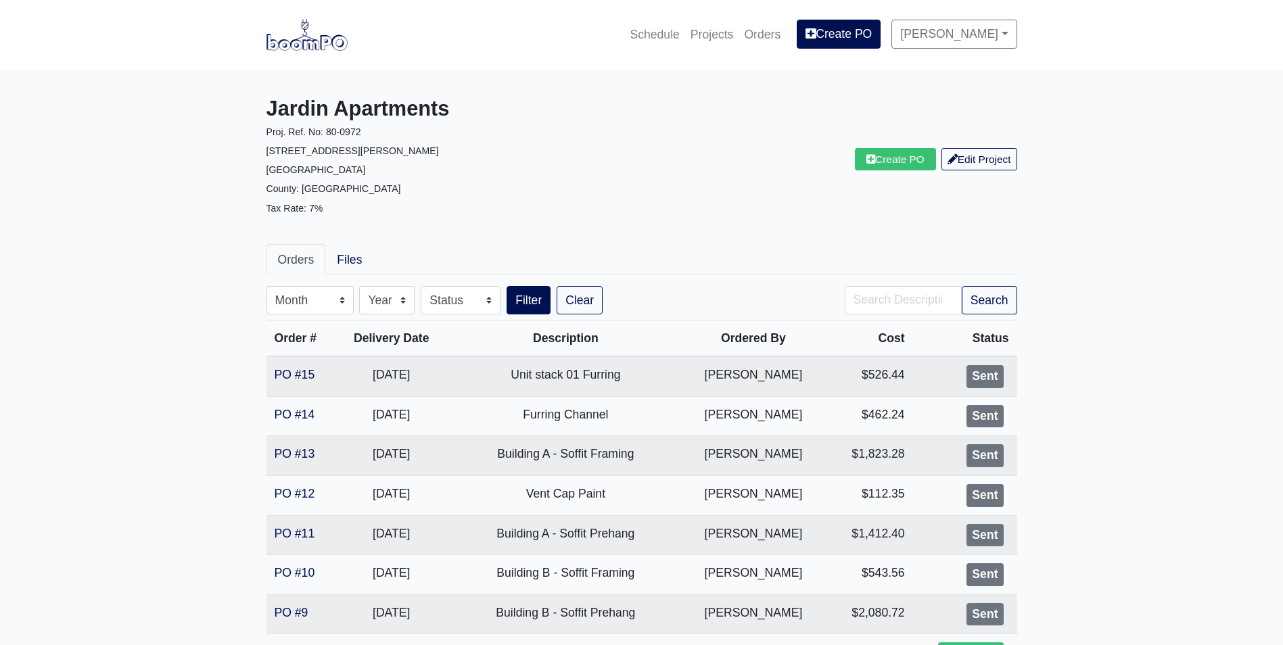
click at [324, 43] on img at bounding box center [307, 34] width 81 height 31
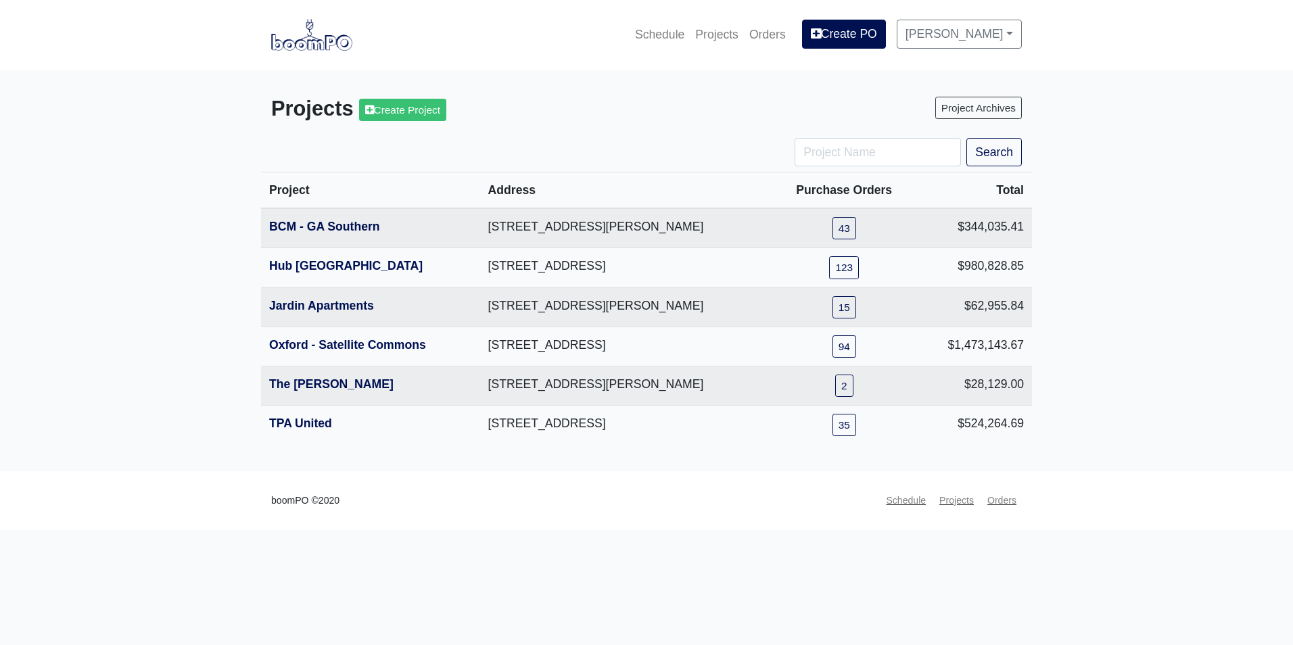
click at [1181, 375] on main "Projects Create Project Project Archives Search Project Address Purchase Orders…" at bounding box center [646, 271] width 1293 height 402
